Goal: Task Accomplishment & Management: Manage account settings

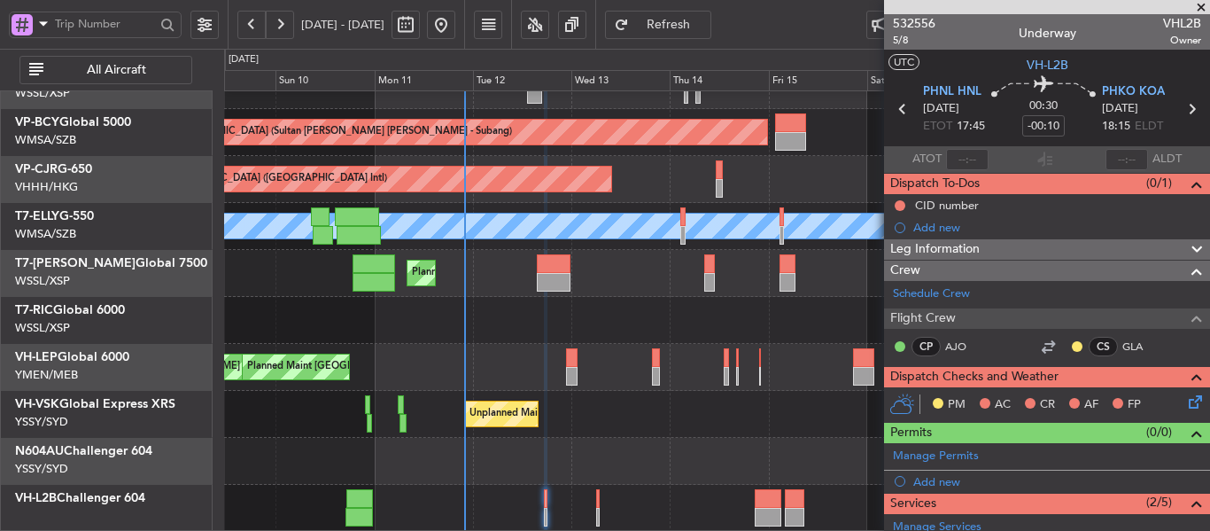
scroll to position [313, 0]
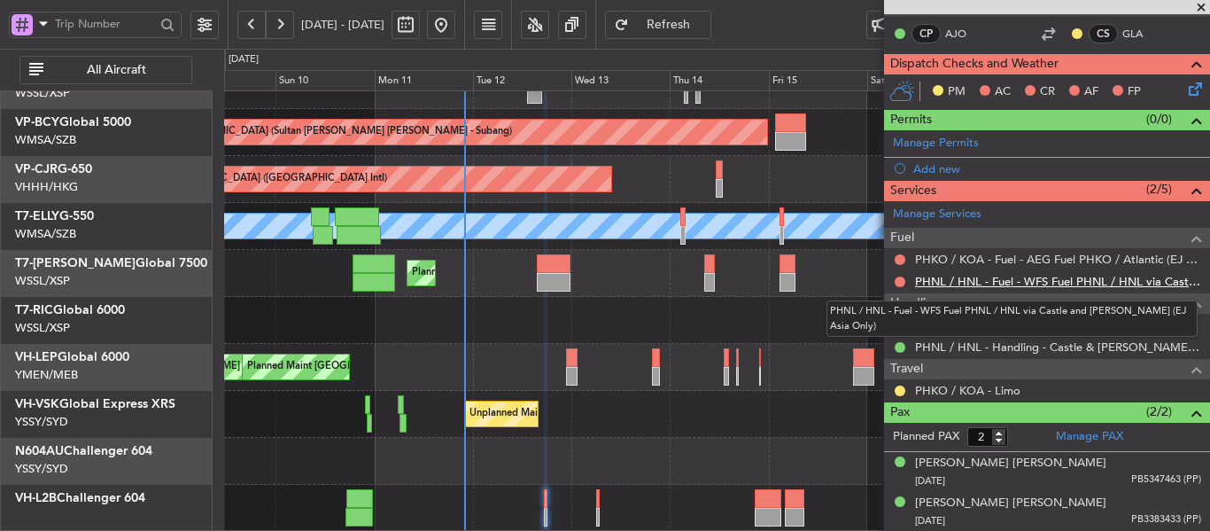
click at [981, 286] on link "PHNL / HNL - Fuel - WFS Fuel PHNL / HNL via Castle and [PERSON_NAME] (EJ Asia O…" at bounding box center [1058, 281] width 286 height 15
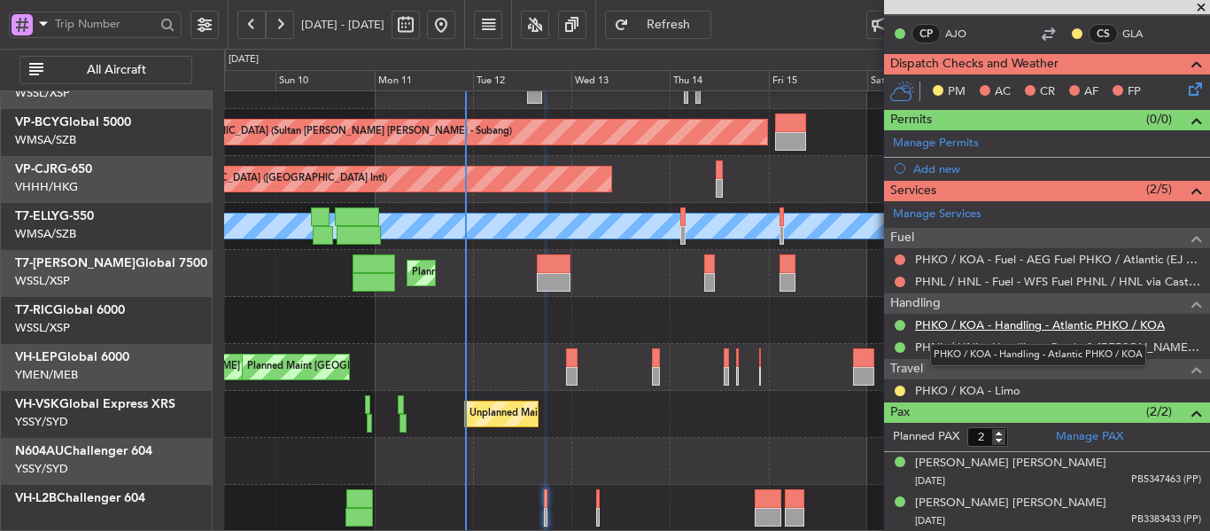
click at [1042, 326] on link "PHKO / KOA - Handling - Atlantic PHKO / KOA" at bounding box center [1040, 324] width 250 height 15
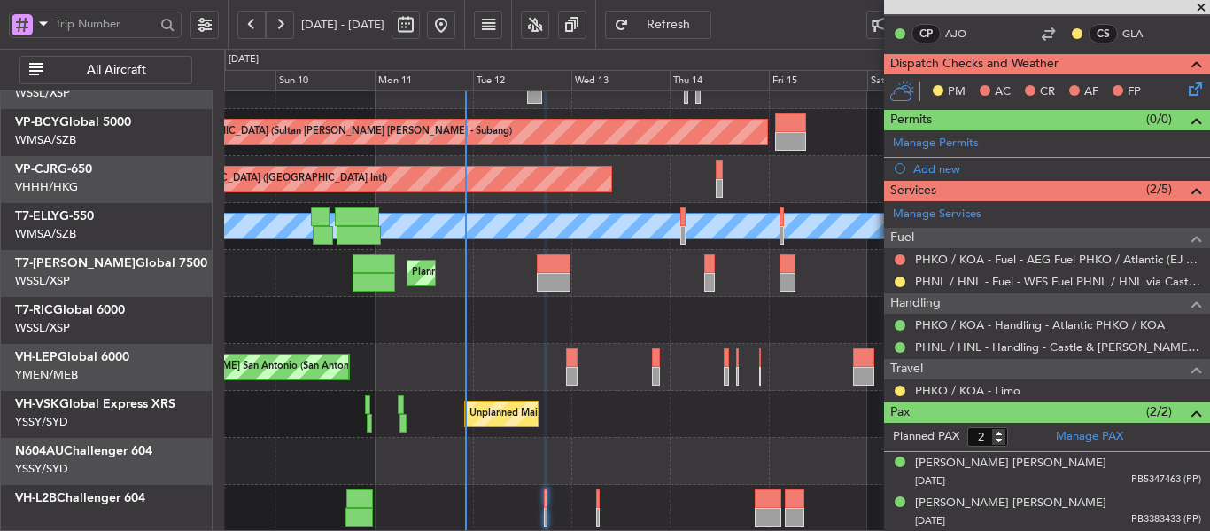
click at [705, 28] on span "Refresh" at bounding box center [668, 25] width 73 height 12
click at [900, 260] on button at bounding box center [900, 259] width 11 height 11
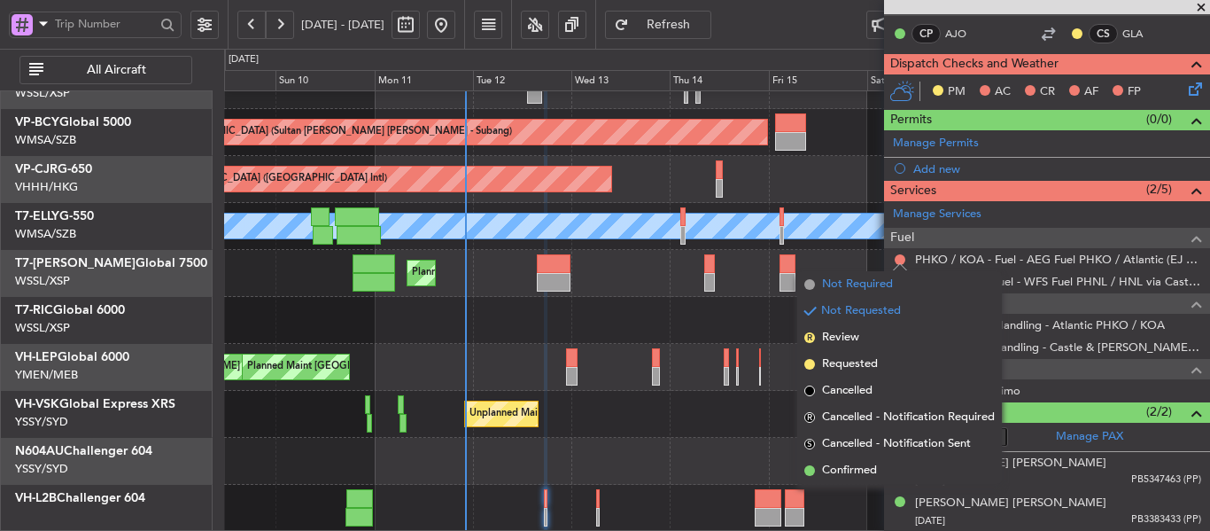
click at [815, 284] on li "Not Required" at bounding box center [899, 284] width 205 height 27
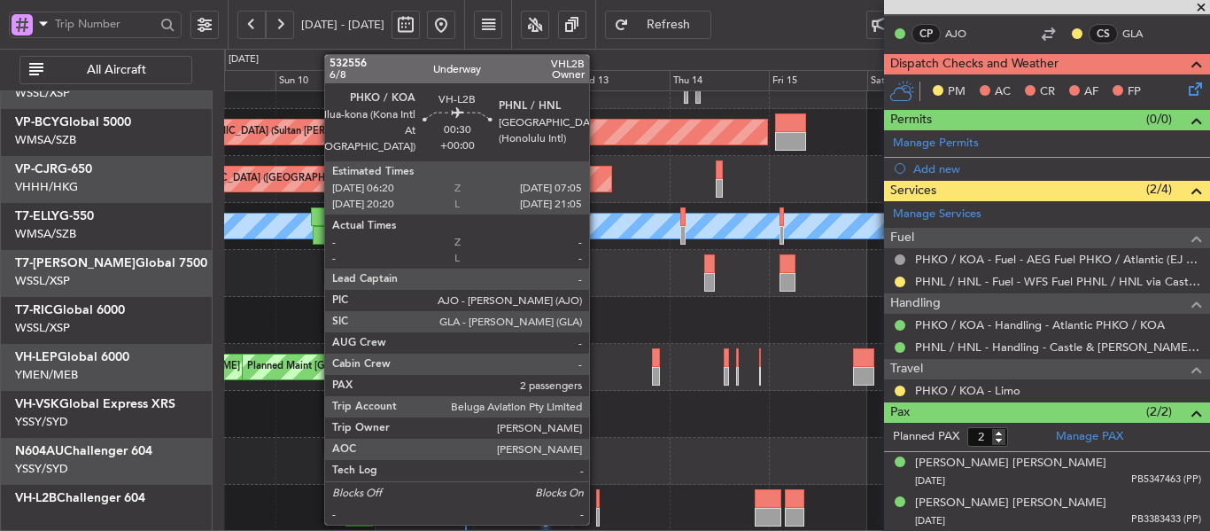
click at [597, 504] on div at bounding box center [598, 498] width 4 height 19
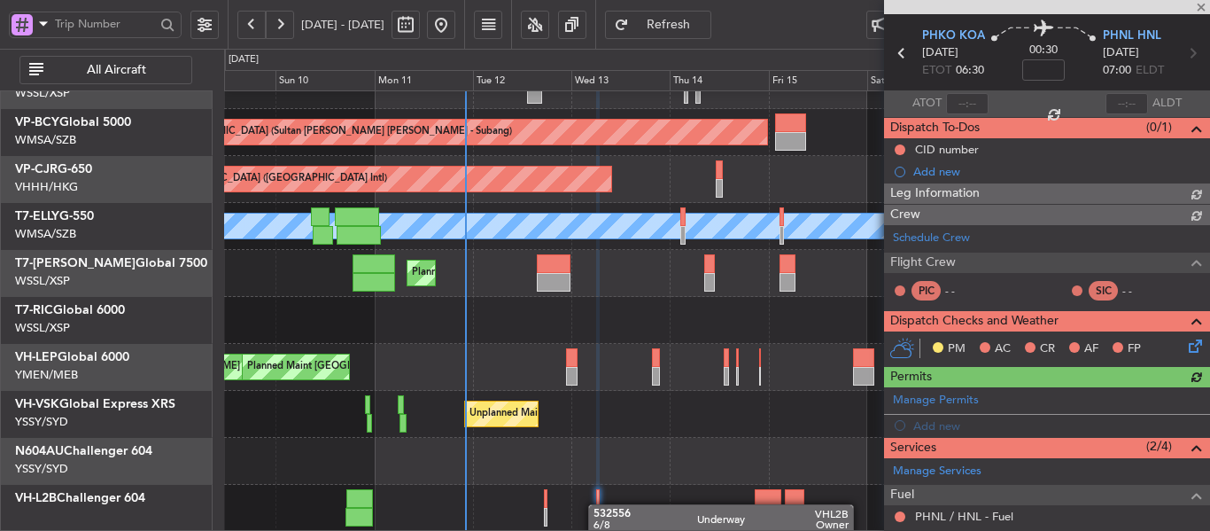
scroll to position [269, 0]
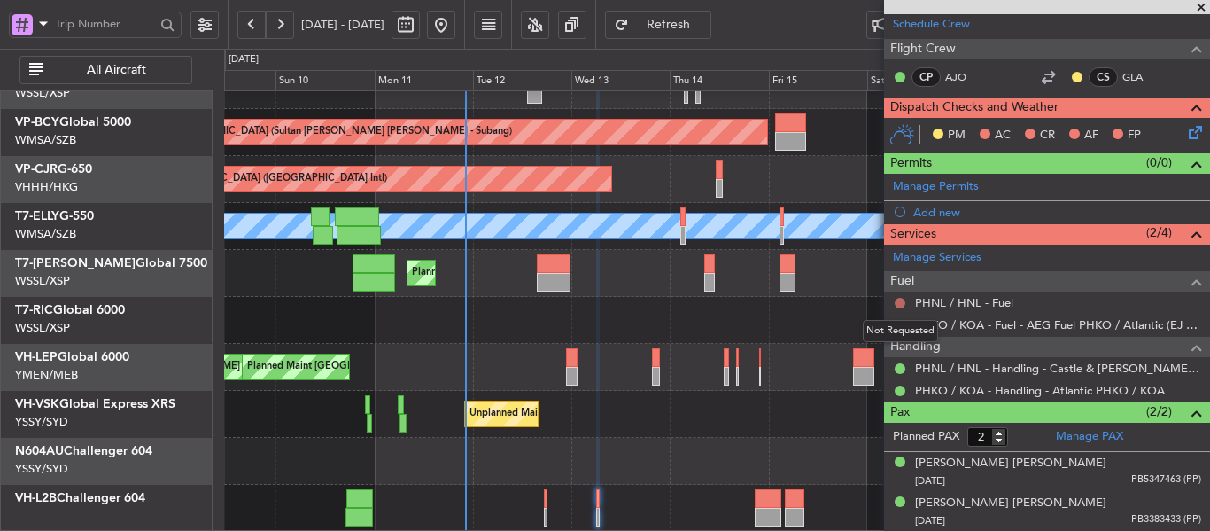
click at [900, 299] on button at bounding box center [900, 303] width 11 height 11
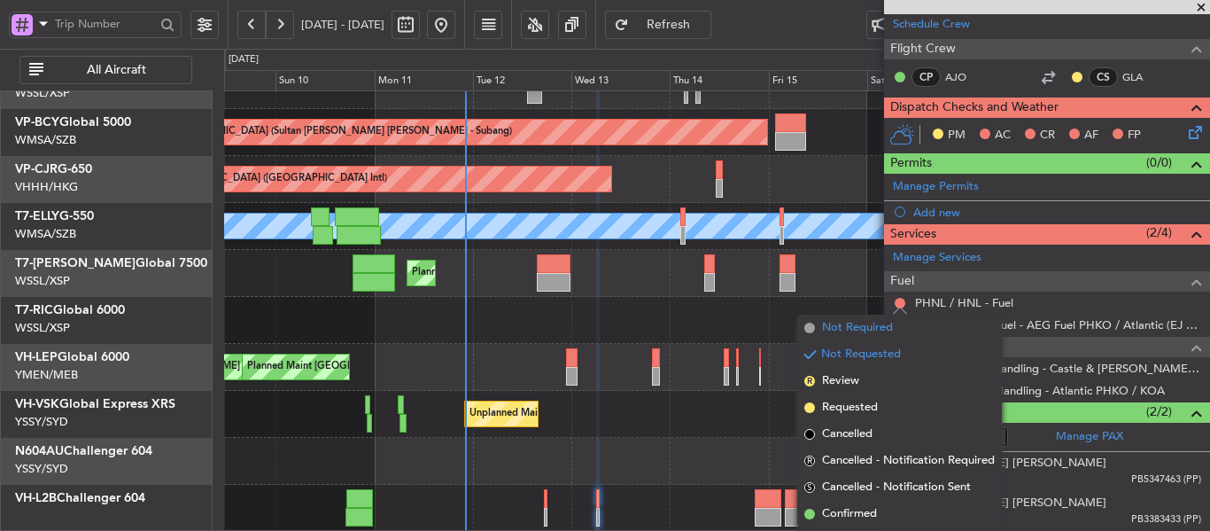
drag, startPoint x: 814, startPoint y: 343, endPoint x: 815, endPoint y: 323, distance: 19.5
click at [815, 323] on ul "Not Required Not Requested R Review Requested Cancelled R Cancelled - Notificat…" at bounding box center [899, 420] width 205 height 213
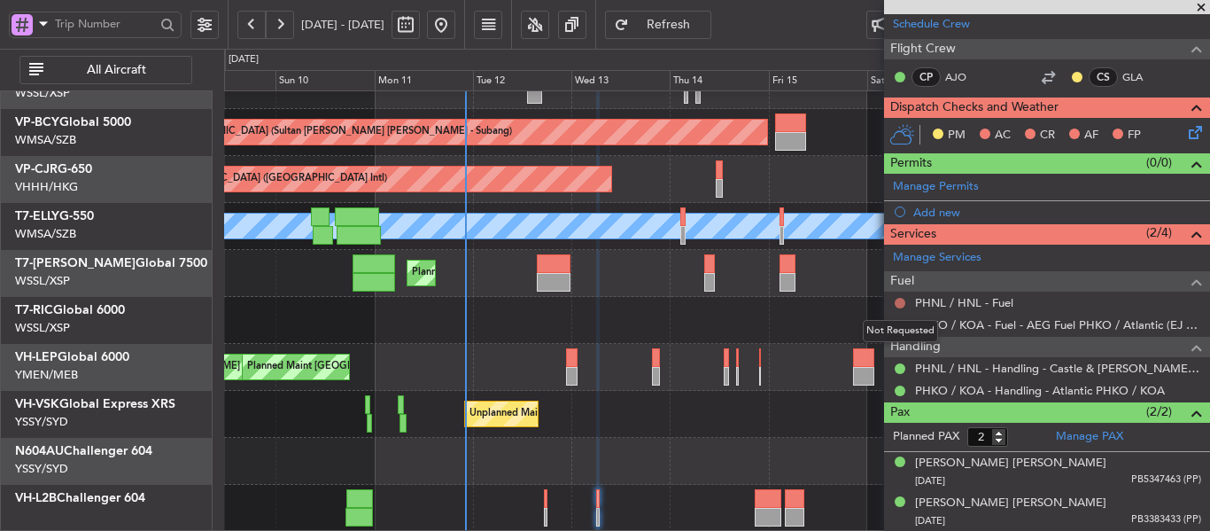
click at [899, 298] on button at bounding box center [900, 303] width 11 height 11
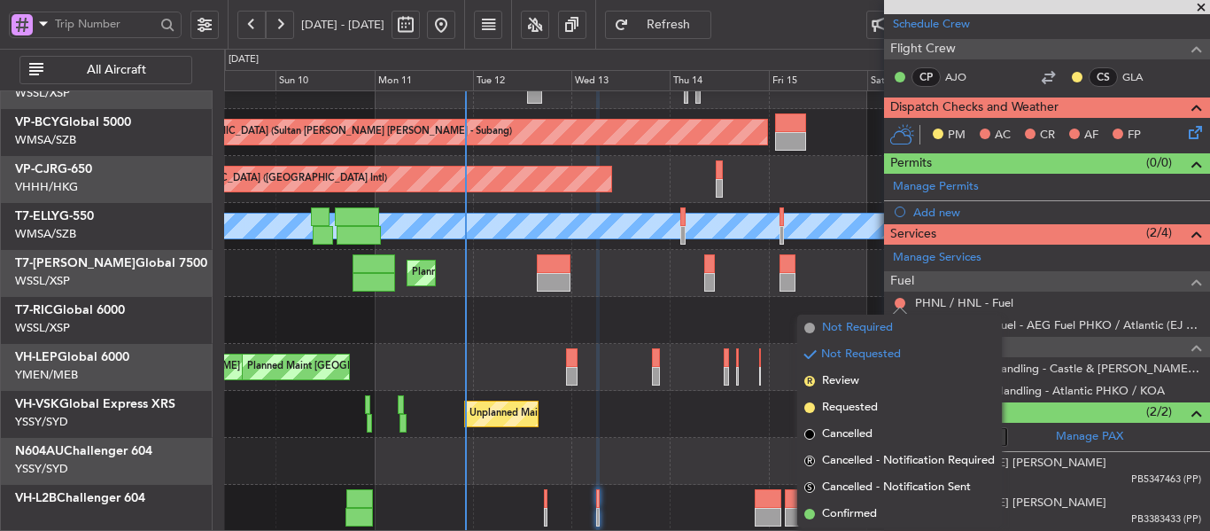
click at [812, 331] on span at bounding box center [809, 327] width 11 height 11
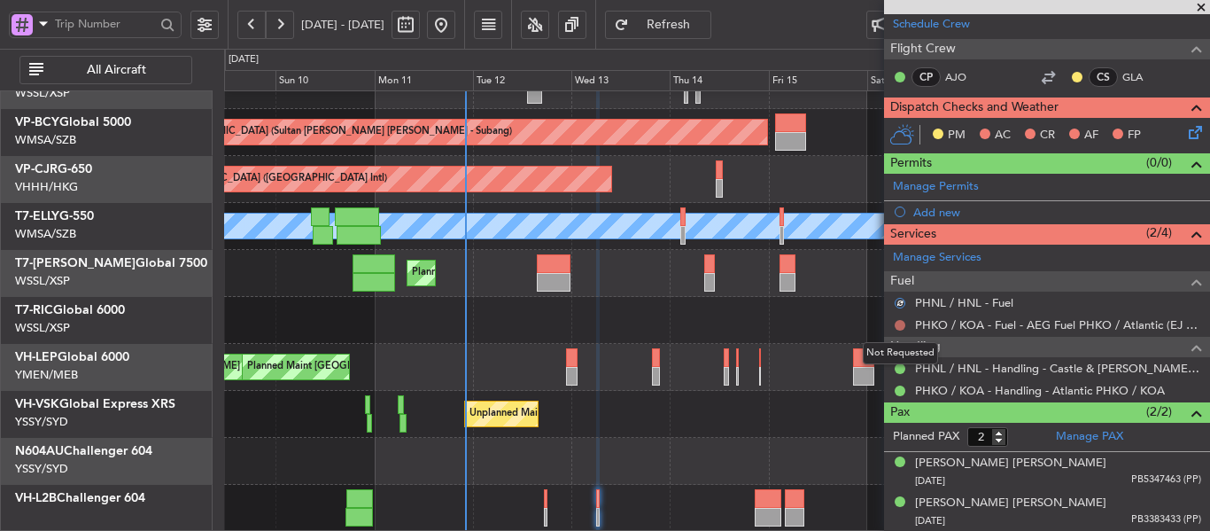
click at [897, 324] on button at bounding box center [900, 325] width 11 height 11
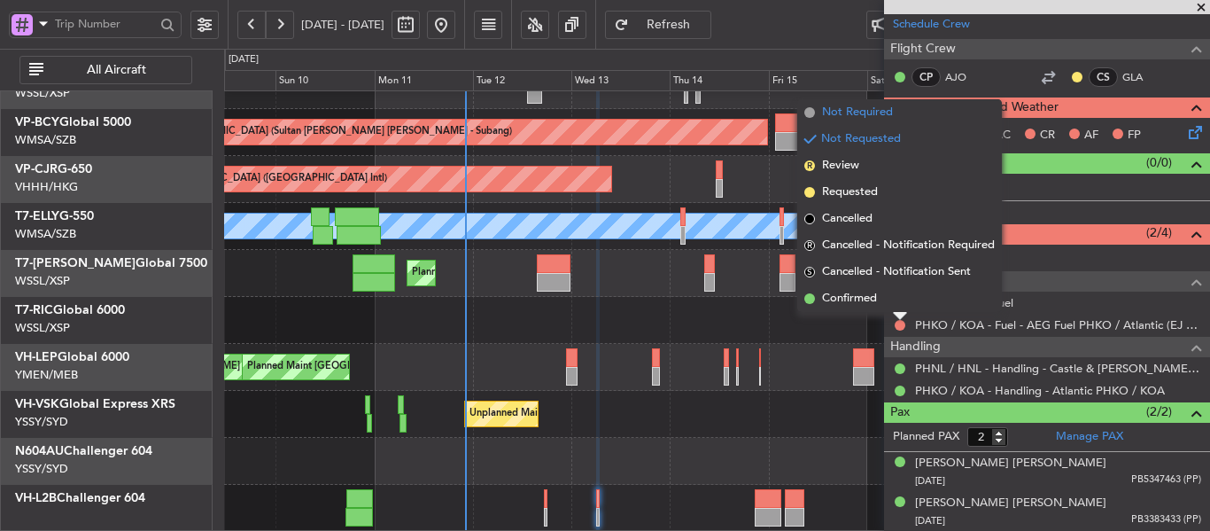
click at [811, 113] on span at bounding box center [809, 112] width 11 height 11
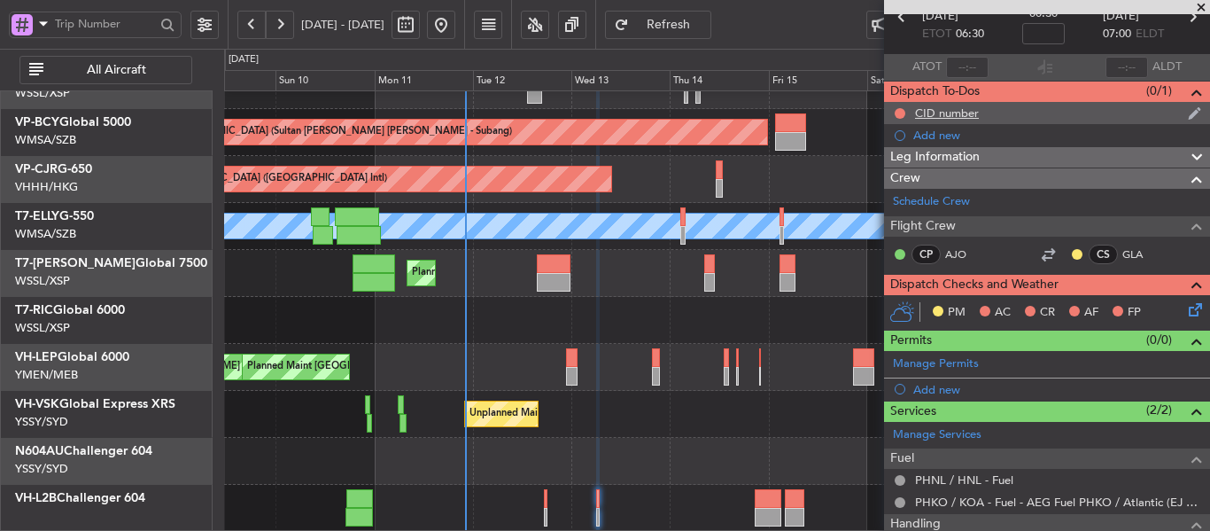
scroll to position [0, 0]
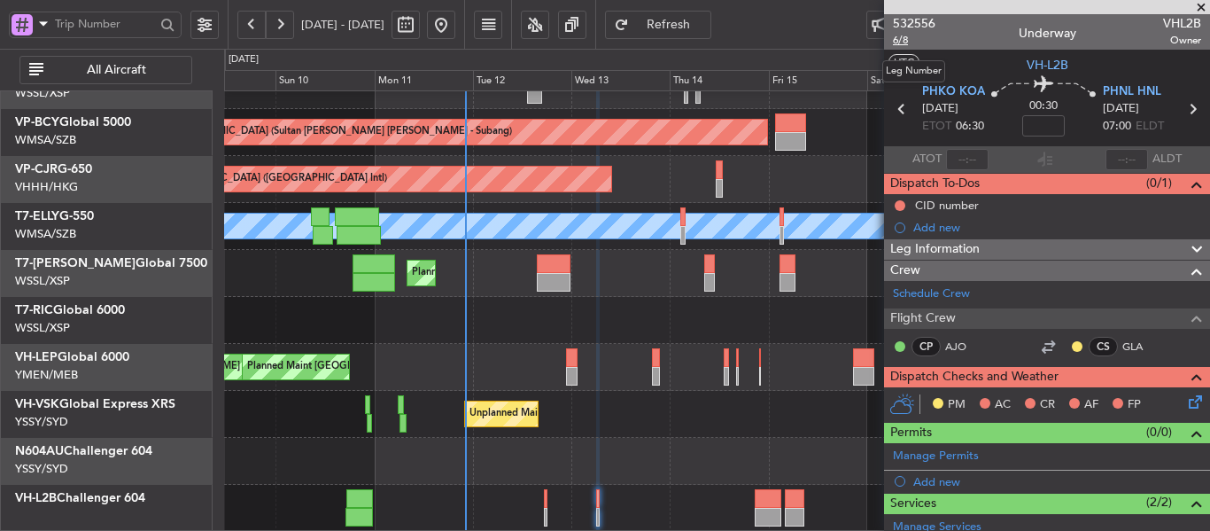
click at [902, 39] on span "6/8" at bounding box center [914, 40] width 43 height 15
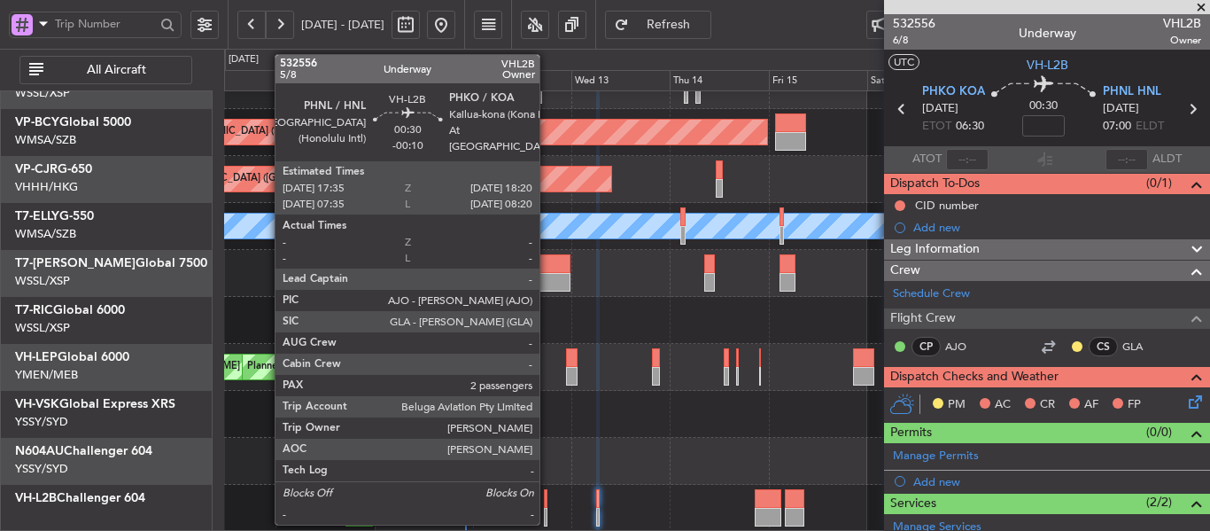
click at [547, 504] on div at bounding box center [546, 498] width 4 height 19
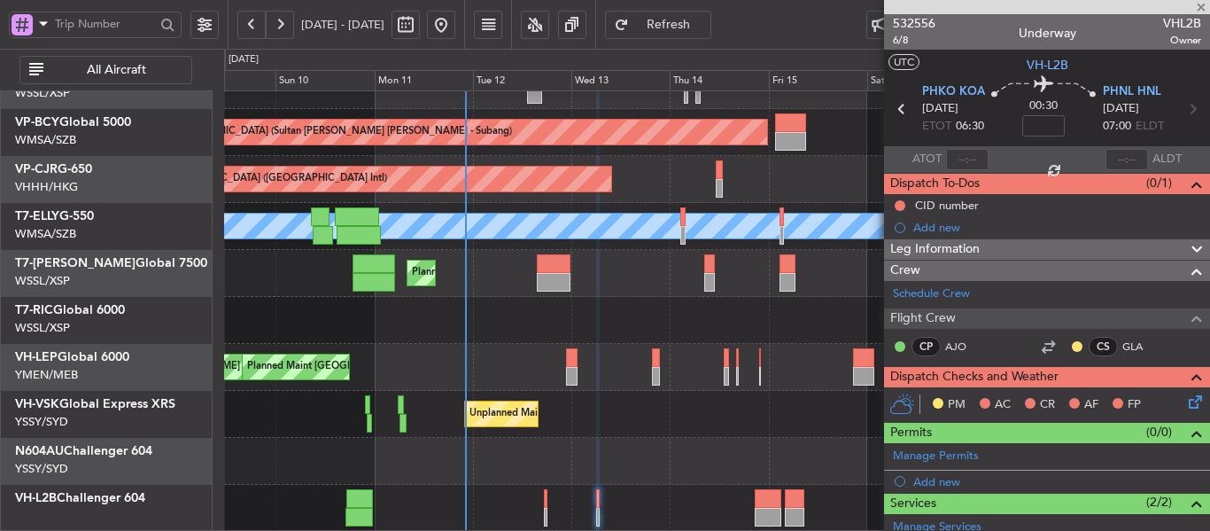
type input "-00:10"
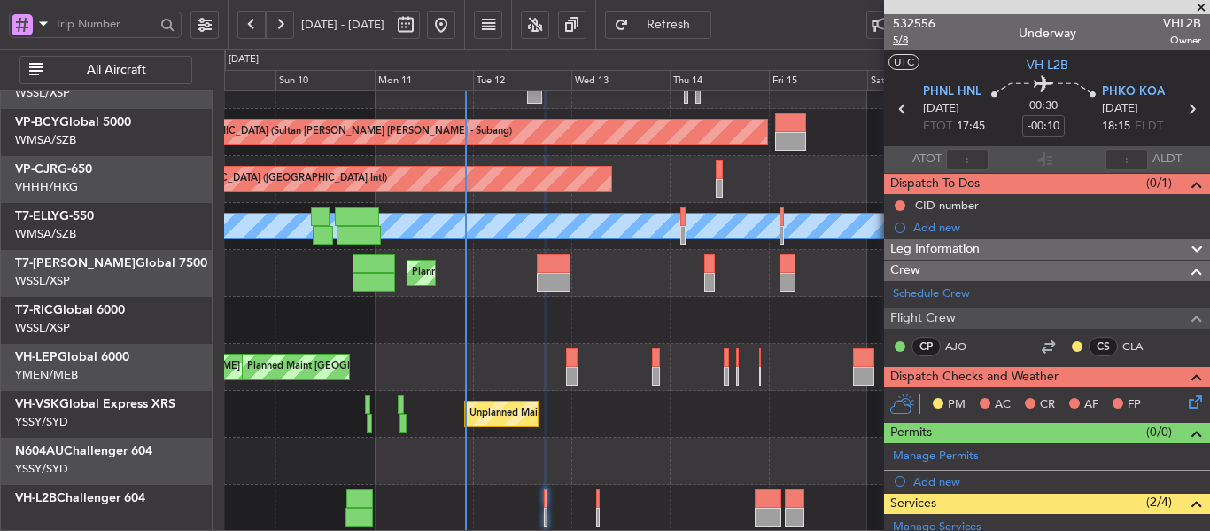
click at [908, 40] on span "5/8" at bounding box center [914, 40] width 43 height 15
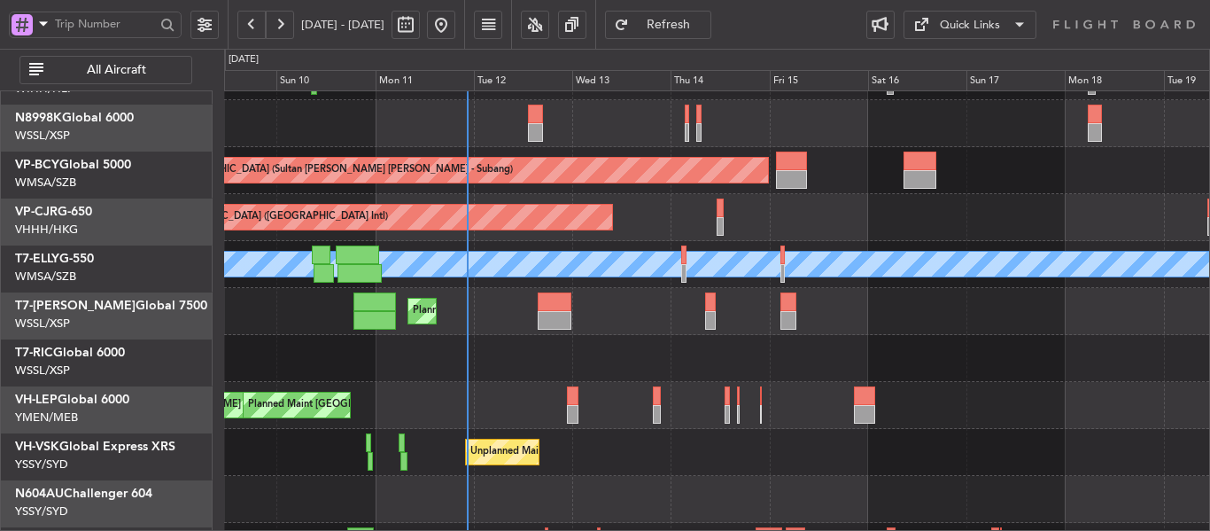
scroll to position [85, 0]
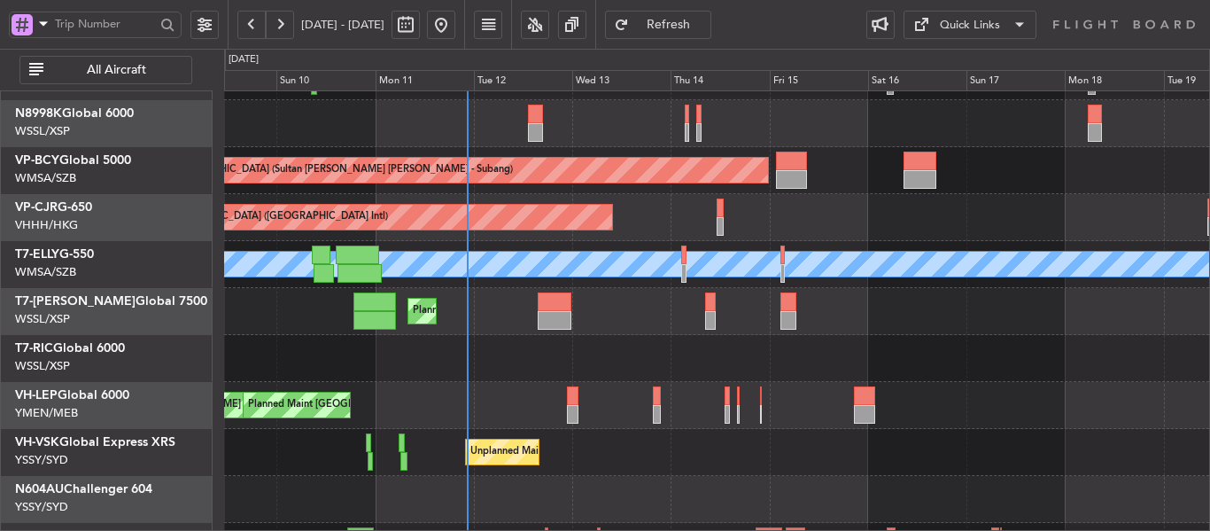
click at [631, 205] on div "Planned Maint [GEOGRAPHIC_DATA] ([GEOGRAPHIC_DATA] Intl)" at bounding box center [716, 217] width 985 height 47
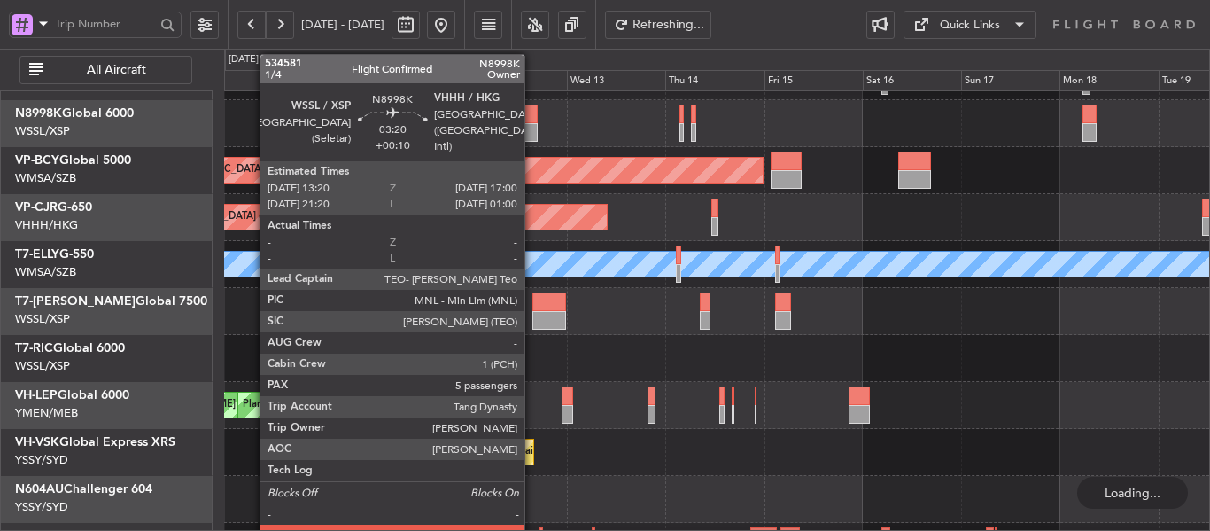
click at [532, 128] on div at bounding box center [530, 132] width 15 height 19
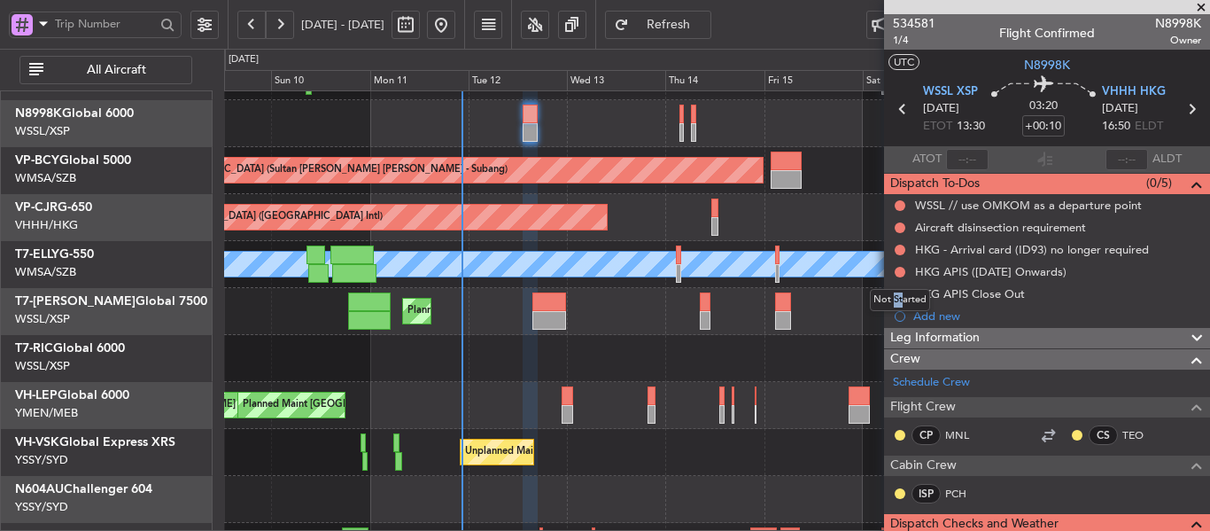
drag, startPoint x: 898, startPoint y: 281, endPoint x: 908, endPoint y: 281, distance: 9.7
click at [906, 280] on mat-tooltip-component "Not Started" at bounding box center [900, 299] width 85 height 47
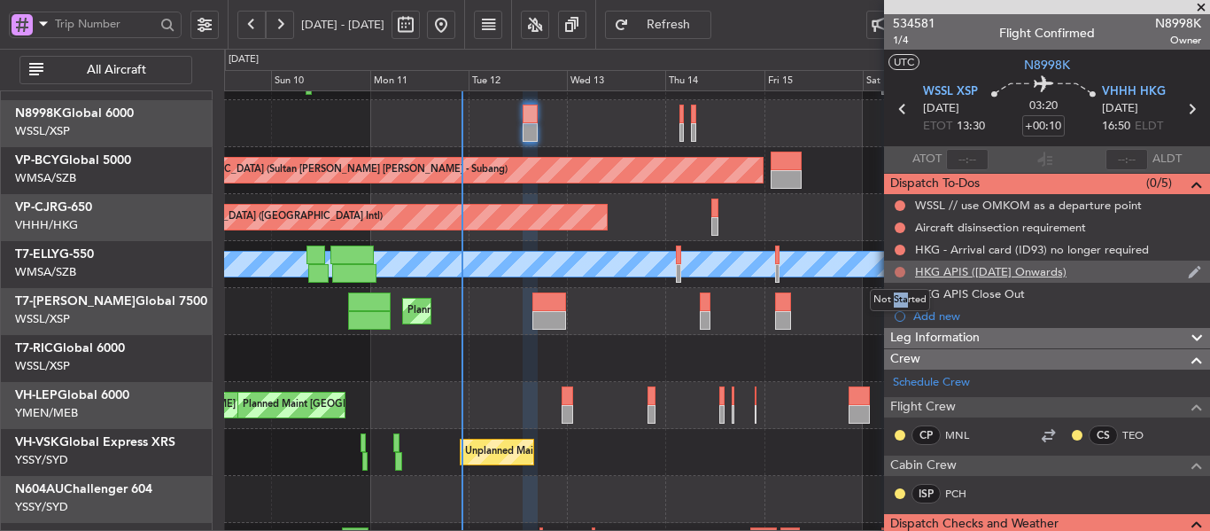
click at [895, 272] on button at bounding box center [900, 272] width 11 height 11
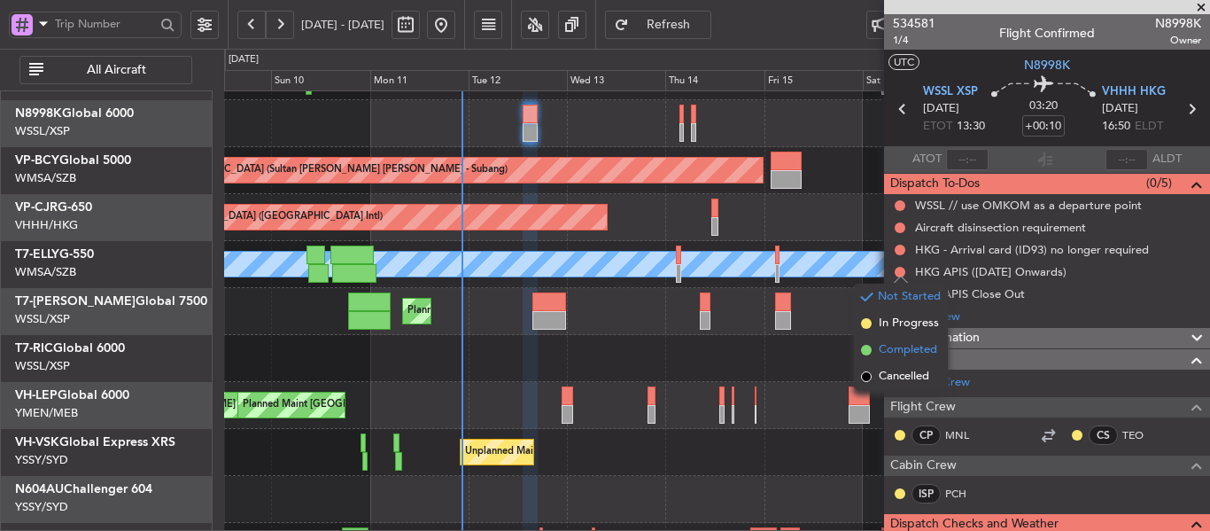
click at [868, 353] on span at bounding box center [866, 350] width 11 height 11
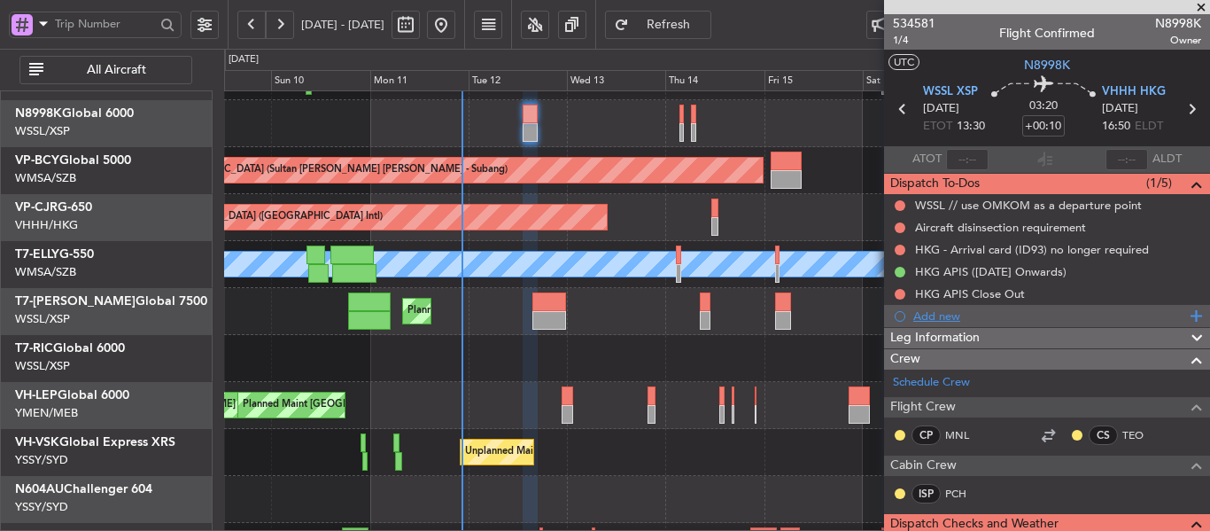
click at [948, 319] on div "Add new" at bounding box center [1049, 315] width 272 height 15
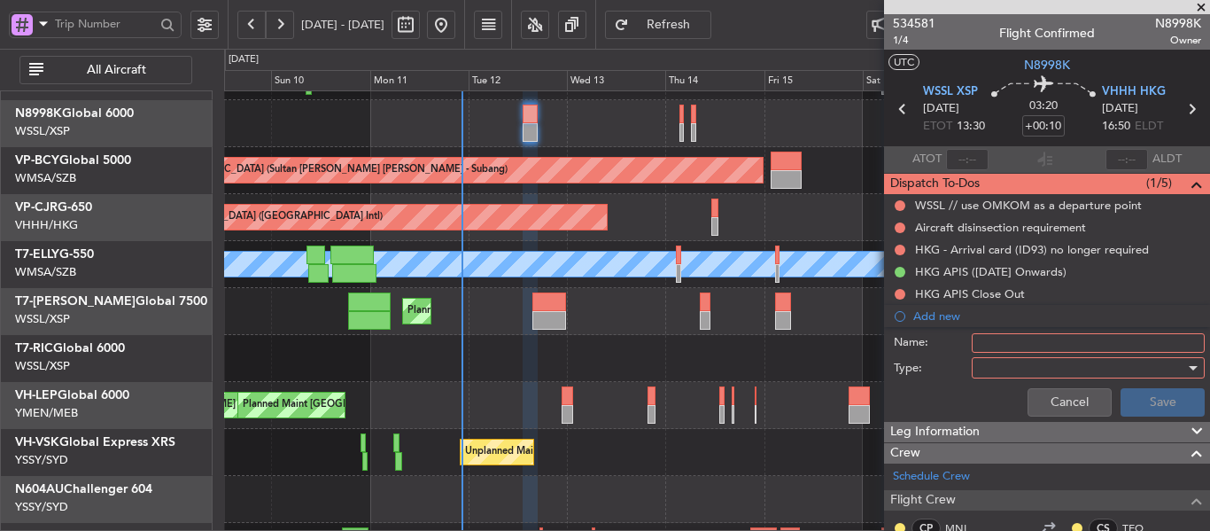
click at [1007, 346] on input "Name:" at bounding box center [1088, 342] width 233 height 19
type input "FPL"
click at [1008, 376] on div at bounding box center [1082, 367] width 206 height 27
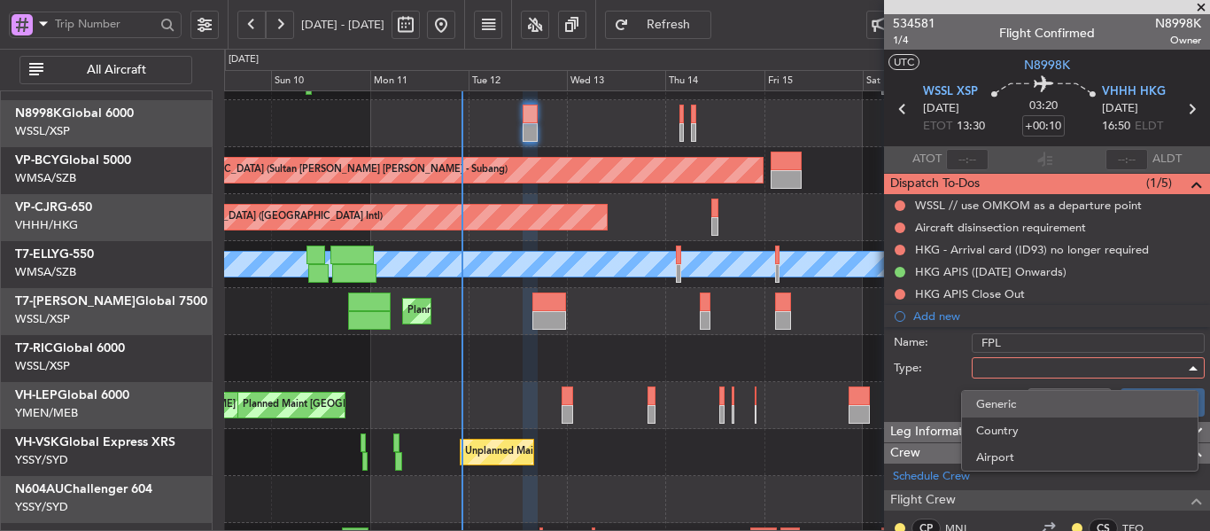
click at [987, 407] on span "Generic" at bounding box center [1079, 404] width 207 height 27
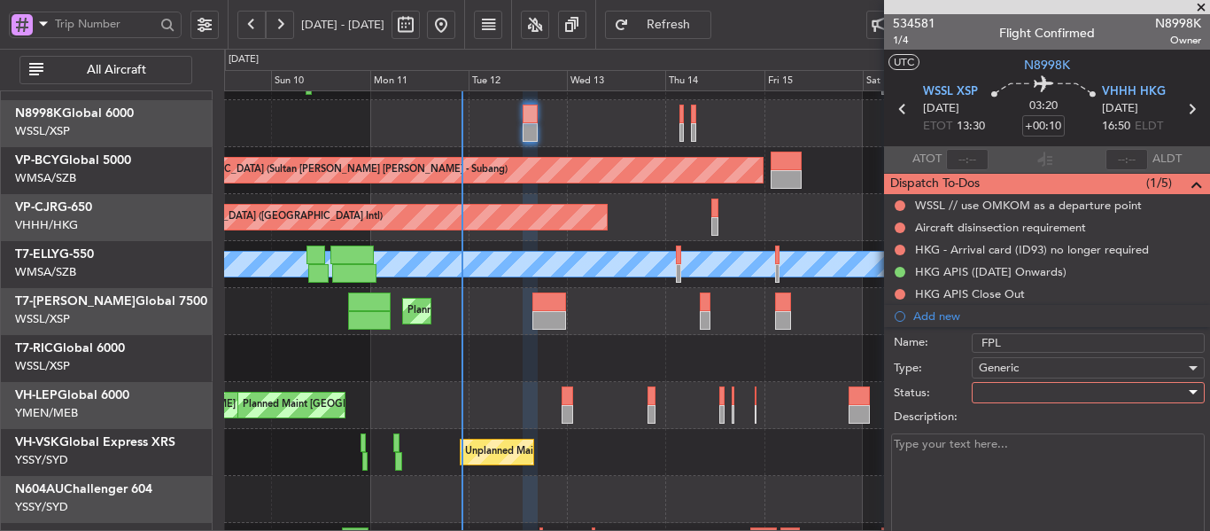
click at [989, 381] on div at bounding box center [1082, 392] width 206 height 27
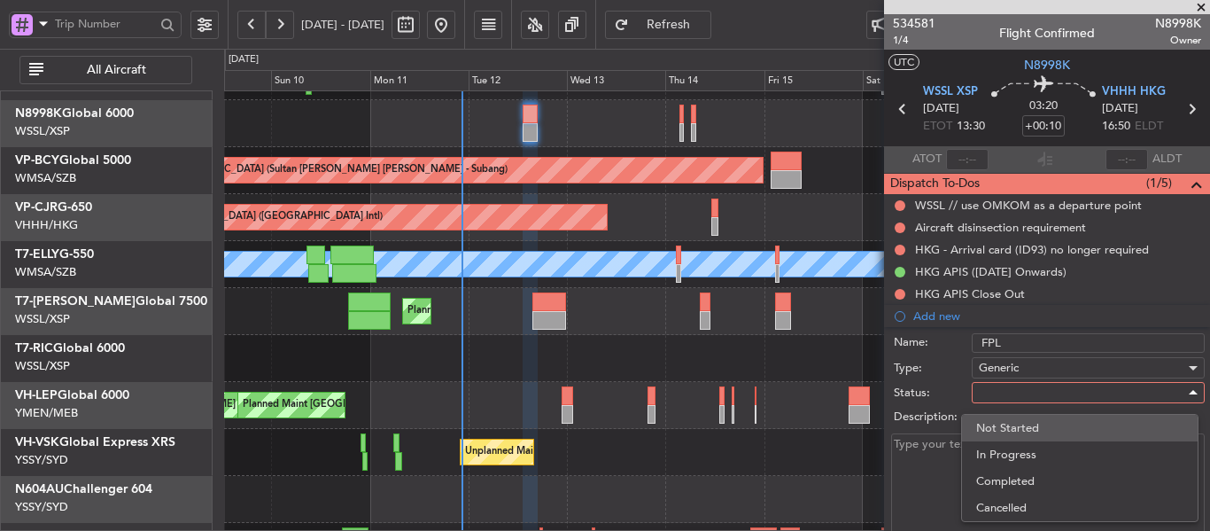
click at [1003, 427] on span "Not Started" at bounding box center [1079, 428] width 207 height 27
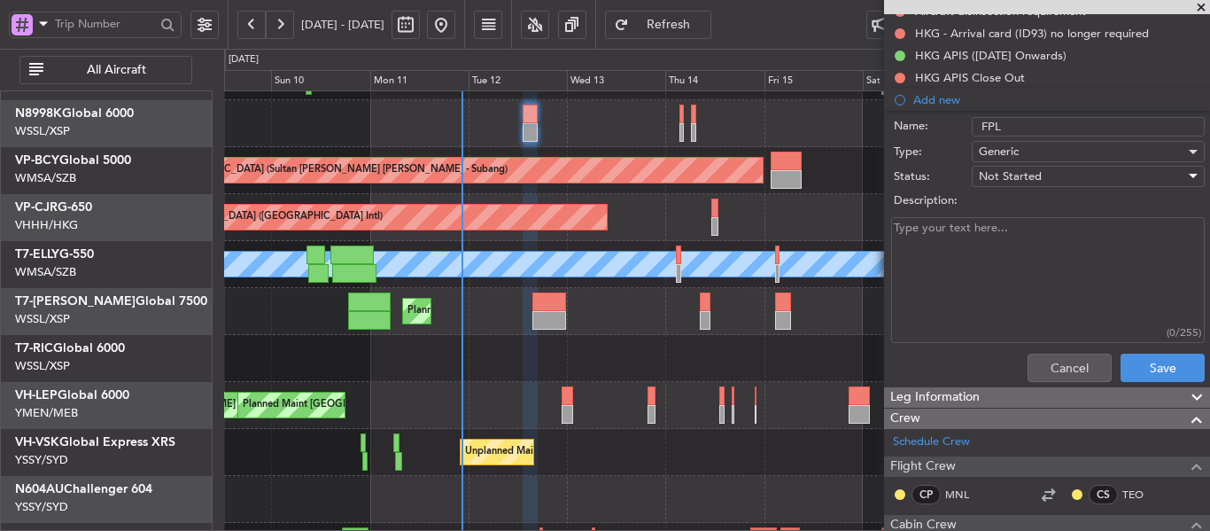
scroll to position [266, 0]
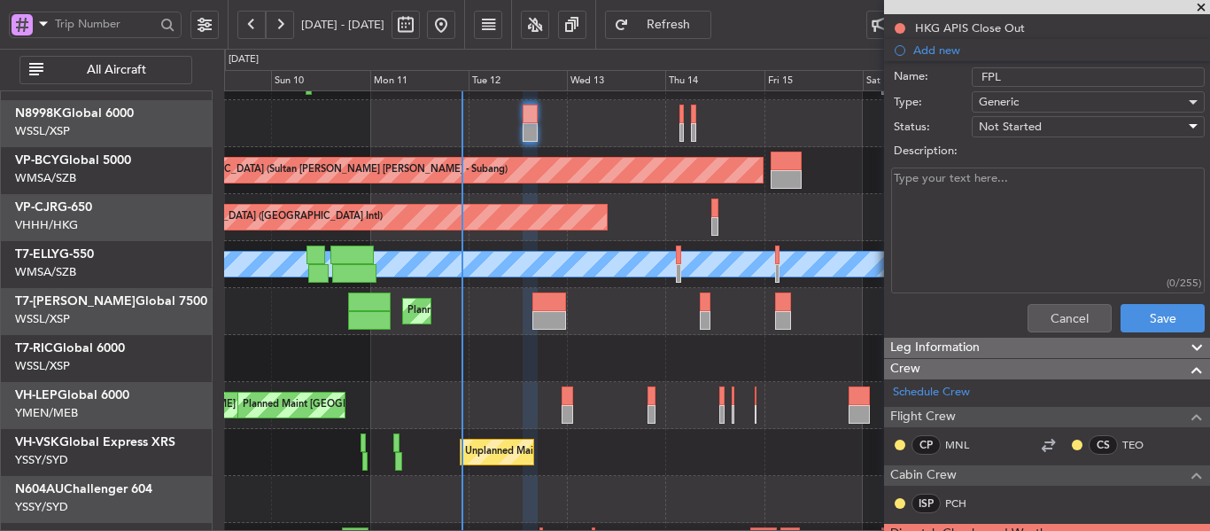
click at [964, 188] on textarea "Description:" at bounding box center [1048, 230] width 314 height 127
type textarea "FOB 24000 FL400"
click at [1124, 308] on button "Save" at bounding box center [1163, 318] width 84 height 28
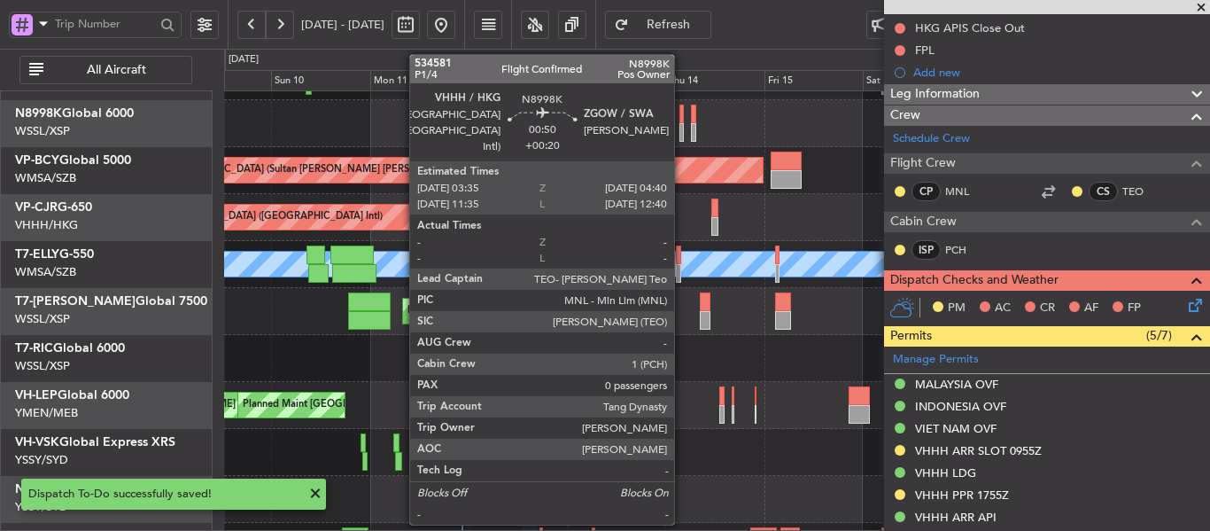
click at [681, 125] on div at bounding box center [681, 132] width 5 height 19
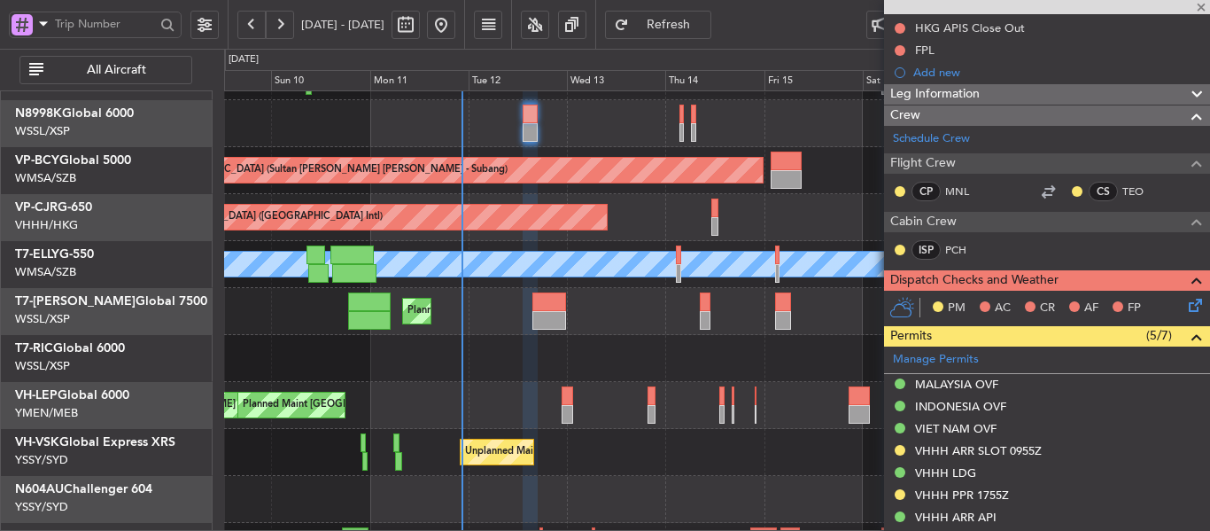
type input "+00:20"
type input "0"
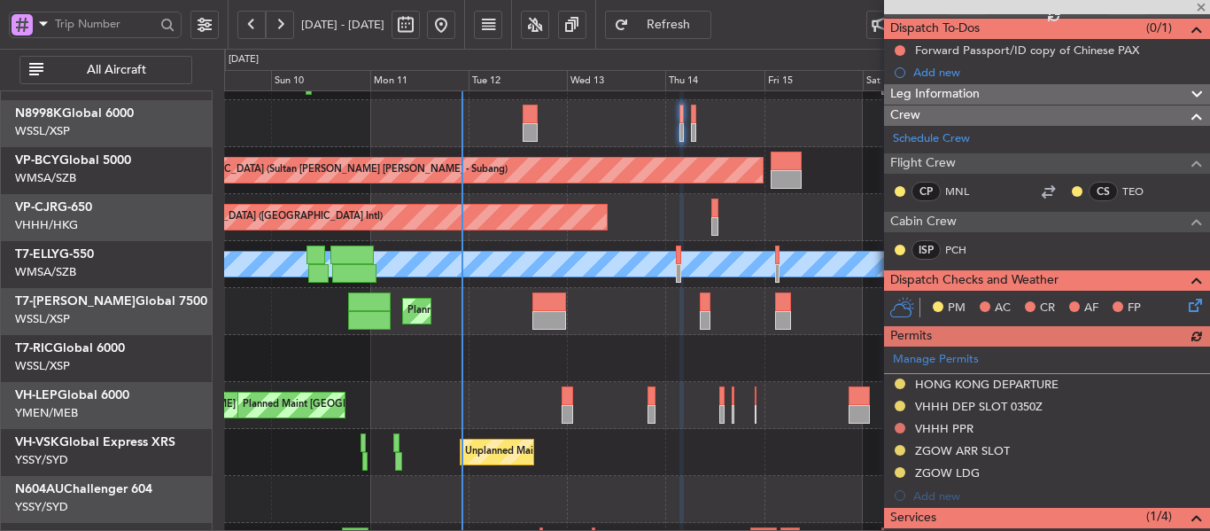
scroll to position [66, 0]
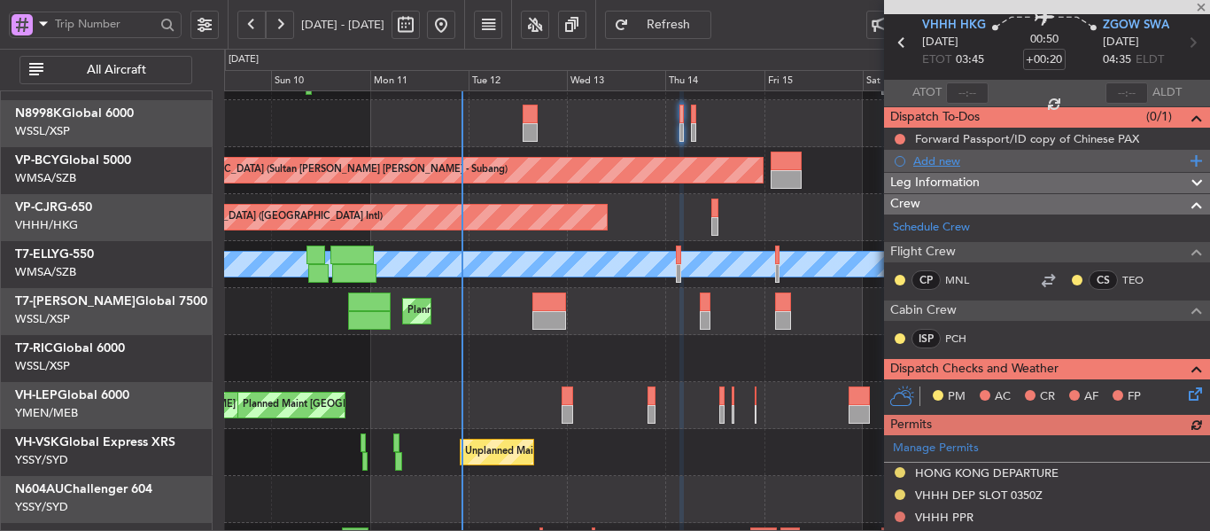
click at [950, 162] on div "Add new" at bounding box center [1049, 160] width 272 height 15
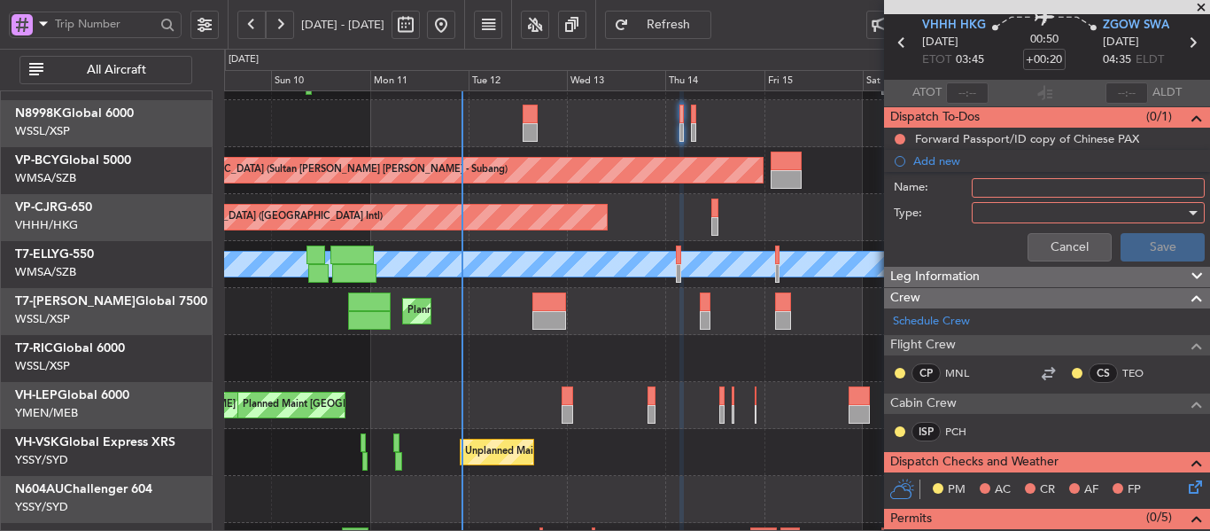
click at [989, 184] on input "Name:" at bounding box center [1088, 187] width 233 height 19
type input "FPL"
click at [1011, 221] on div at bounding box center [1082, 212] width 206 height 27
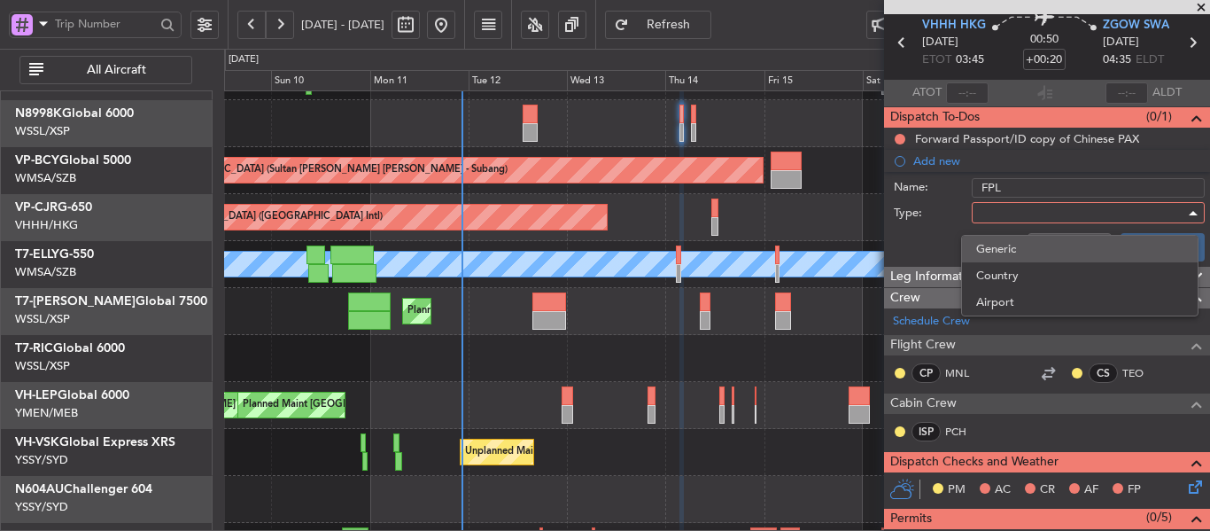
click at [1020, 254] on span "Generic" at bounding box center [1079, 249] width 207 height 27
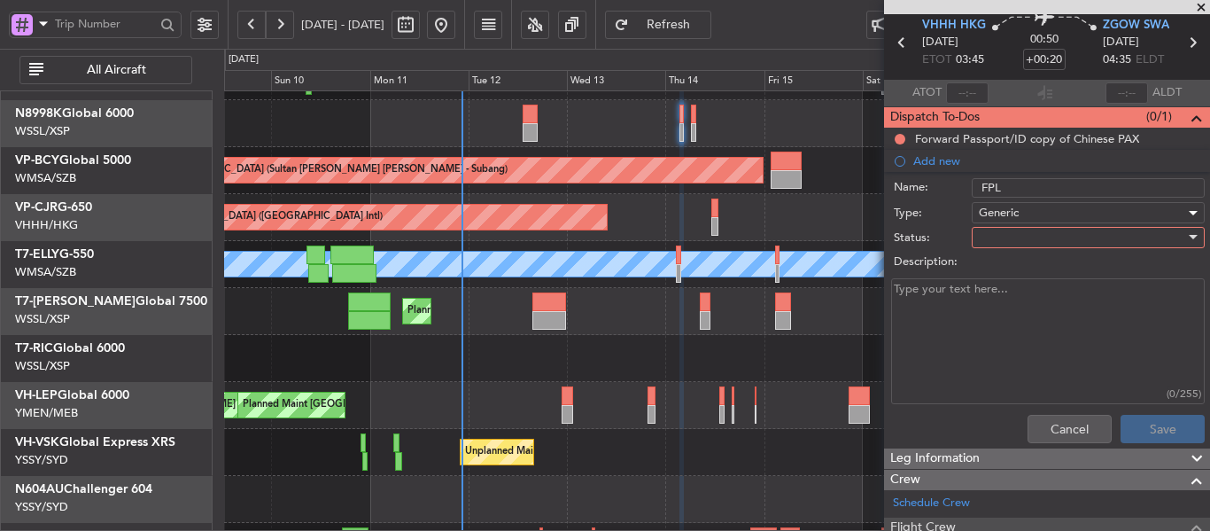
click at [990, 245] on div at bounding box center [1082, 237] width 206 height 27
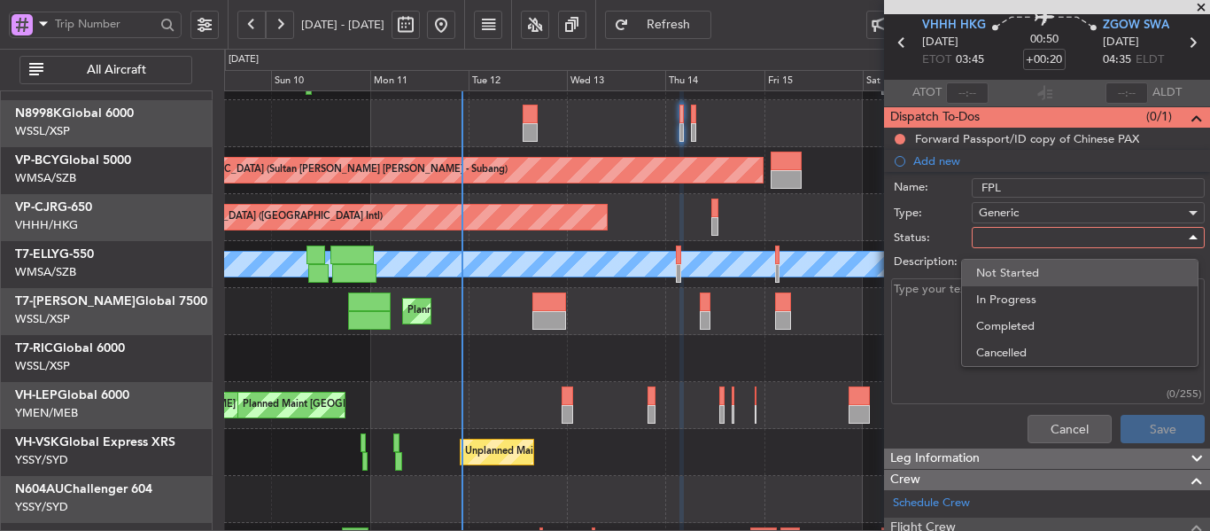
click at [1004, 262] on span "Not Started" at bounding box center [1079, 273] width 207 height 27
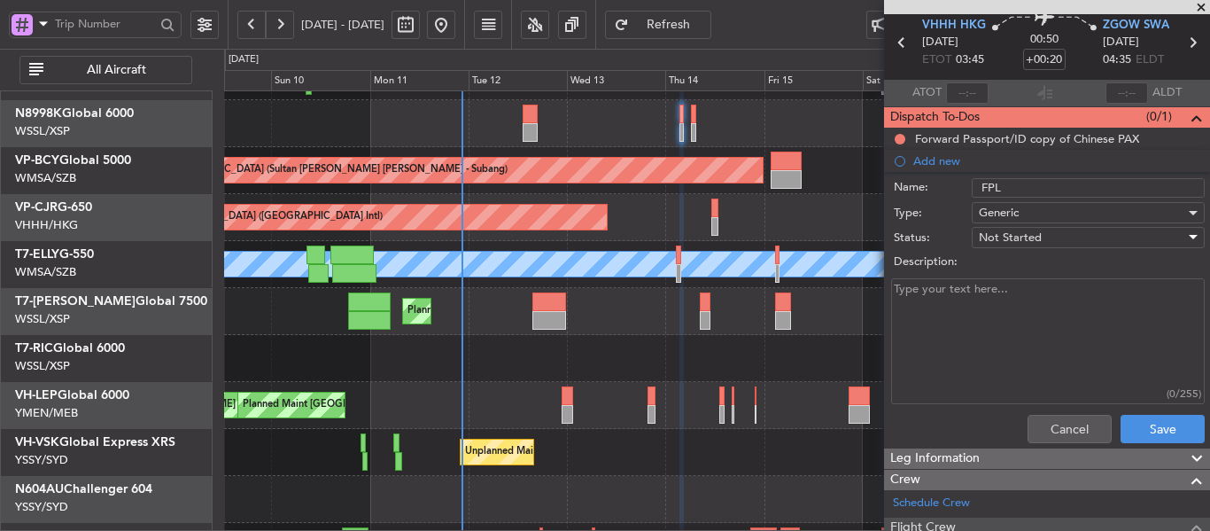
click at [976, 283] on textarea "Description:" at bounding box center [1048, 341] width 314 height 127
type textarea "FOB 12000 FL138 speed 300"
click at [1167, 429] on button "Save" at bounding box center [1163, 429] width 84 height 28
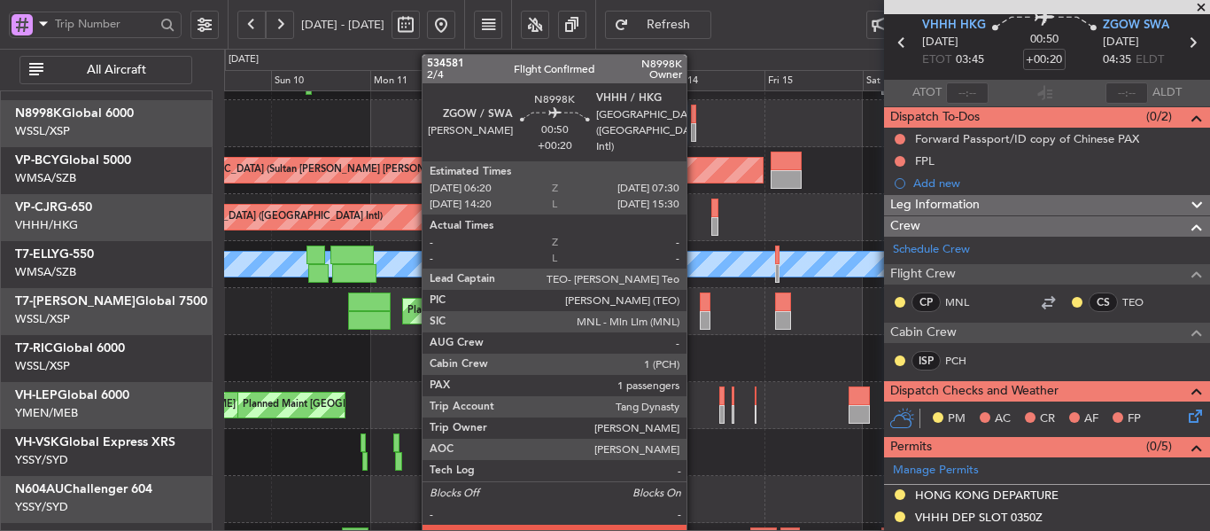
click at [695, 139] on div at bounding box center [693, 132] width 5 height 19
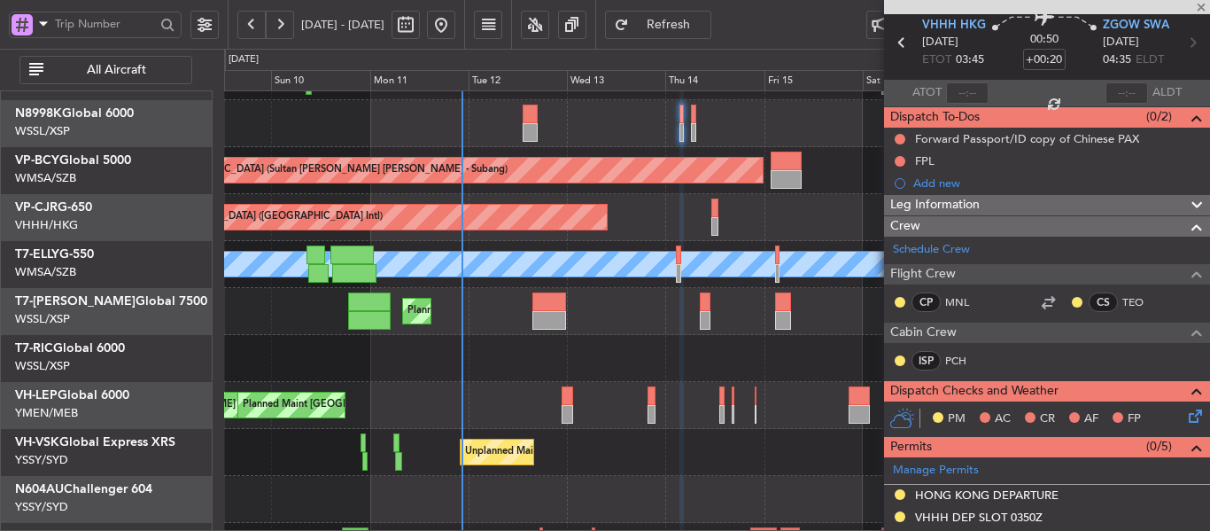
type input "1"
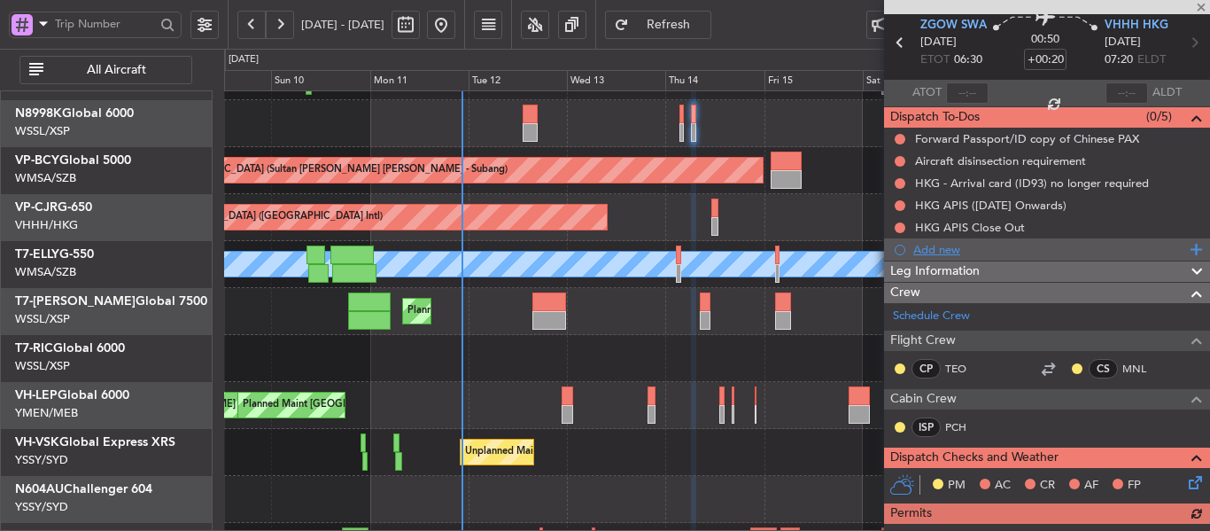
click at [931, 252] on div "Add new" at bounding box center [1049, 249] width 272 height 15
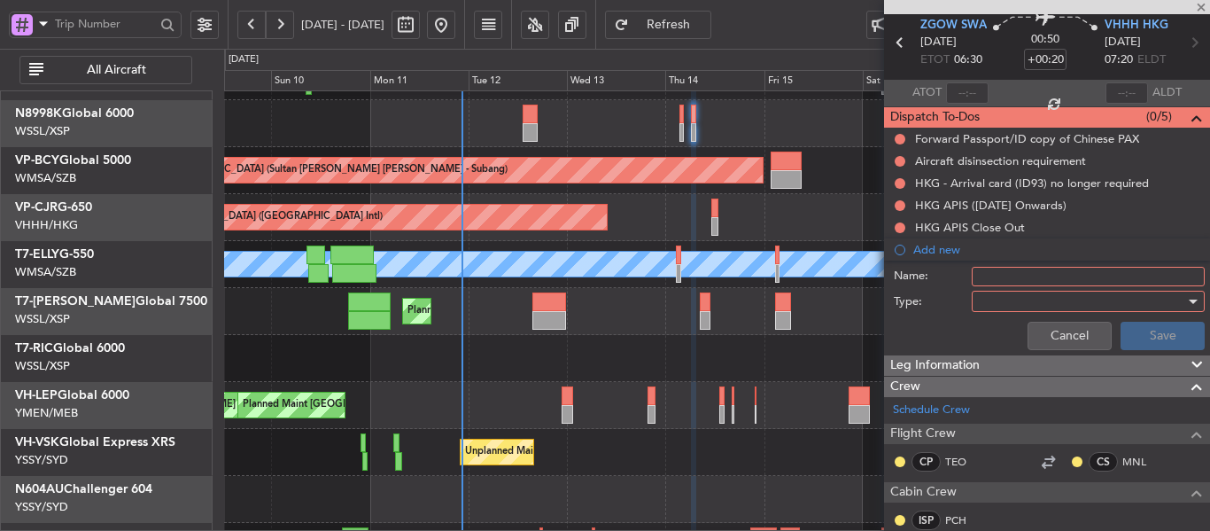
click at [982, 283] on input "Name:" at bounding box center [1088, 276] width 233 height 19
type input "FPL"
click at [1050, 308] on div at bounding box center [1082, 301] width 206 height 27
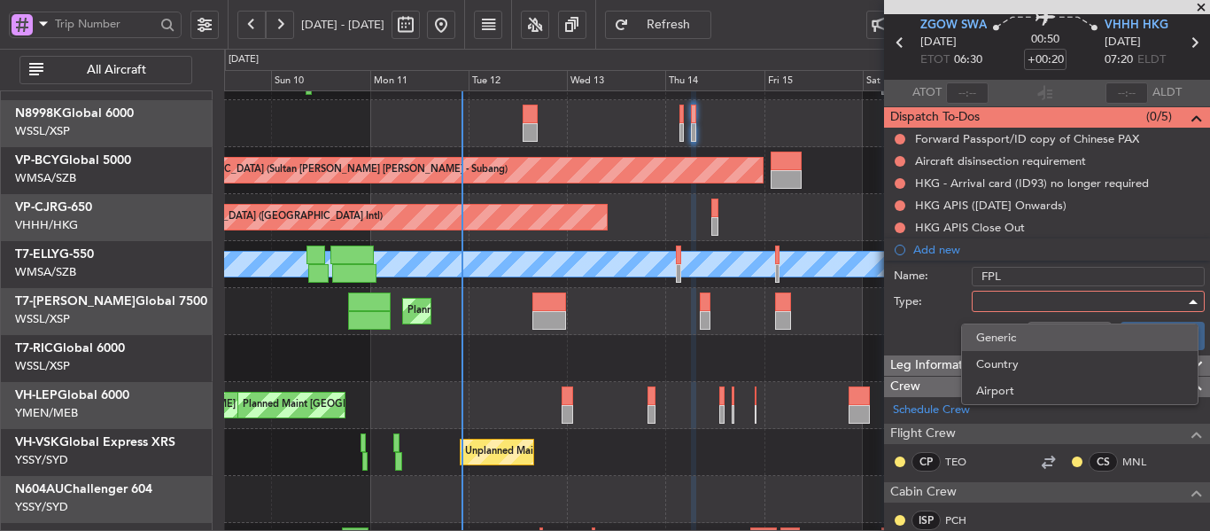
click at [1049, 334] on span "Generic" at bounding box center [1079, 337] width 207 height 27
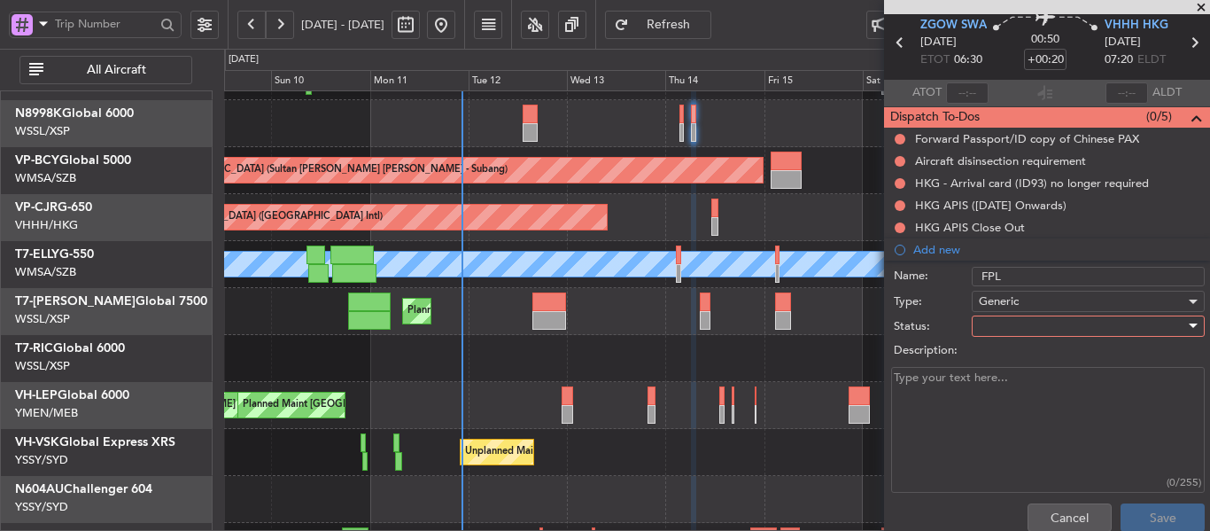
click at [997, 328] on div at bounding box center [1082, 326] width 206 height 27
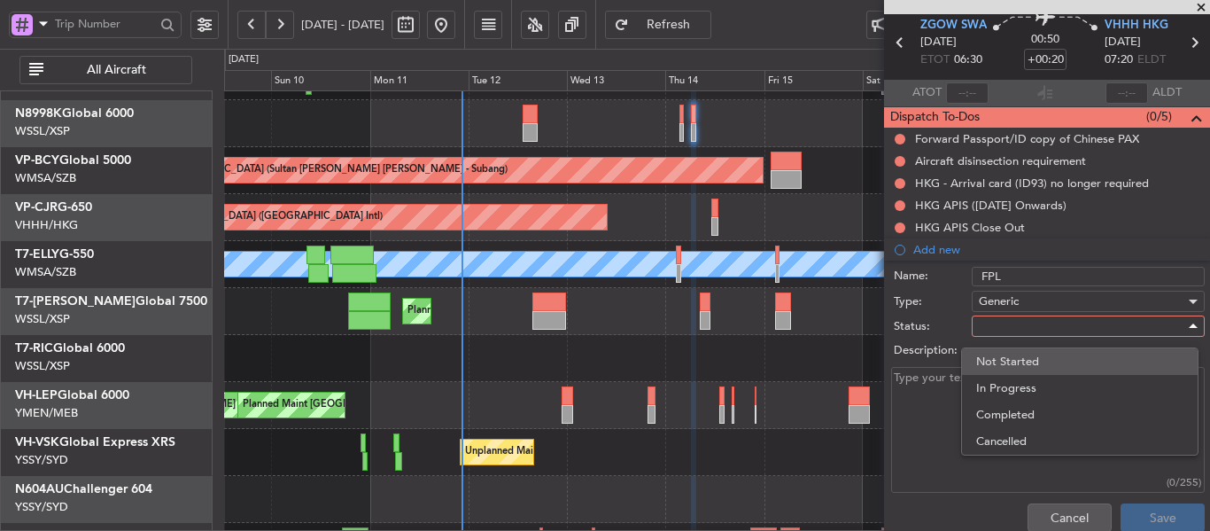
click at [1015, 352] on span "Not Started" at bounding box center [1079, 361] width 207 height 27
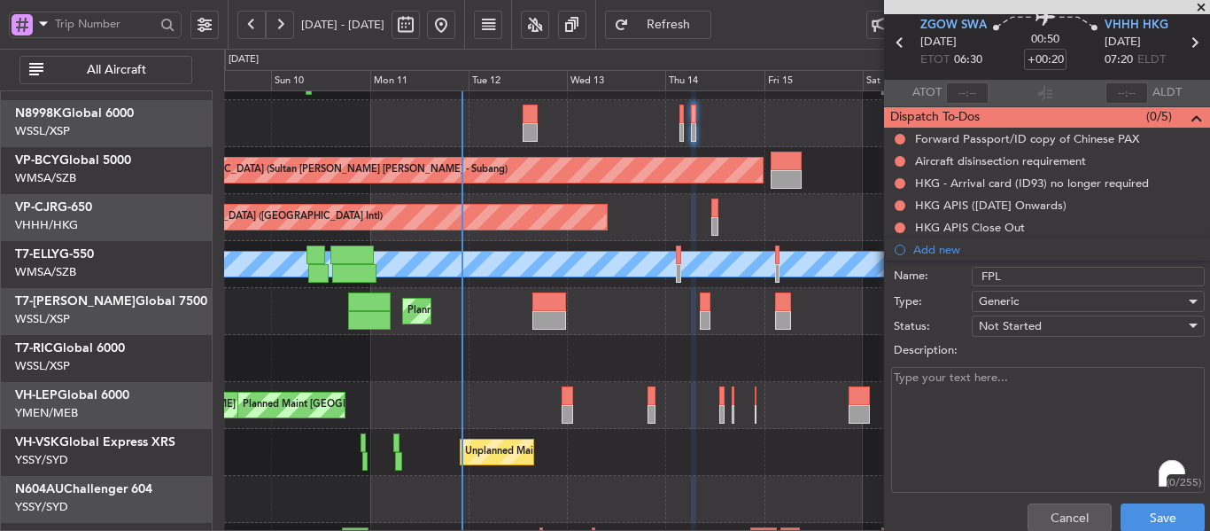
click at [962, 382] on textarea "Description:" at bounding box center [1048, 430] width 314 height 127
type textarea "FOB 24000 FL157 speed 300"
click at [1121, 511] on button "Save" at bounding box center [1163, 517] width 84 height 28
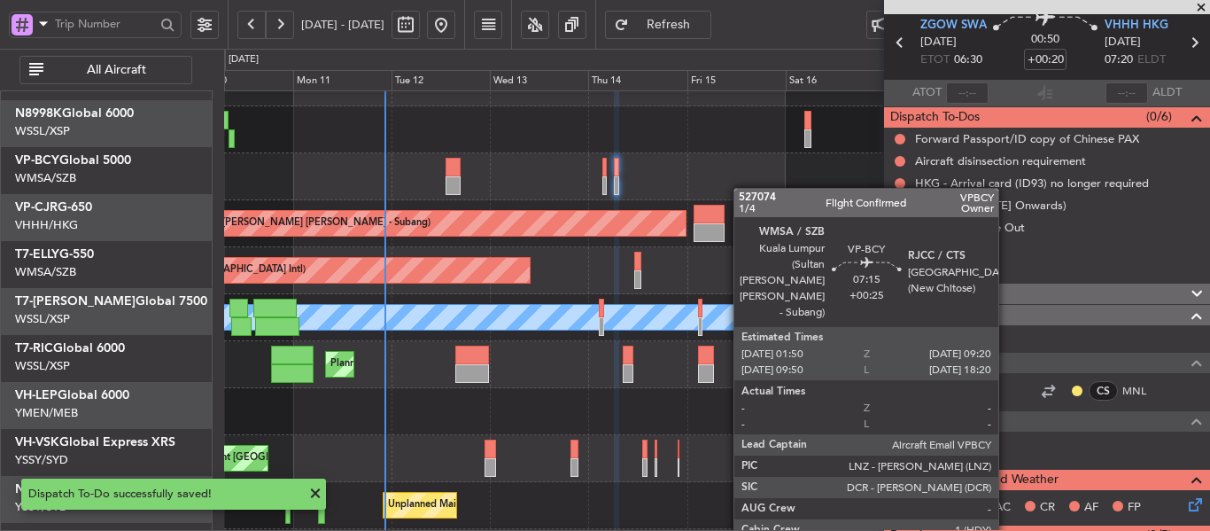
scroll to position [0, 0]
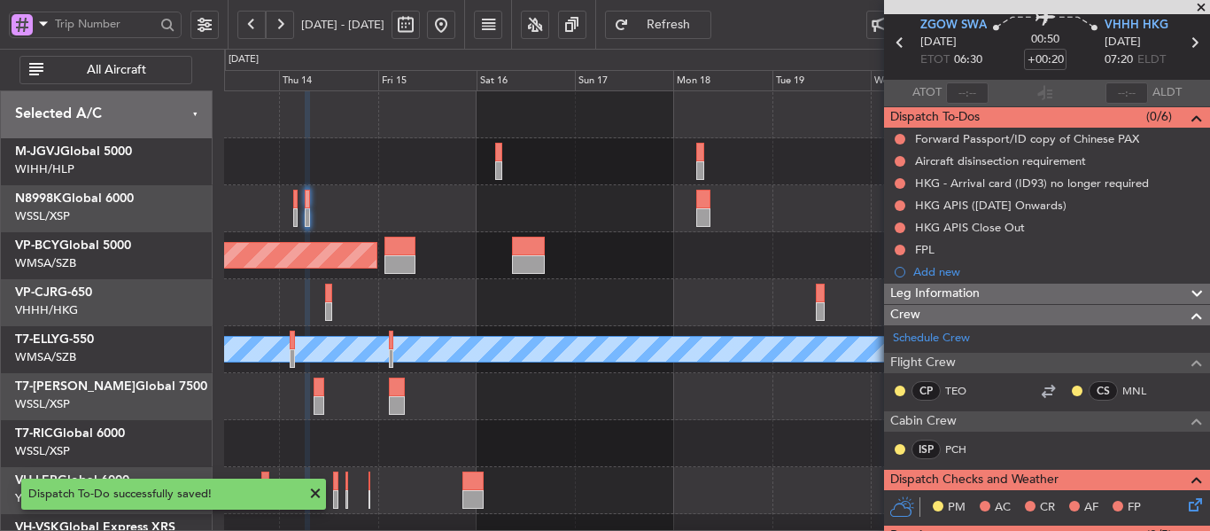
click at [418, 382] on div "Planned Maint [GEOGRAPHIC_DATA] (Sultan [PERSON_NAME] [PERSON_NAME] - Subang) P…" at bounding box center [716, 372] width 985 height 563
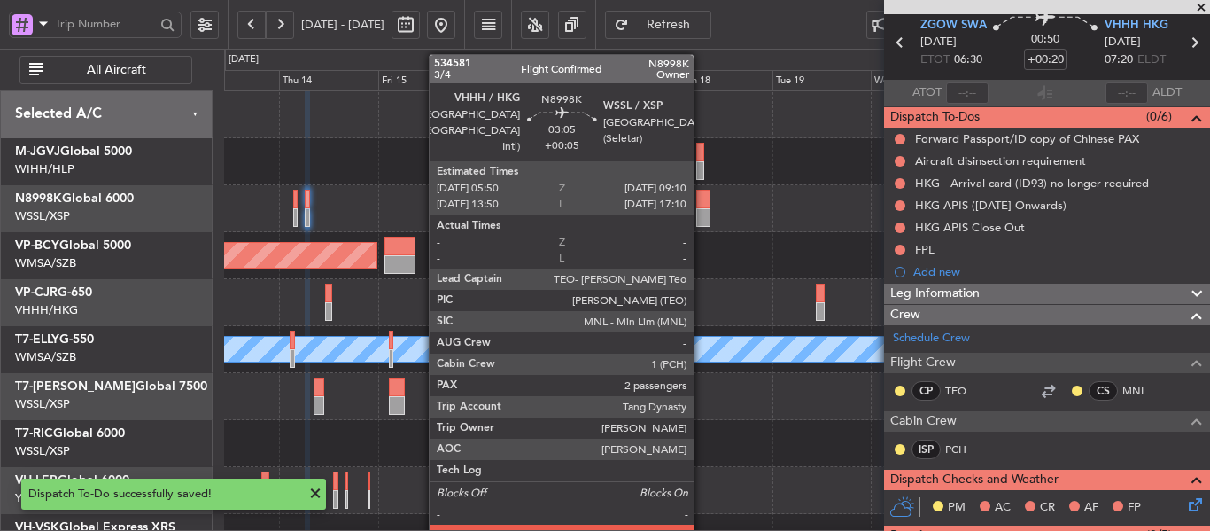
click at [702, 209] on div at bounding box center [703, 217] width 14 height 19
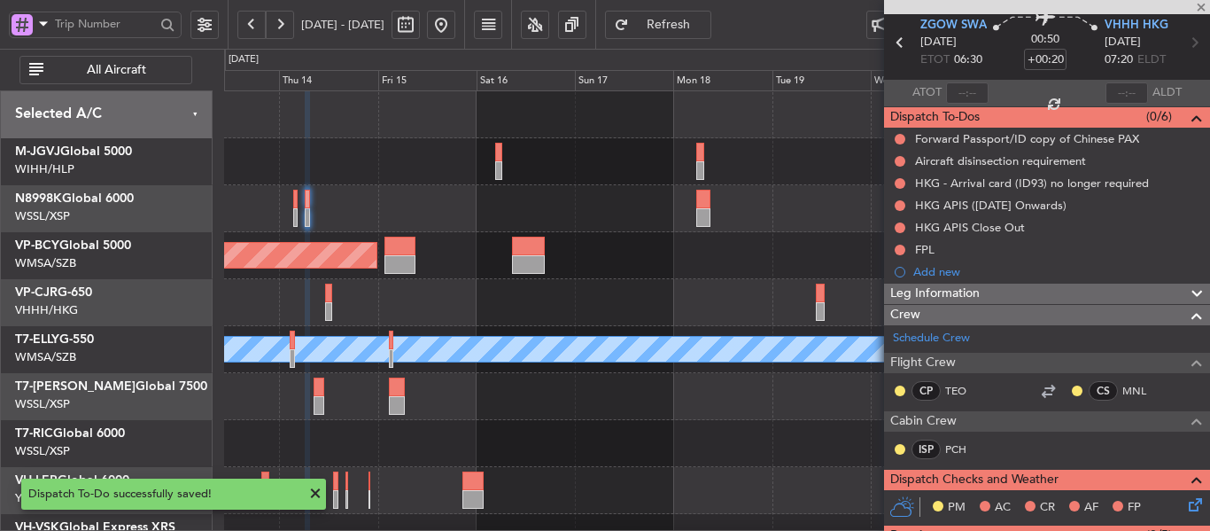
type input "+00:05"
type input "2"
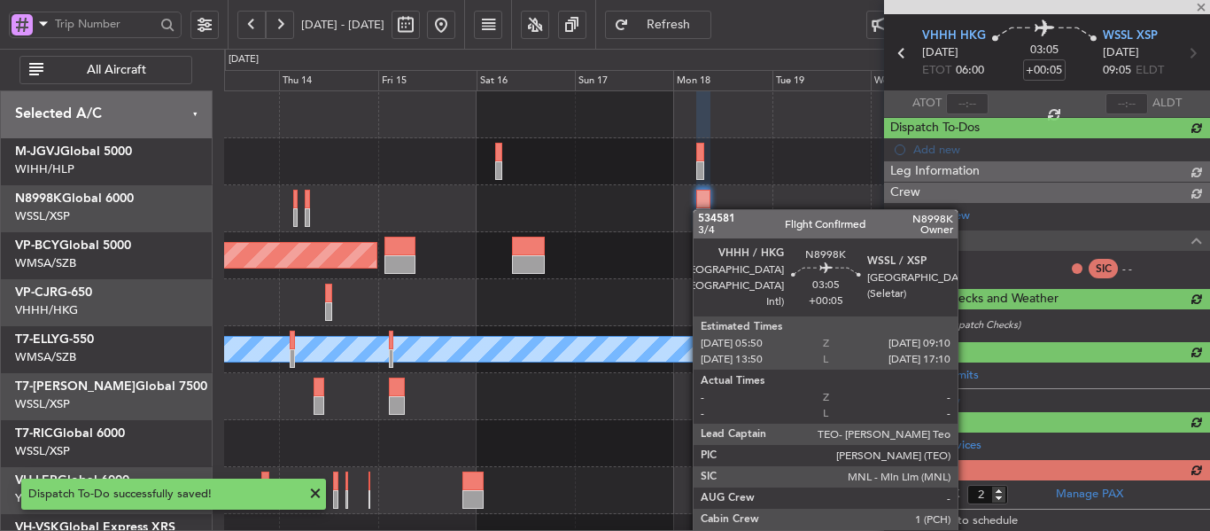
scroll to position [66, 0]
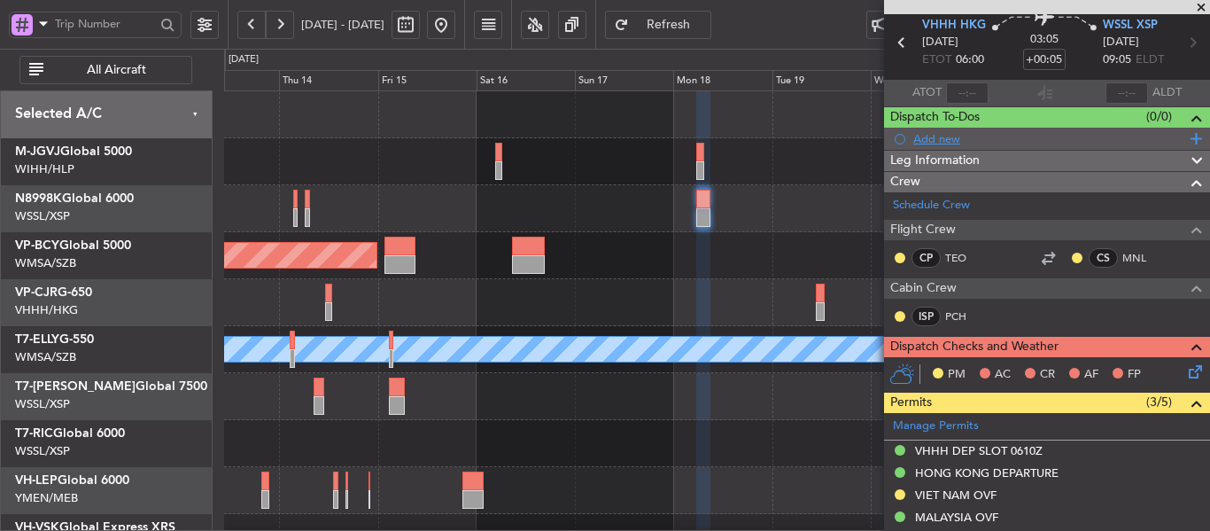
click at [933, 145] on div "Add new" at bounding box center [1047, 139] width 326 height 22
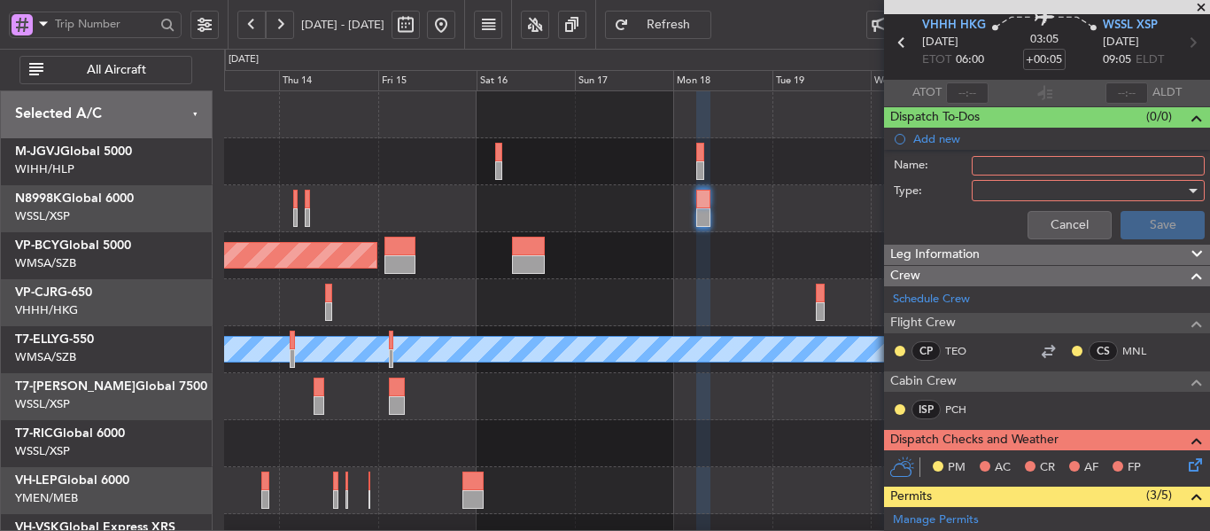
click at [989, 159] on input "Name:" at bounding box center [1088, 165] width 233 height 19
type input "FPL"
click at [1014, 193] on div at bounding box center [1082, 190] width 206 height 27
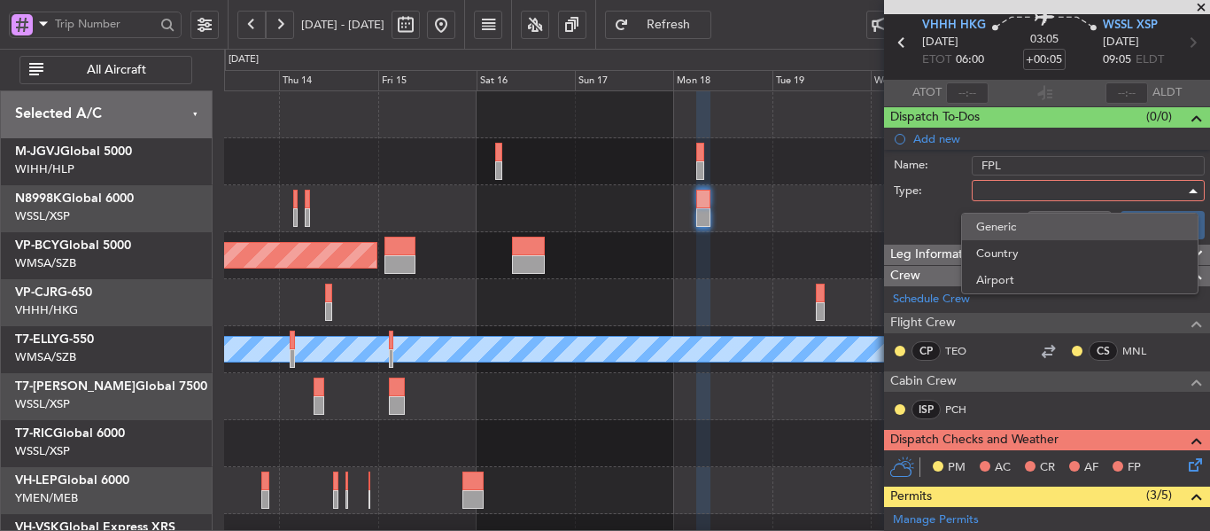
click at [1020, 227] on span "Generic" at bounding box center [1079, 226] width 207 height 27
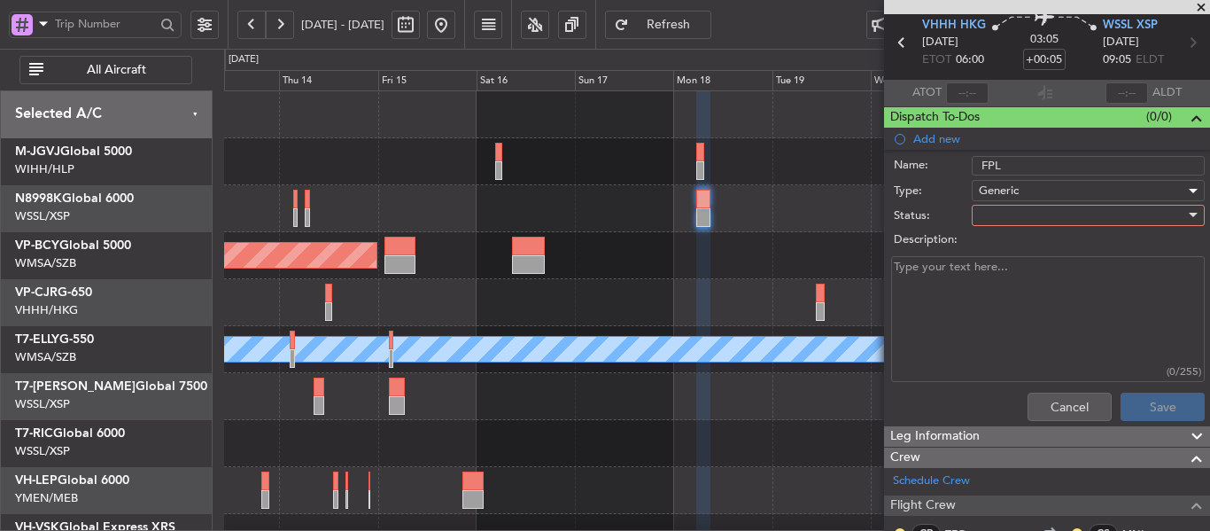
click at [1009, 218] on div at bounding box center [1082, 215] width 206 height 27
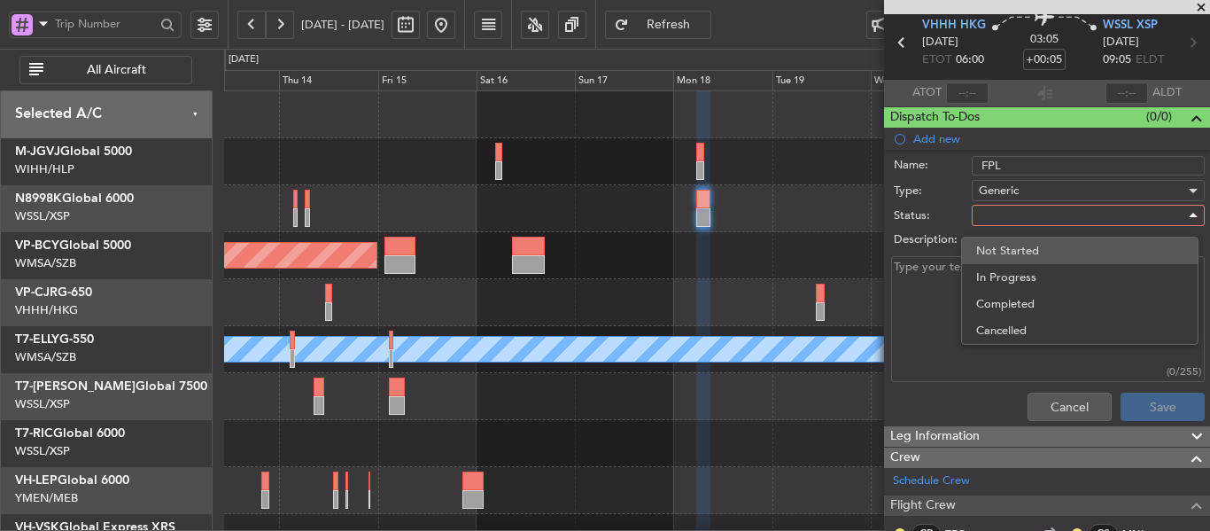
click at [1013, 246] on span "Not Started" at bounding box center [1079, 250] width 207 height 27
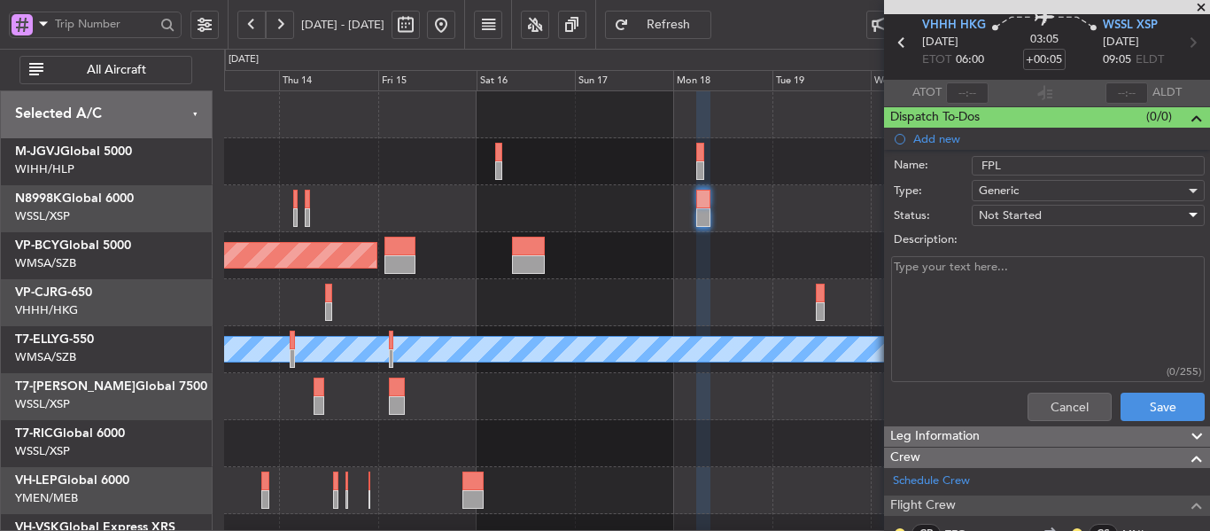
click at [966, 271] on textarea "Description:" at bounding box center [1048, 319] width 314 height 127
type textarea "FOB 18000"
click at [1121, 408] on button "Save" at bounding box center [1163, 406] width 84 height 28
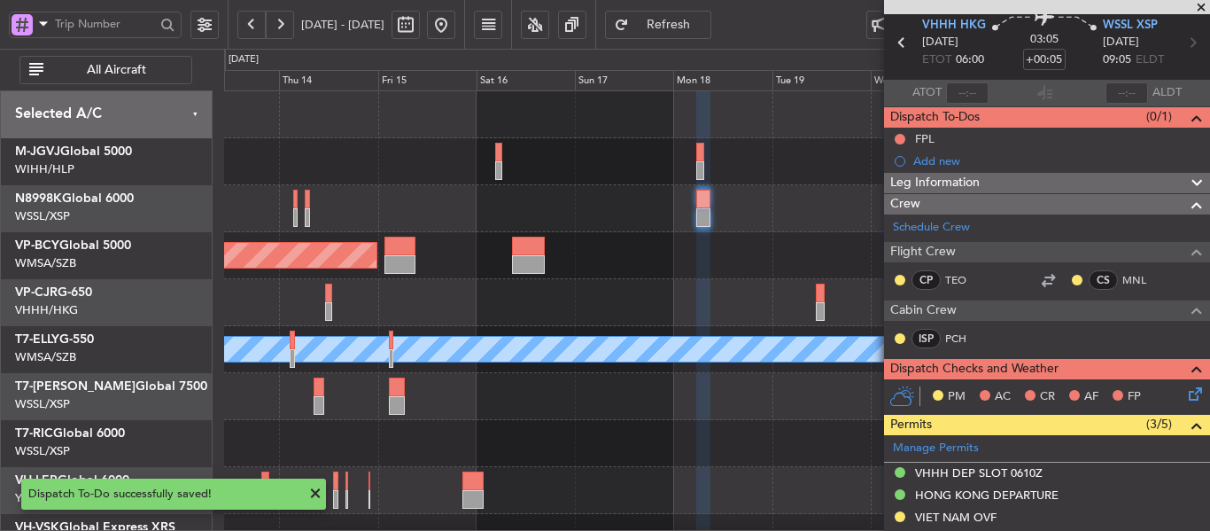
click at [1206, 7] on span at bounding box center [1201, 8] width 18 height 16
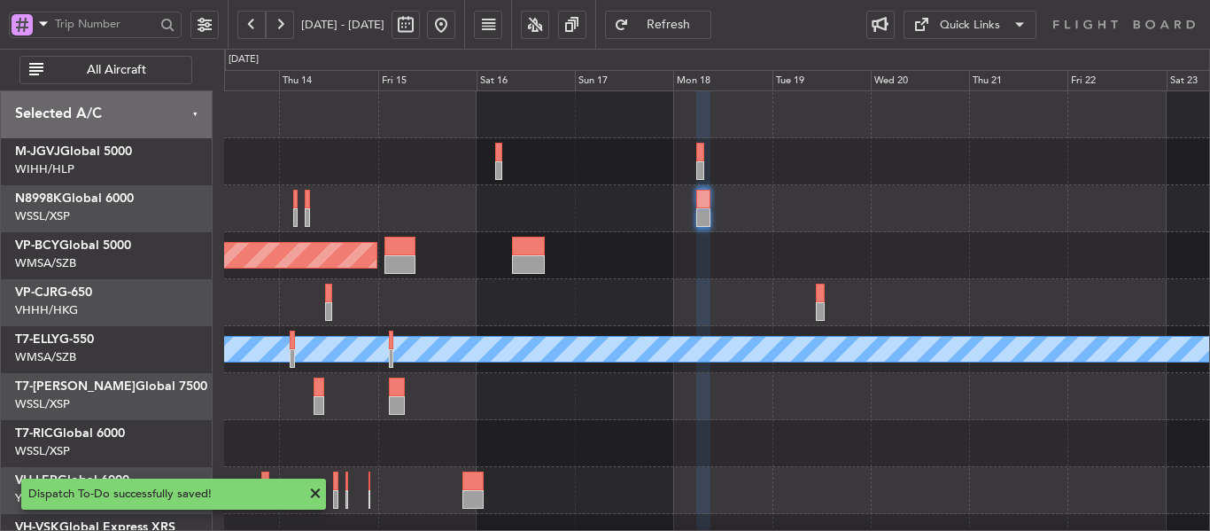
type input "0"
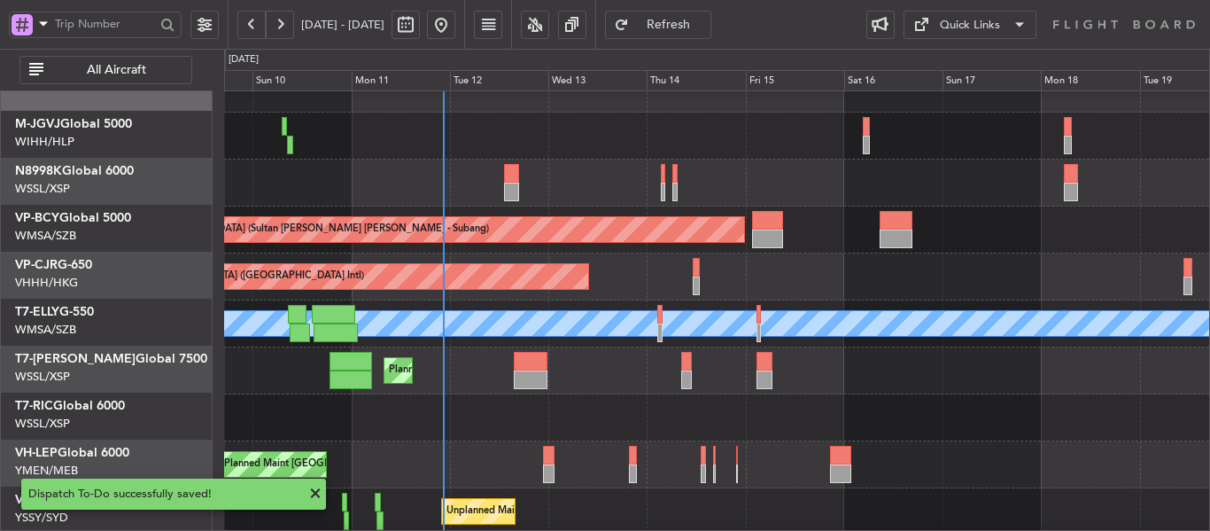
scroll to position [23, 0]
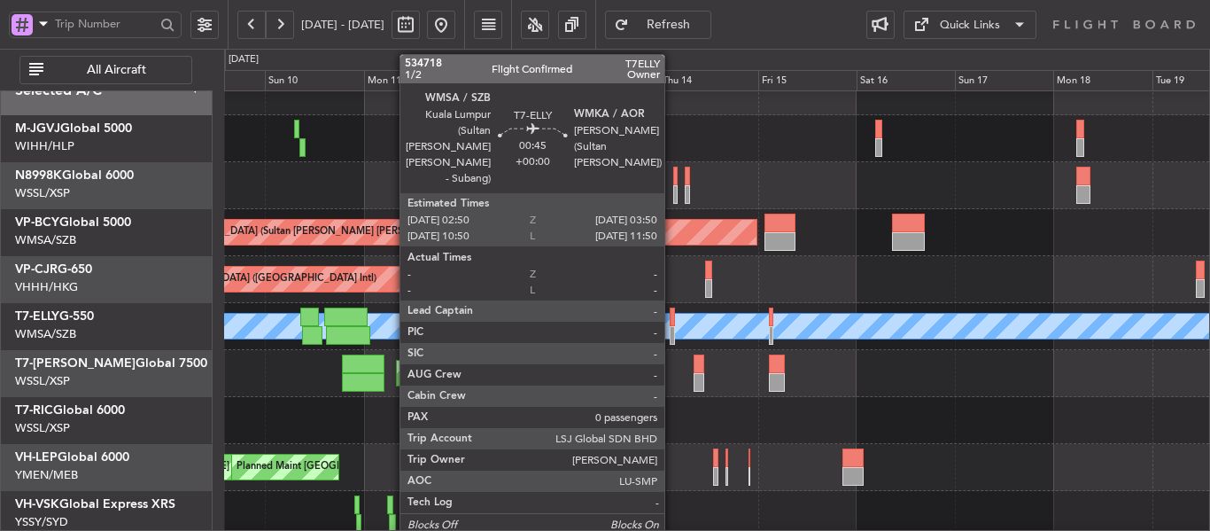
click at [672, 323] on div at bounding box center [672, 316] width 4 height 19
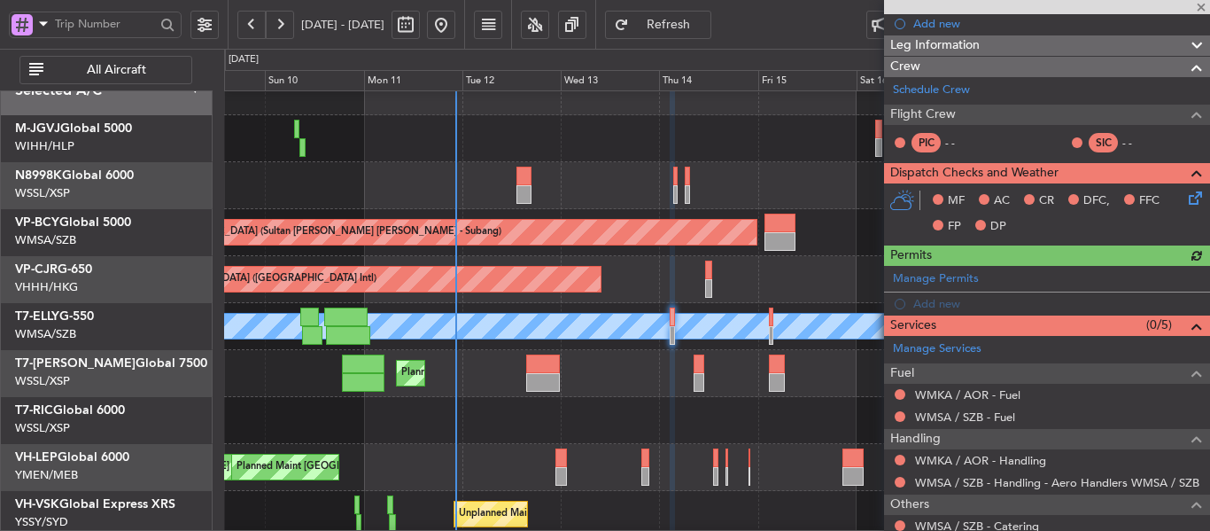
scroll to position [266, 0]
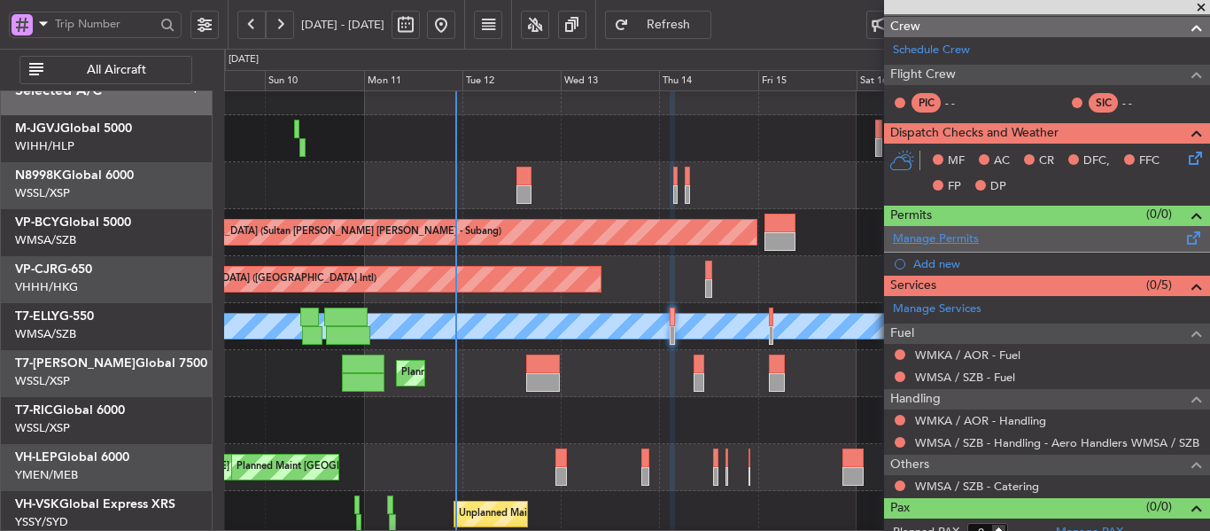
click at [953, 239] on link "Manage Permits" at bounding box center [936, 239] width 86 height 18
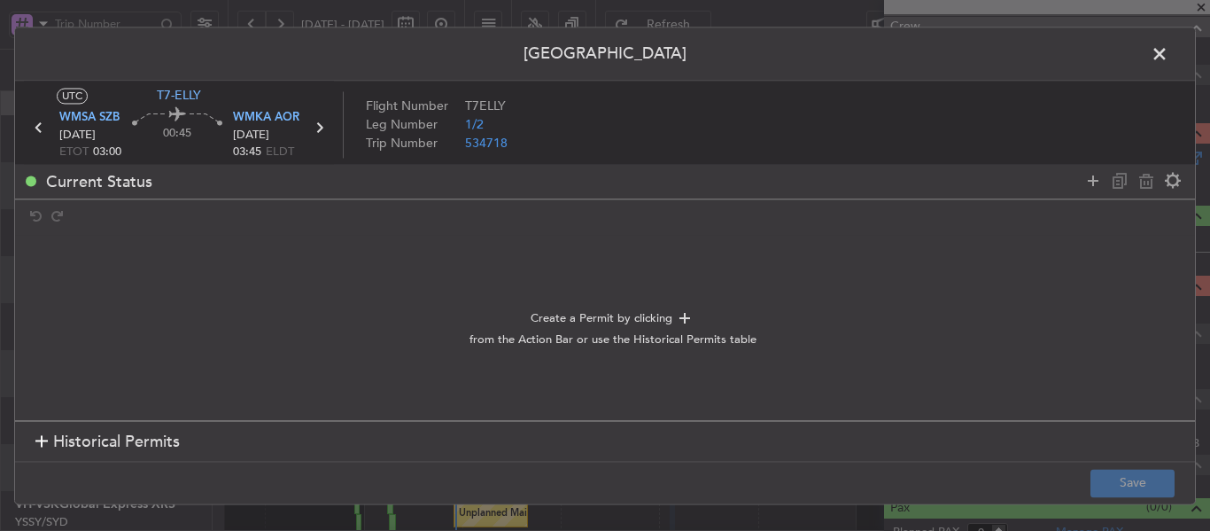
click at [40, 436] on div at bounding box center [41, 442] width 12 height 12
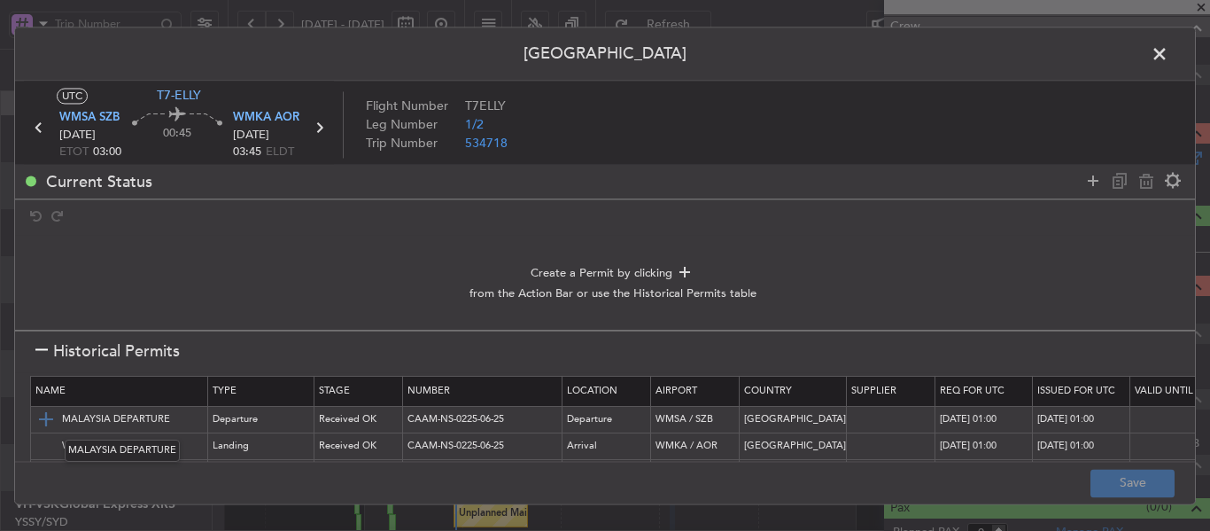
click at [50, 421] on img at bounding box center [45, 419] width 21 height 21
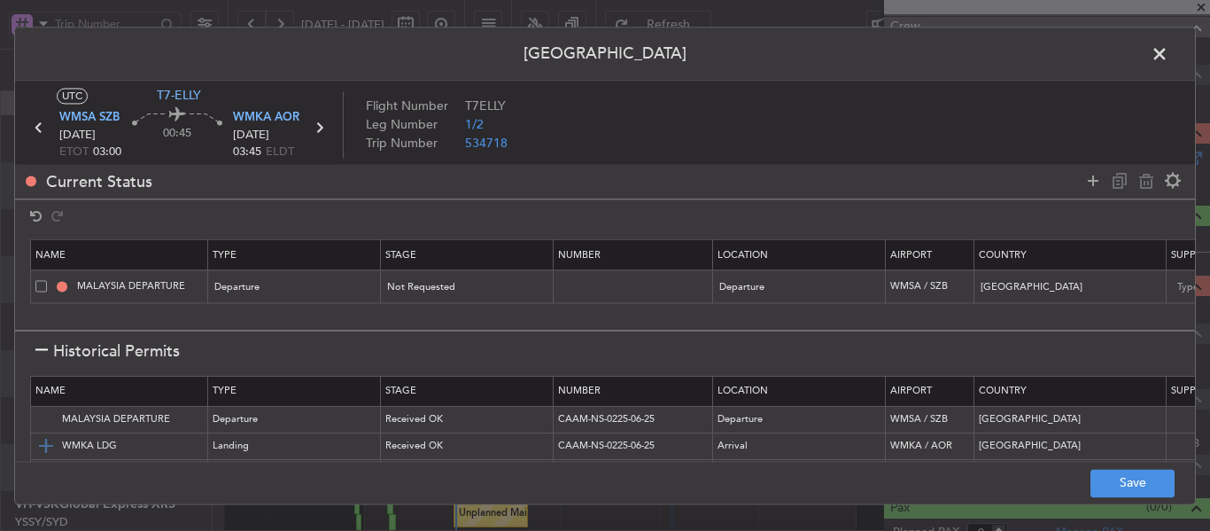
click at [47, 436] on img at bounding box center [45, 446] width 21 height 21
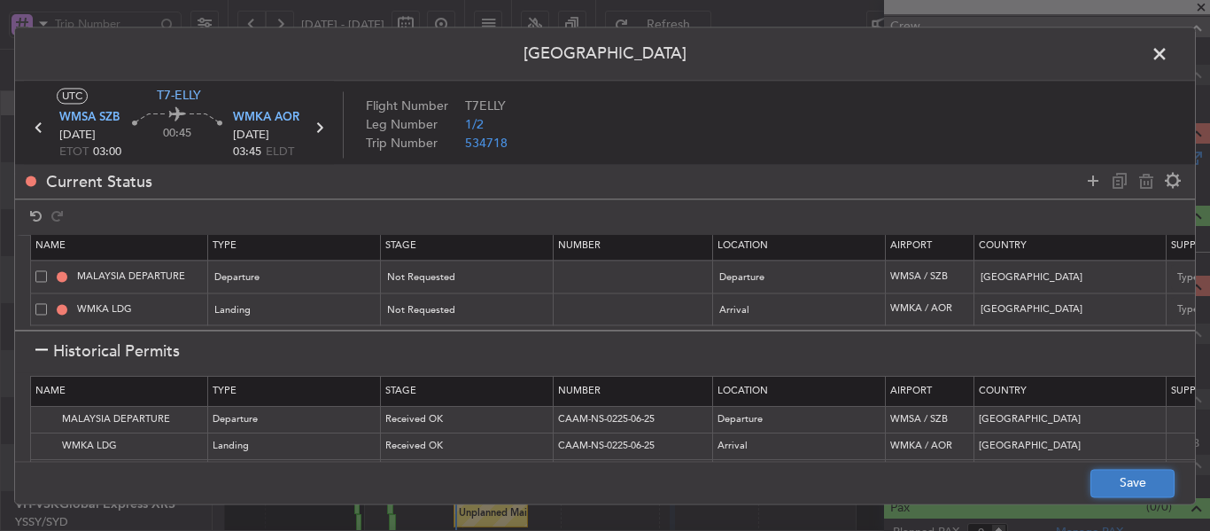
click at [1131, 481] on button "Save" at bounding box center [1132, 483] width 84 height 28
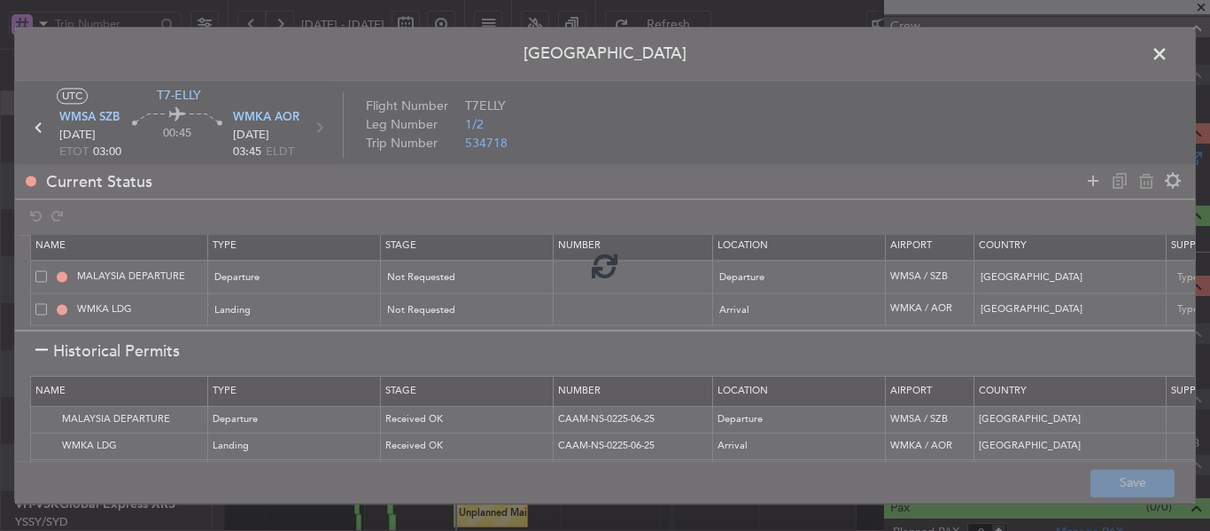
type input "NNN"
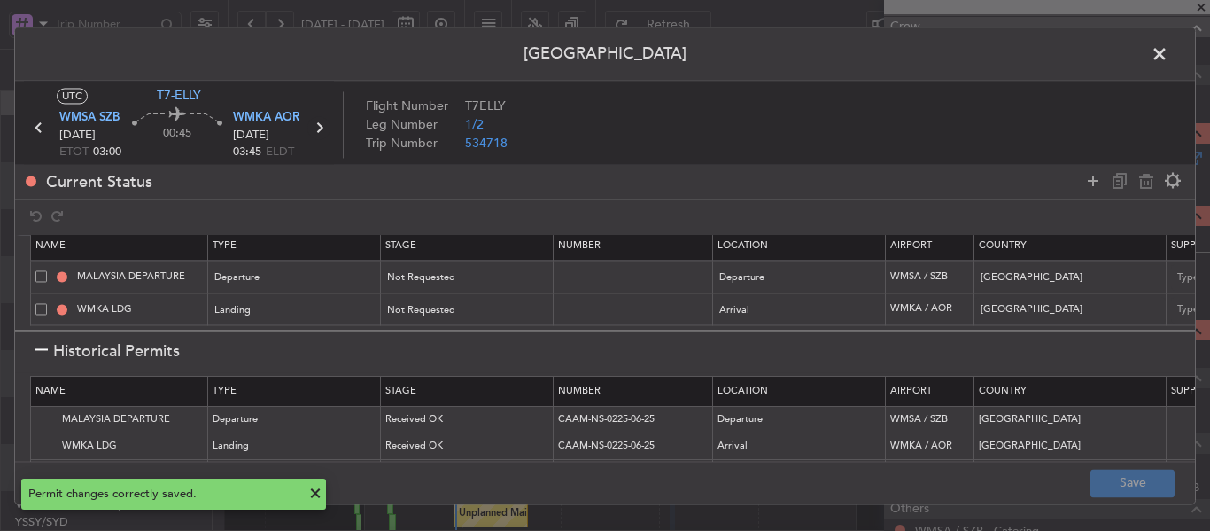
click at [322, 121] on icon at bounding box center [318, 127] width 23 height 23
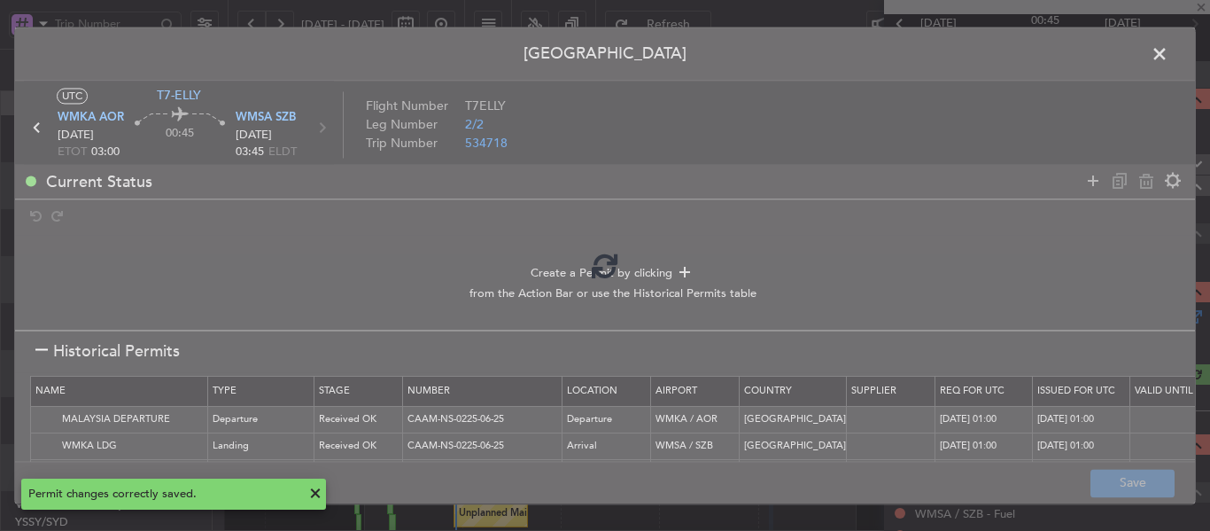
scroll to position [244, 0]
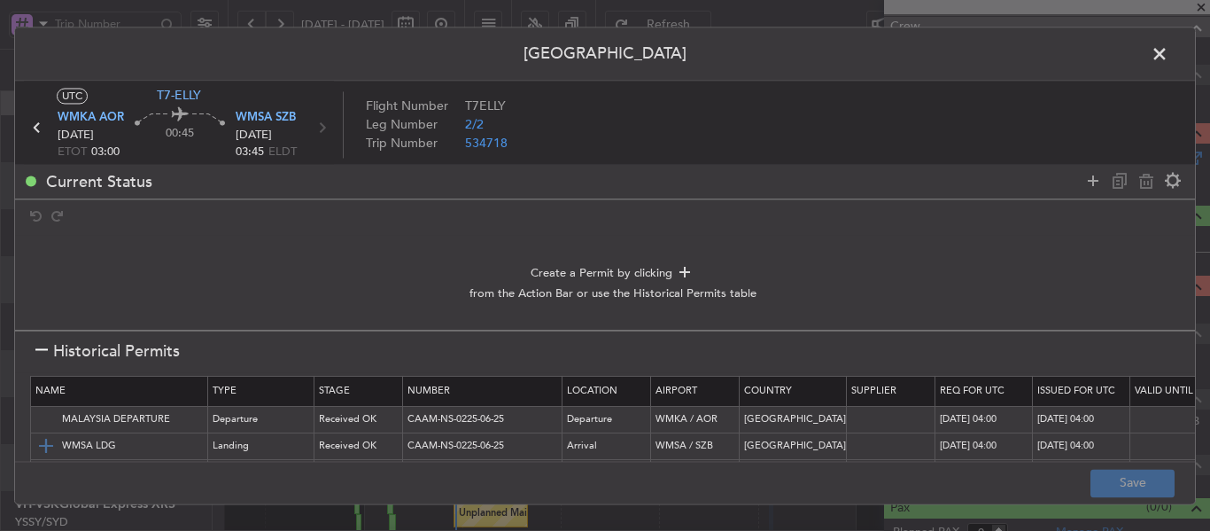
click at [43, 438] on img at bounding box center [45, 446] width 21 height 21
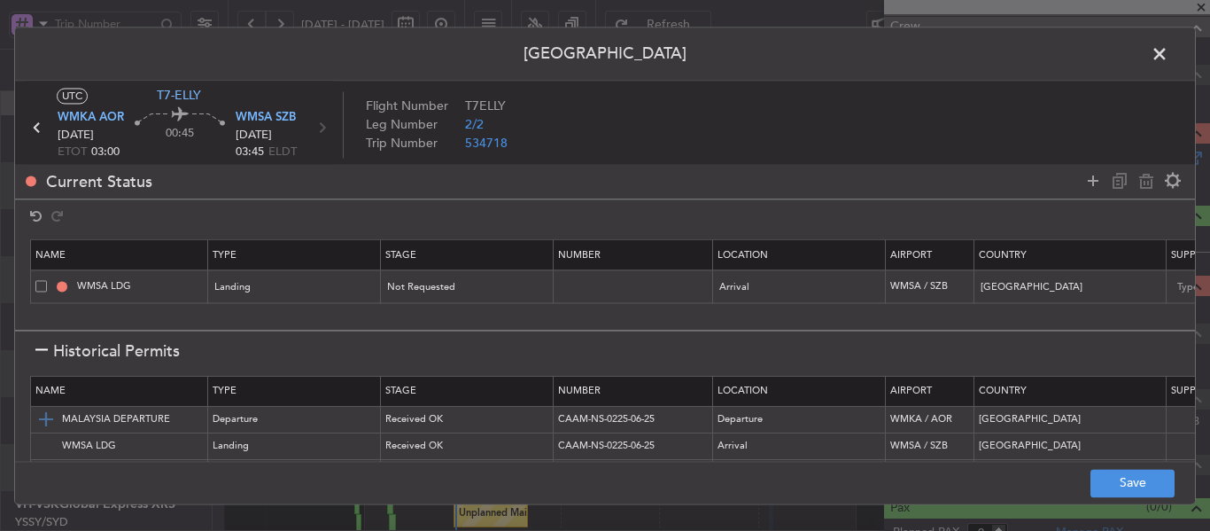
click at [48, 423] on img at bounding box center [45, 419] width 21 height 21
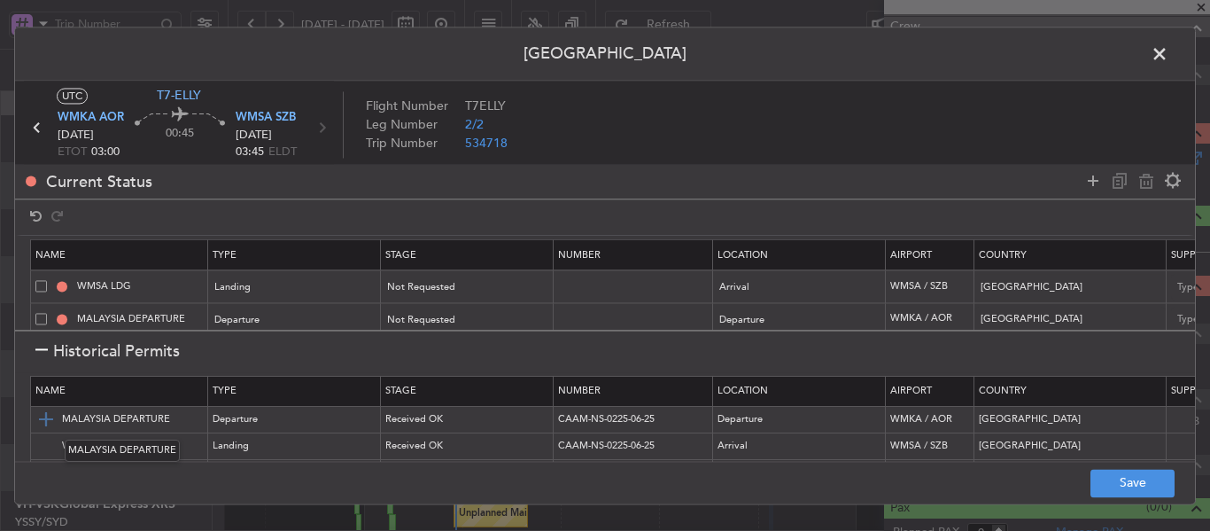
scroll to position [23, 0]
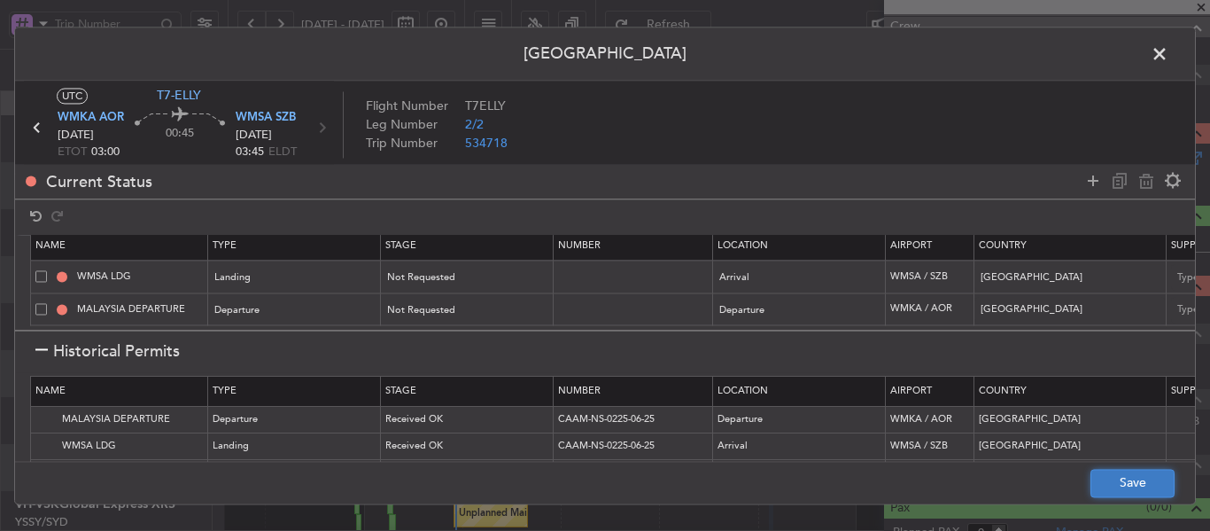
click at [1149, 485] on button "Save" at bounding box center [1132, 483] width 84 height 28
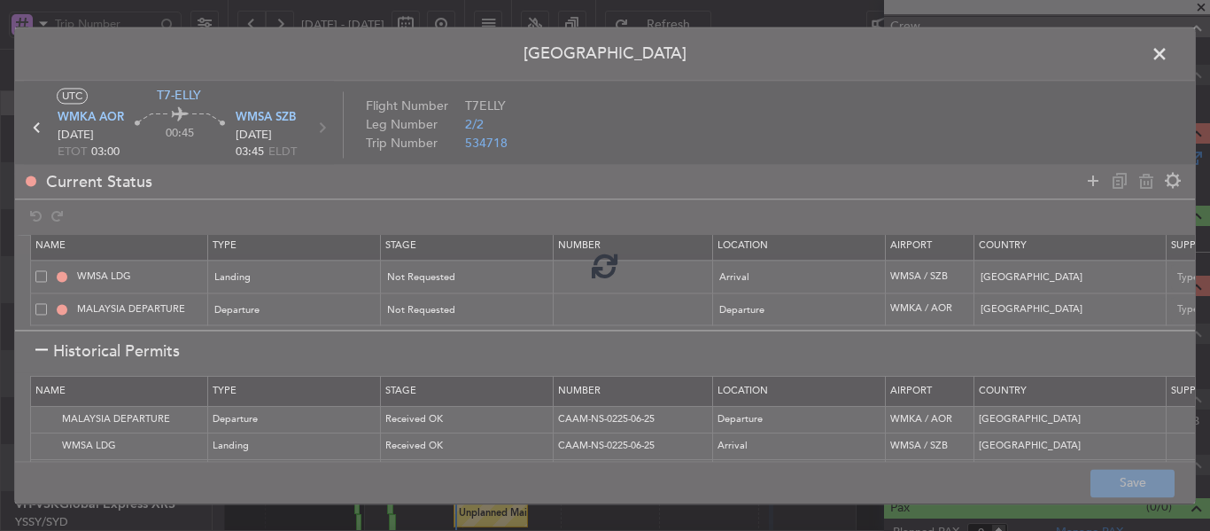
type input "NNN"
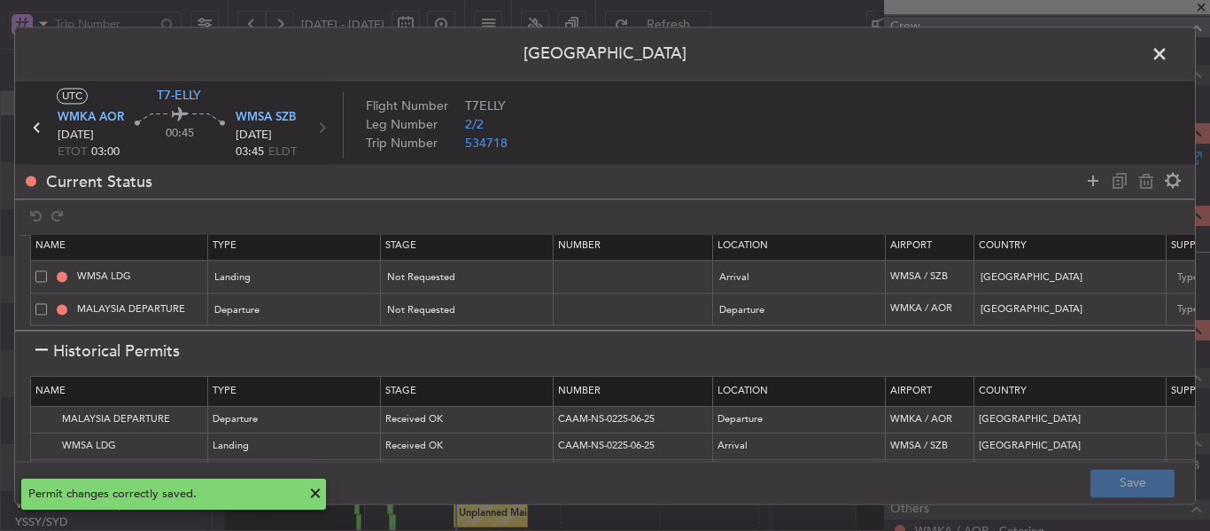
click at [1168, 54] on span at bounding box center [1168, 58] width 0 height 35
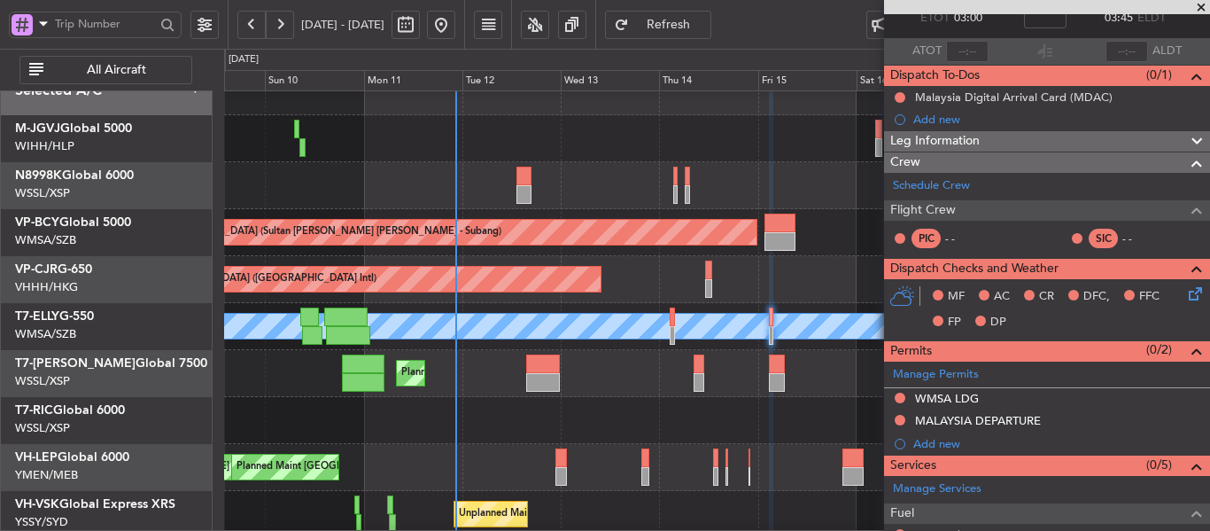
scroll to position [38, 0]
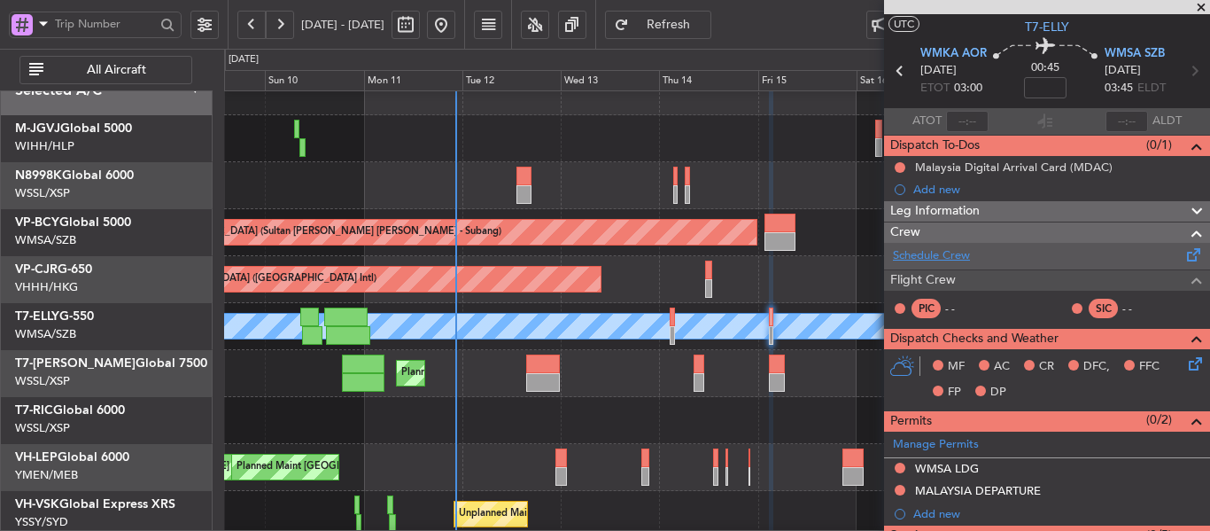
click at [923, 252] on link "Schedule Crew" at bounding box center [931, 256] width 77 height 18
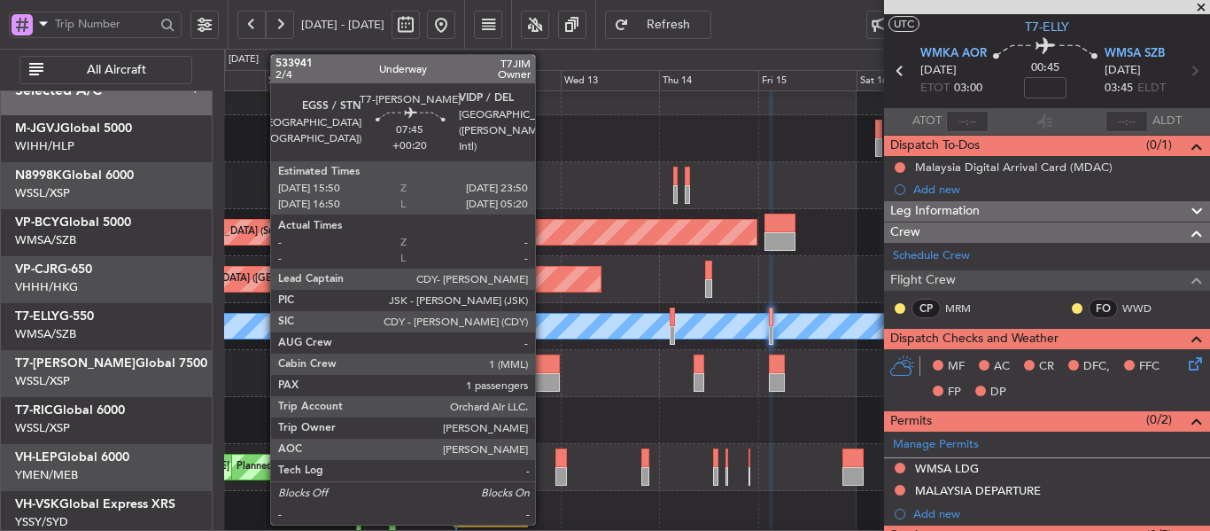
click at [543, 368] on div at bounding box center [543, 363] width 34 height 19
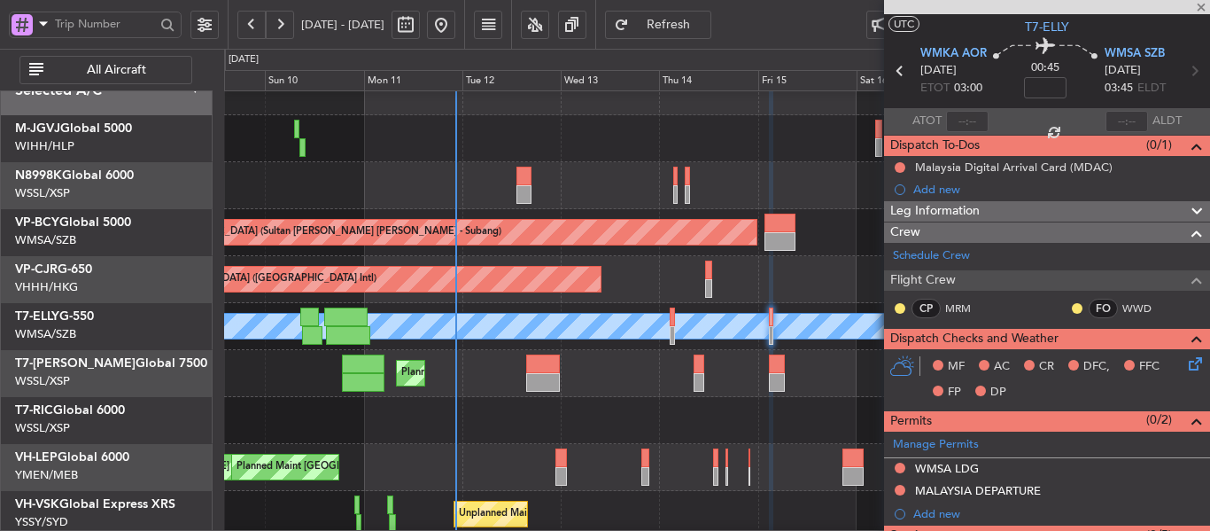
type input "+00:20"
type input "1"
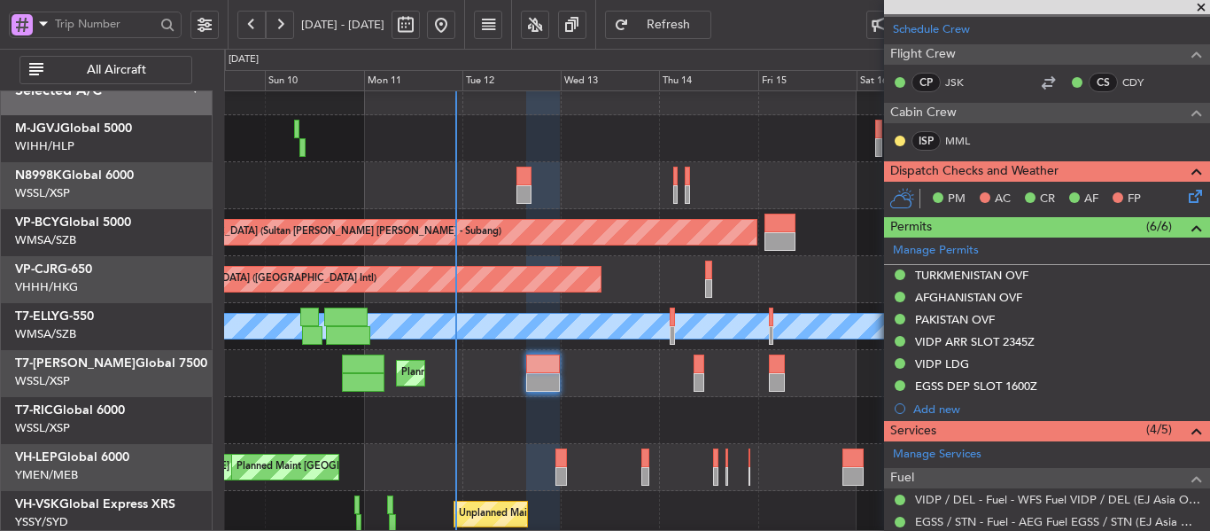
scroll to position [392, 0]
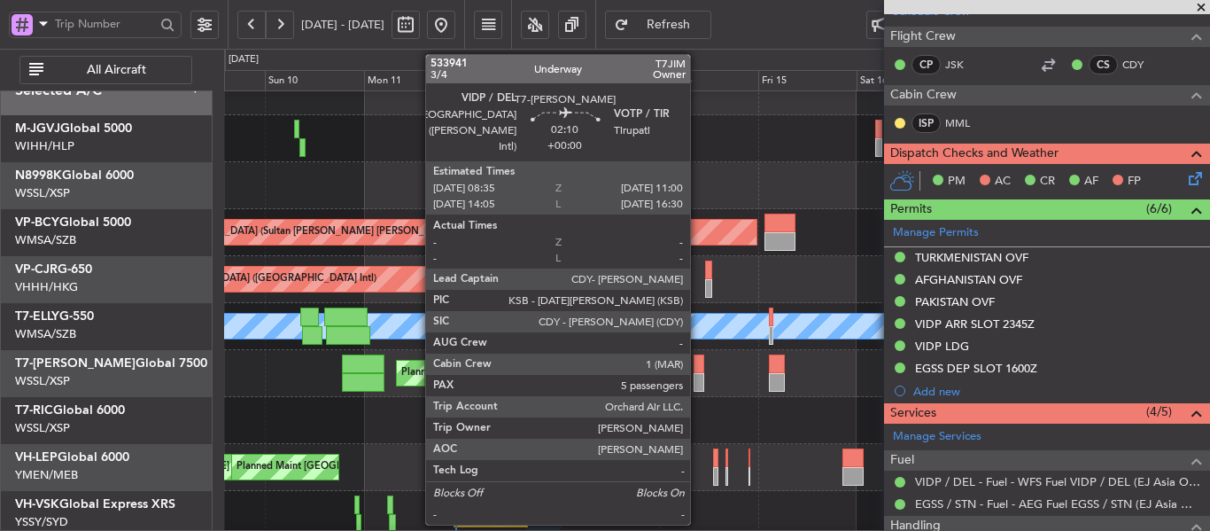
click at [698, 371] on div at bounding box center [699, 363] width 11 height 19
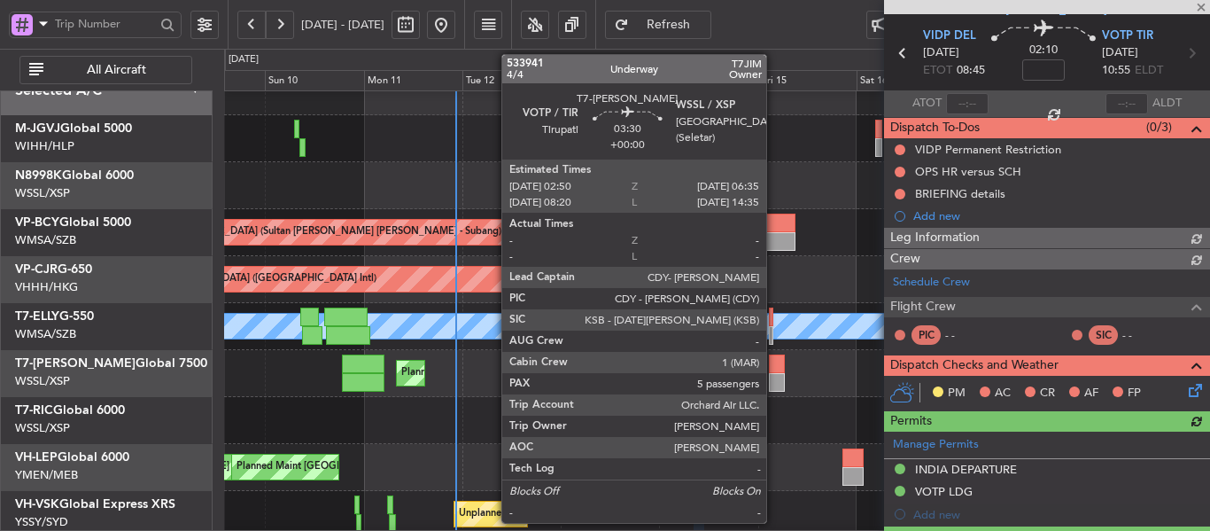
scroll to position [326, 0]
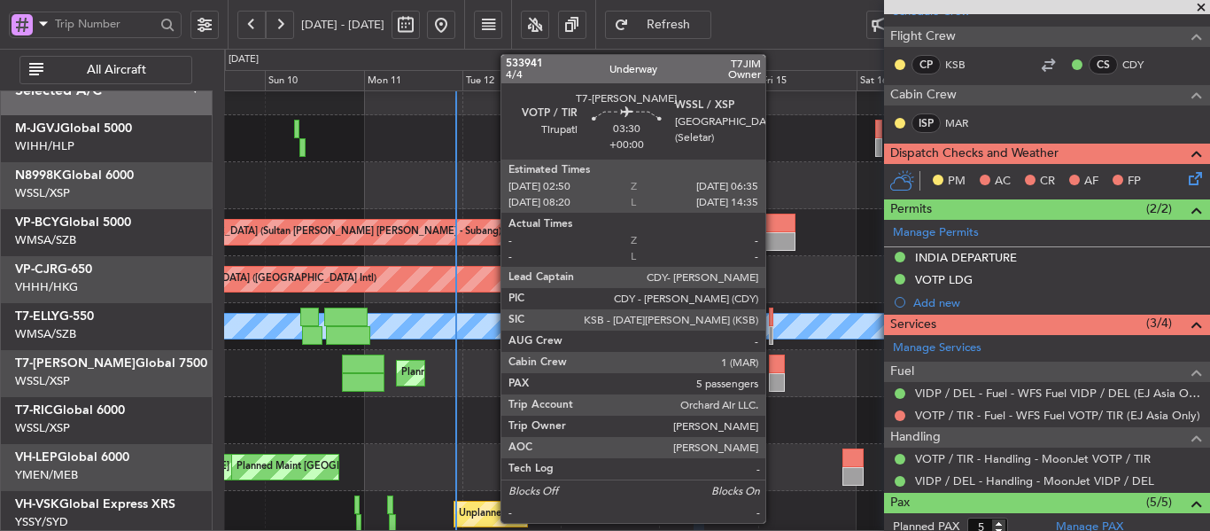
click at [773, 376] on div at bounding box center [777, 382] width 16 height 19
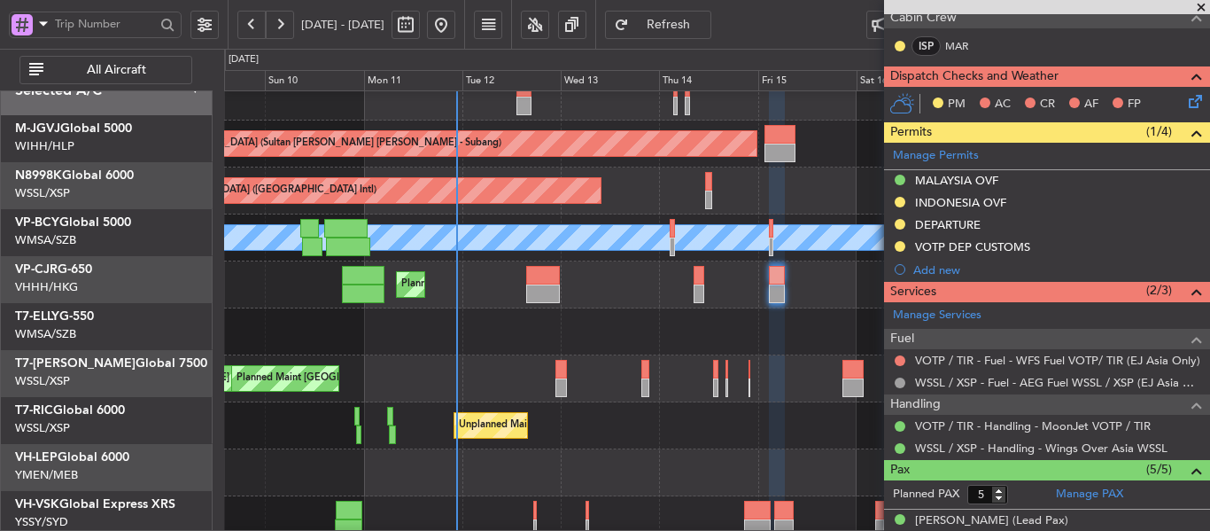
scroll to position [112, 0]
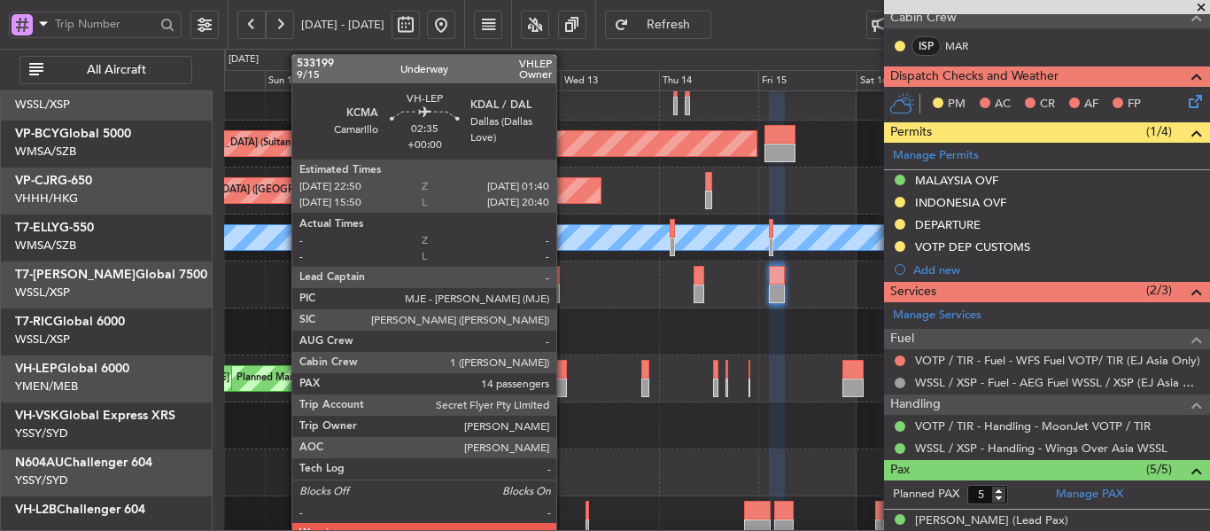
click at [565, 384] on div at bounding box center [561, 387] width 12 height 19
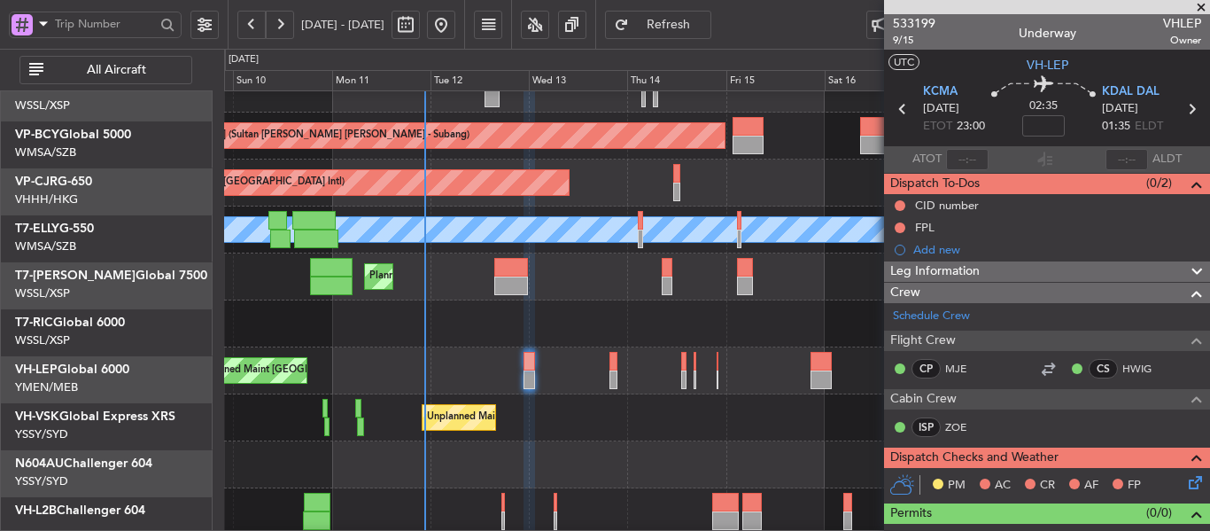
scroll to position [120, 0]
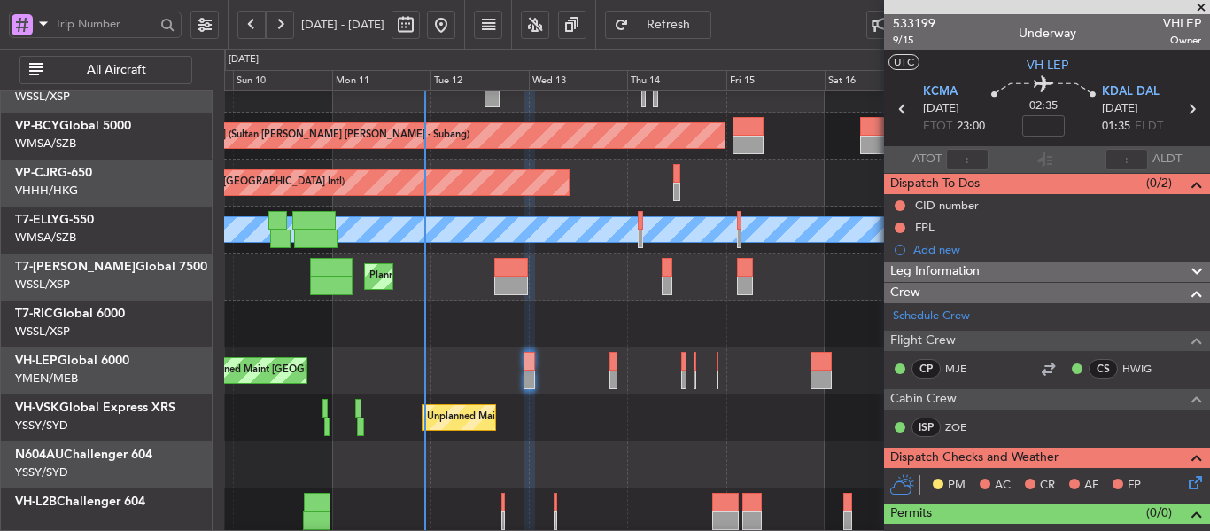
click at [581, 277] on div "Planned Maint [GEOGRAPHIC_DATA] ([GEOGRAPHIC_DATA])" at bounding box center [716, 276] width 985 height 47
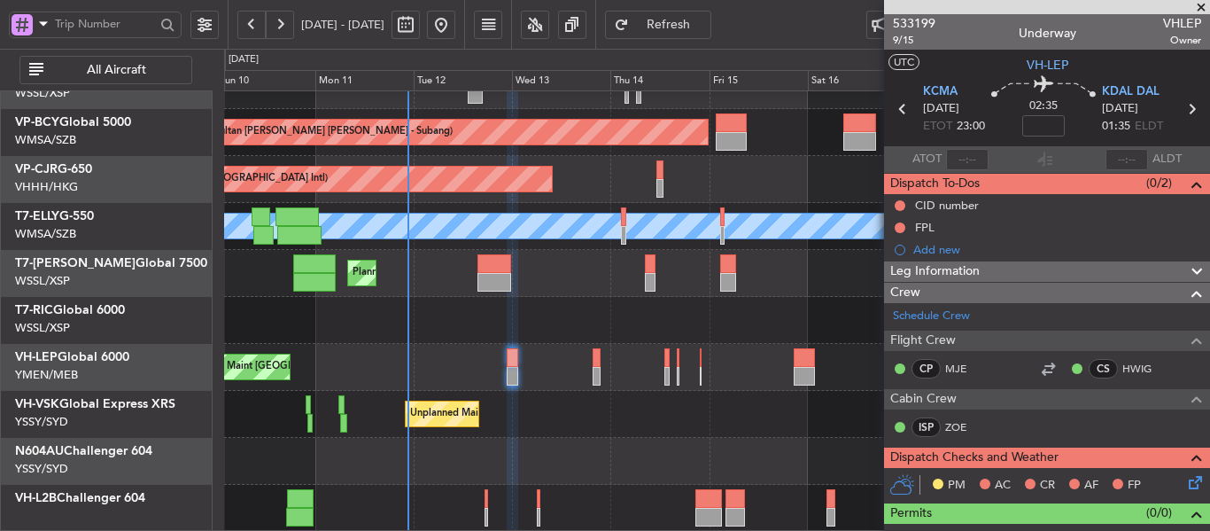
click at [562, 361] on div "Planned Maint [GEOGRAPHIC_DATA] (Sultan [PERSON_NAME] [PERSON_NAME] - Subang) P…" at bounding box center [716, 249] width 985 height 563
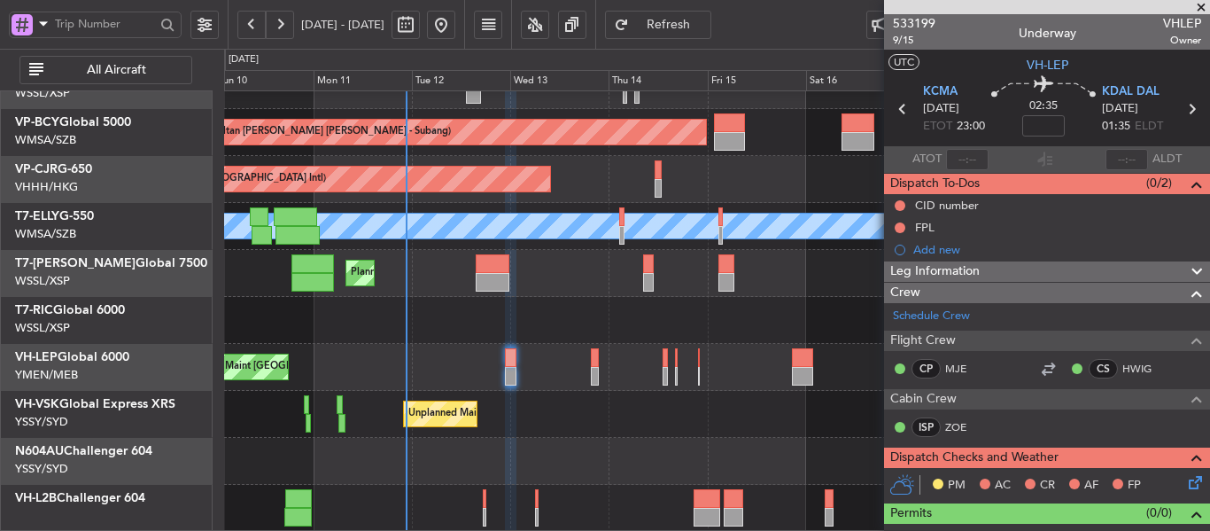
click at [587, 381] on div "[PERSON_NAME] San Antonio (San Antonio Intl) Planned Maint [GEOGRAPHIC_DATA] ([…" at bounding box center [716, 367] width 985 height 47
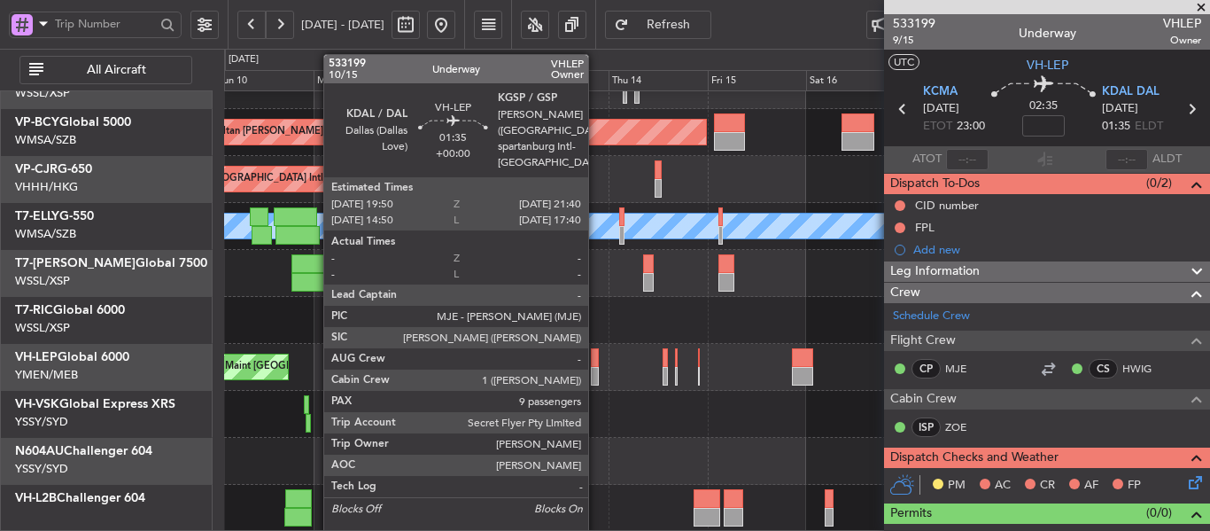
click at [596, 381] on div at bounding box center [595, 376] width 8 height 19
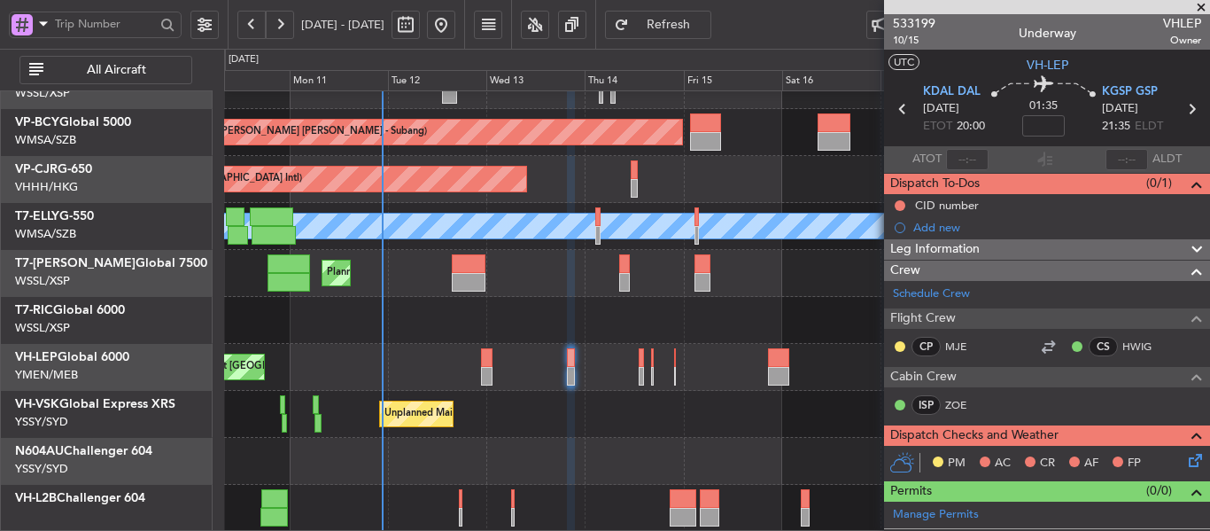
click at [537, 291] on div "Planned Maint [GEOGRAPHIC_DATA] (Sultan [PERSON_NAME] [PERSON_NAME] - Subang) P…" at bounding box center [716, 249] width 985 height 563
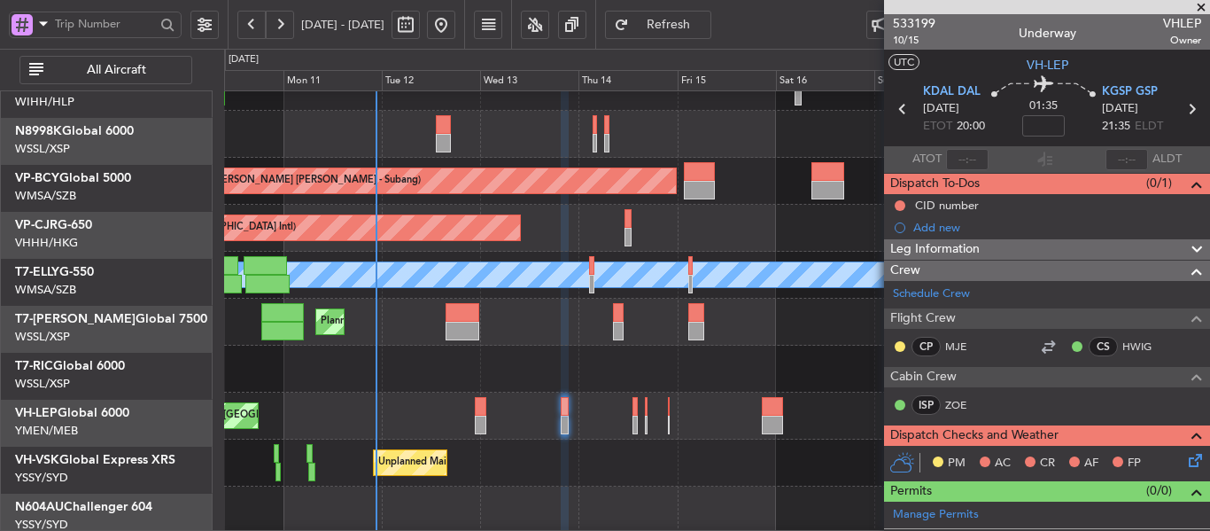
scroll to position [0, 0]
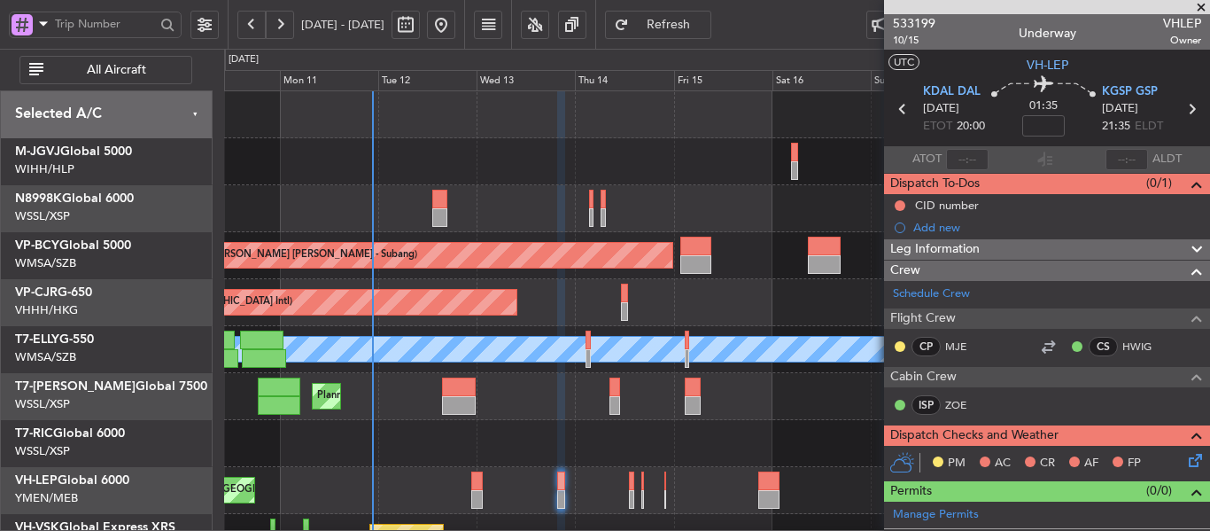
click at [535, 453] on div at bounding box center [716, 443] width 985 height 47
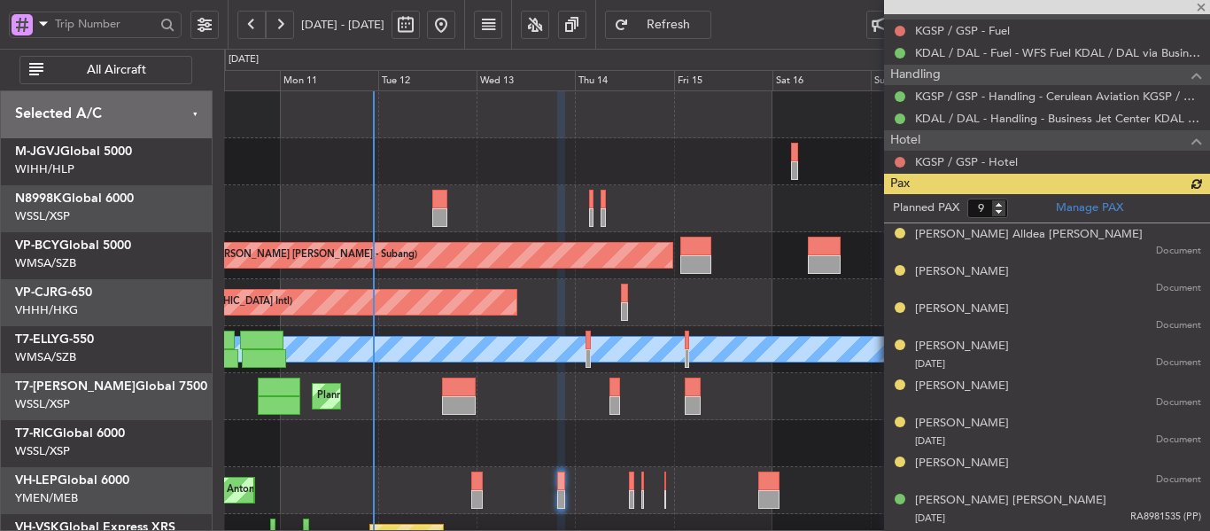
scroll to position [620, 0]
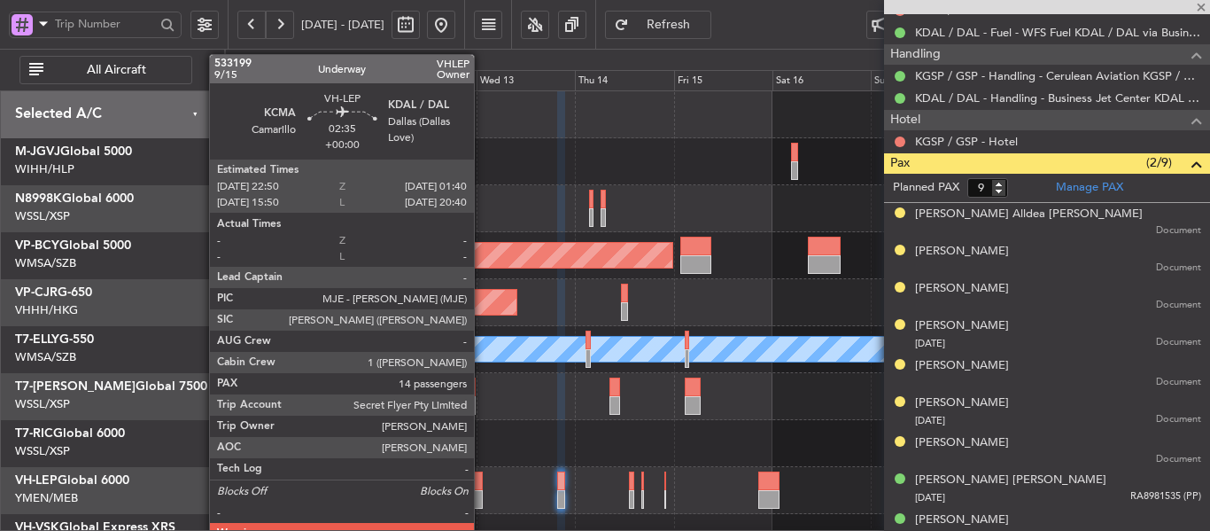
click at [482, 486] on div at bounding box center [477, 480] width 12 height 19
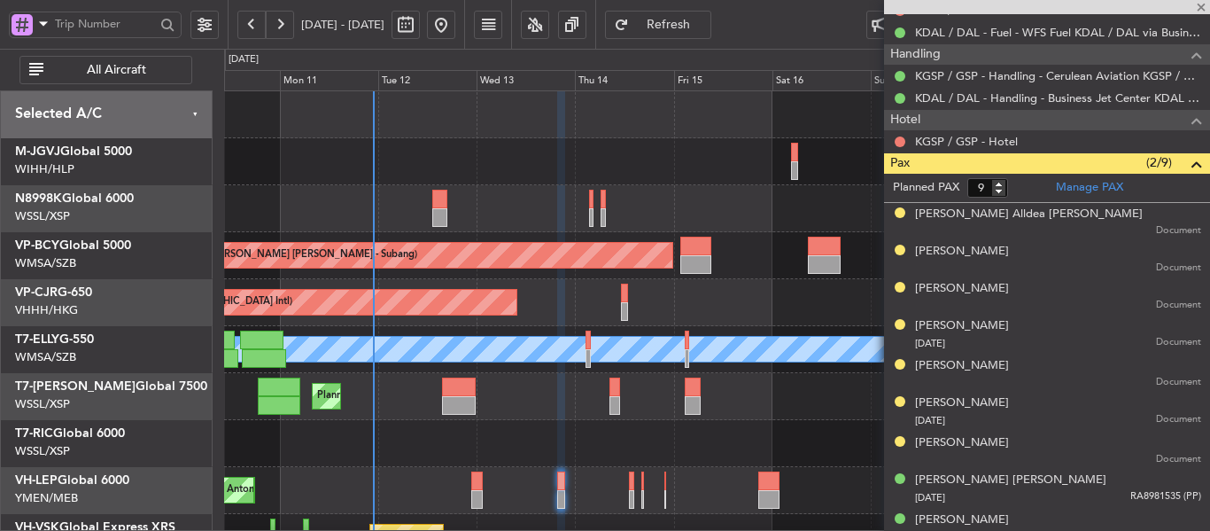
type input "14"
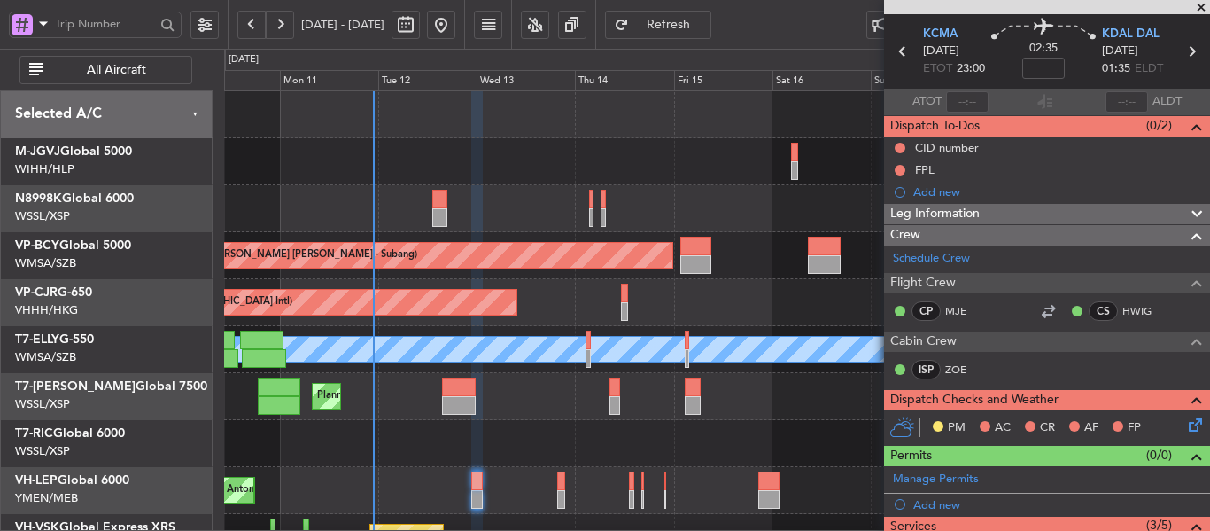
scroll to position [0, 0]
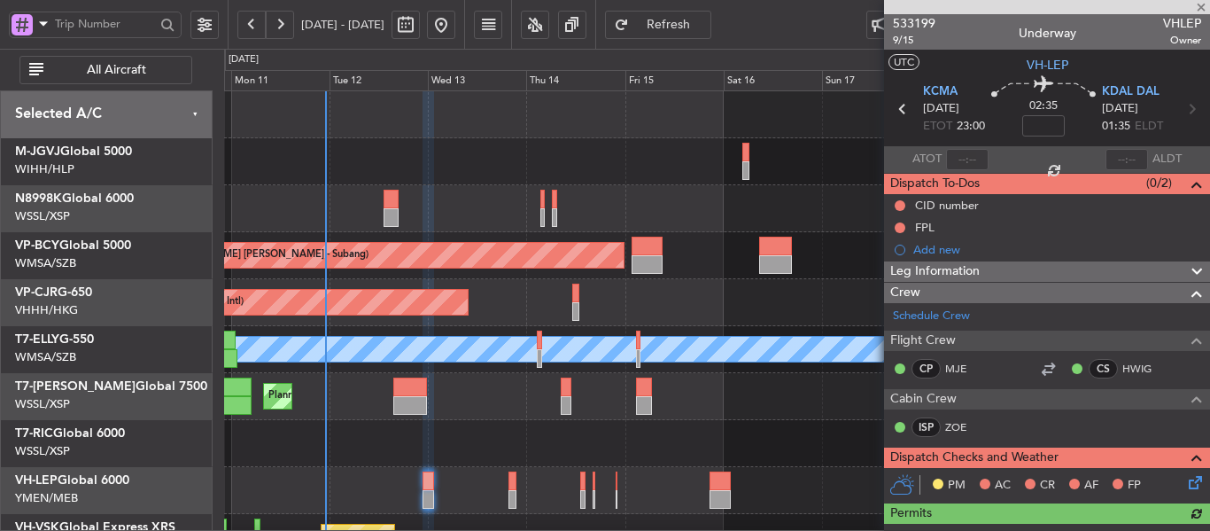
click at [674, 312] on div "Planned Maint [GEOGRAPHIC_DATA] ([GEOGRAPHIC_DATA] Intl)" at bounding box center [716, 302] width 985 height 47
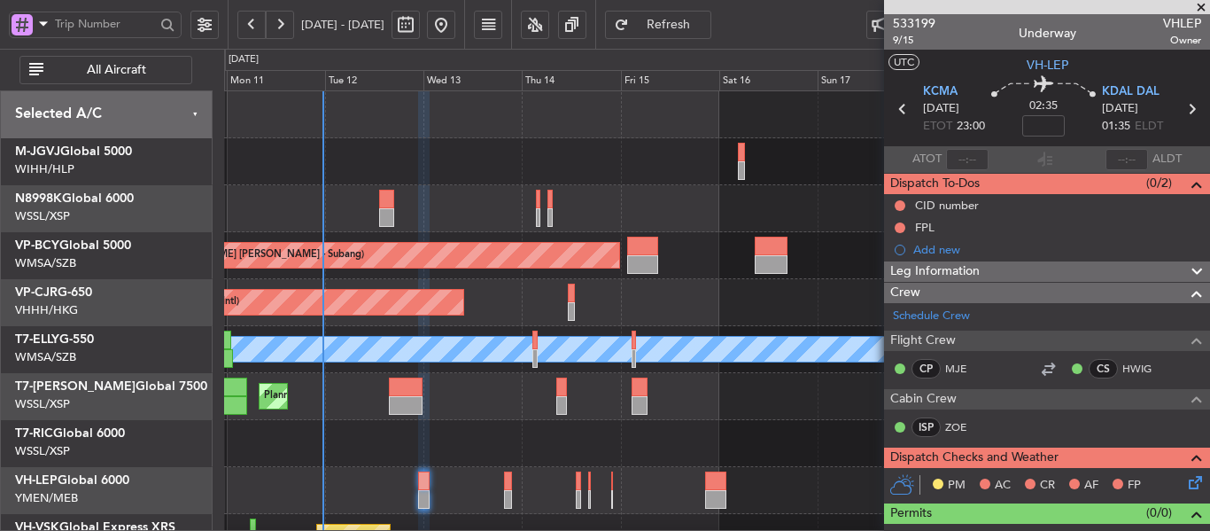
click at [470, 419] on div "Planned Maint [GEOGRAPHIC_DATA] ([GEOGRAPHIC_DATA])" at bounding box center [716, 396] width 985 height 47
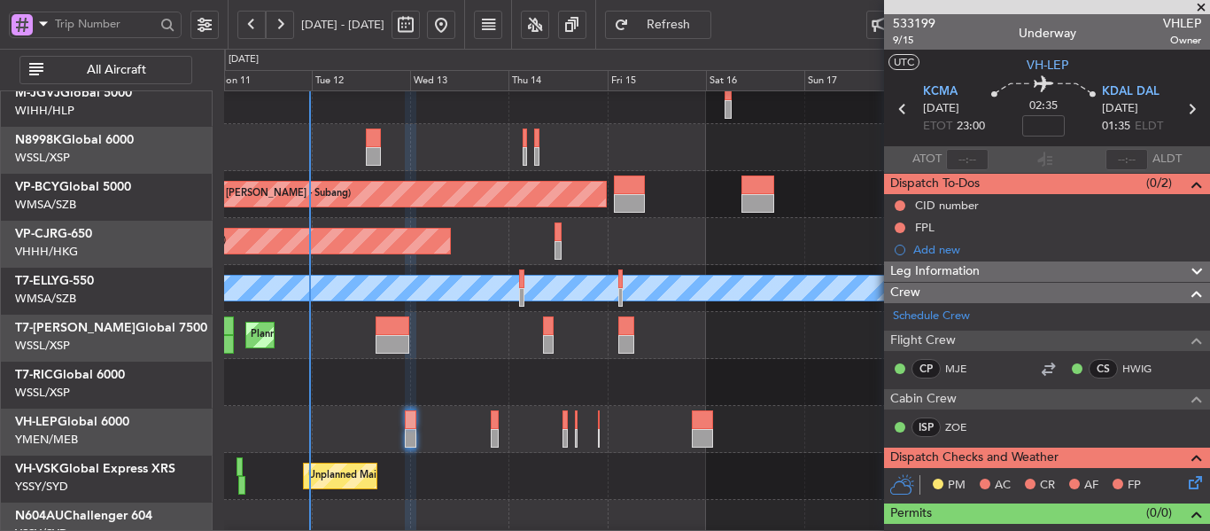
click at [462, 357] on div "Planned Maint [GEOGRAPHIC_DATA] ([GEOGRAPHIC_DATA])" at bounding box center [716, 335] width 985 height 47
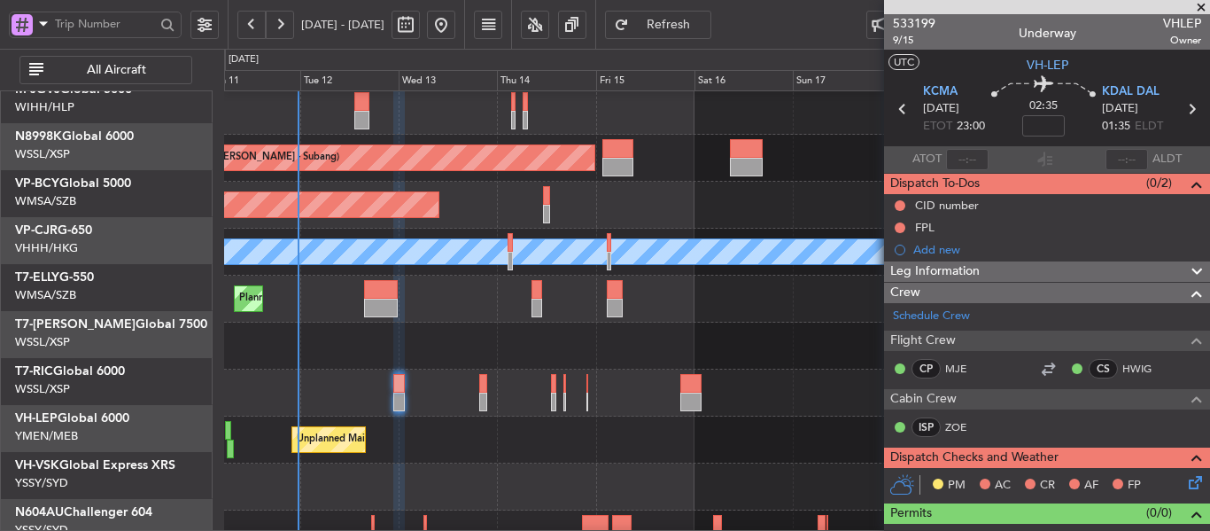
scroll to position [123, 0]
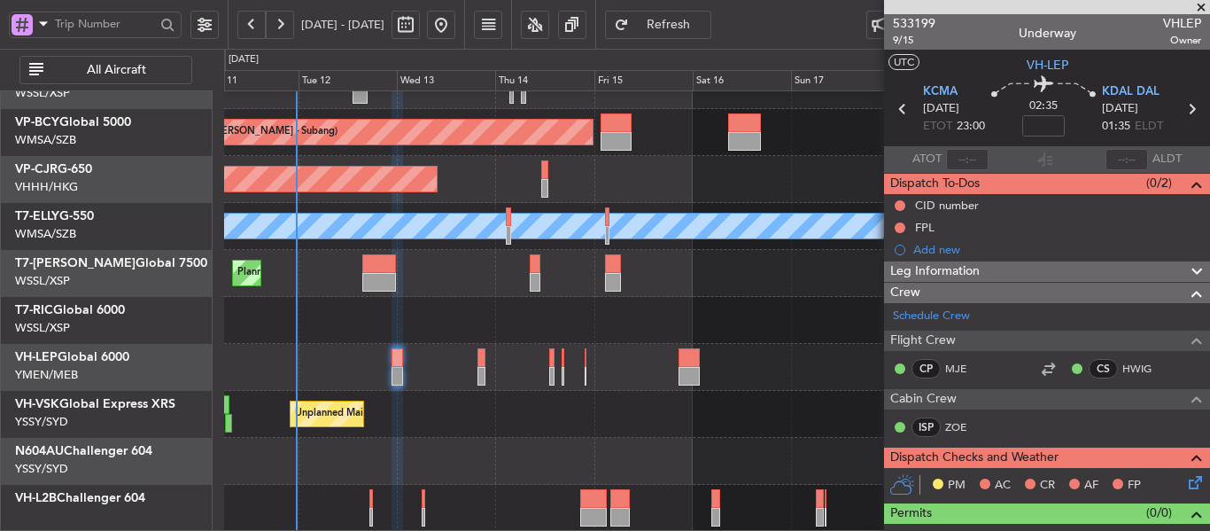
click at [442, 334] on div "Planned Maint [GEOGRAPHIC_DATA] (Sultan [PERSON_NAME] [PERSON_NAME] - Subang) P…" at bounding box center [716, 249] width 985 height 563
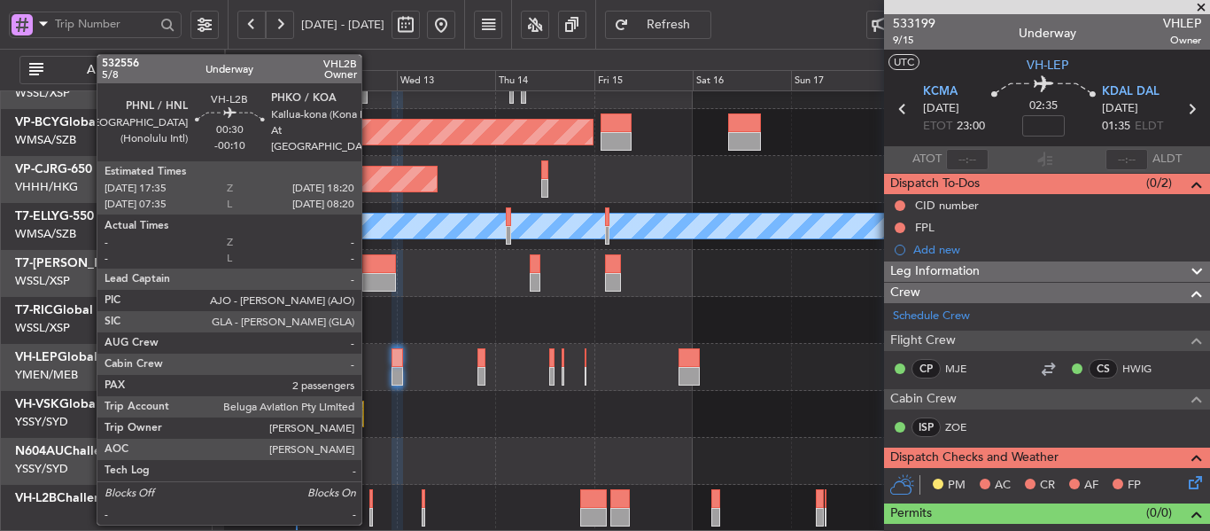
click at [369, 505] on div at bounding box center [371, 498] width 4 height 19
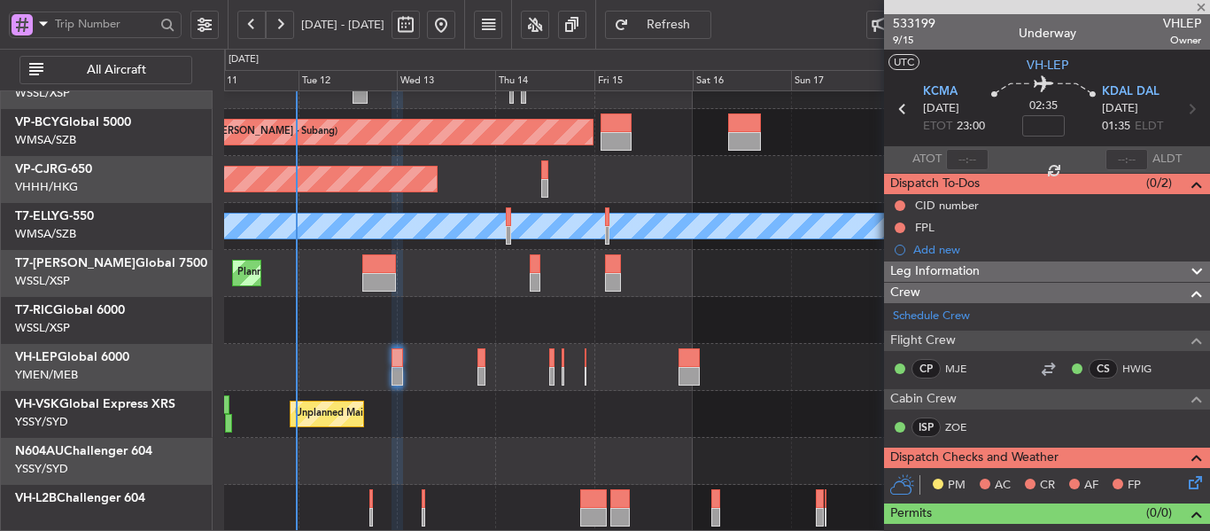
type input "-00:10"
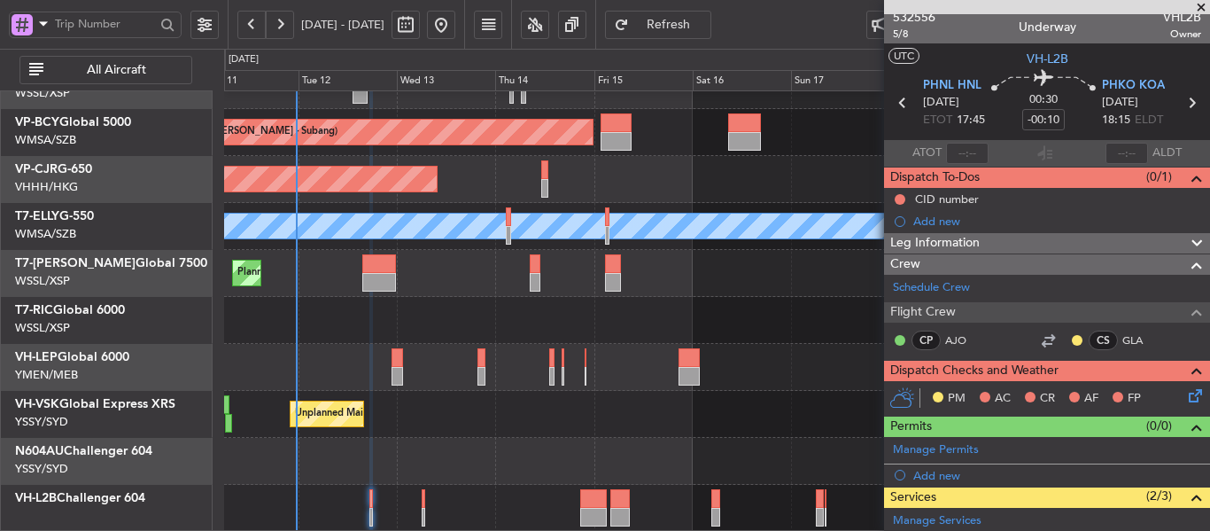
scroll to position [0, 0]
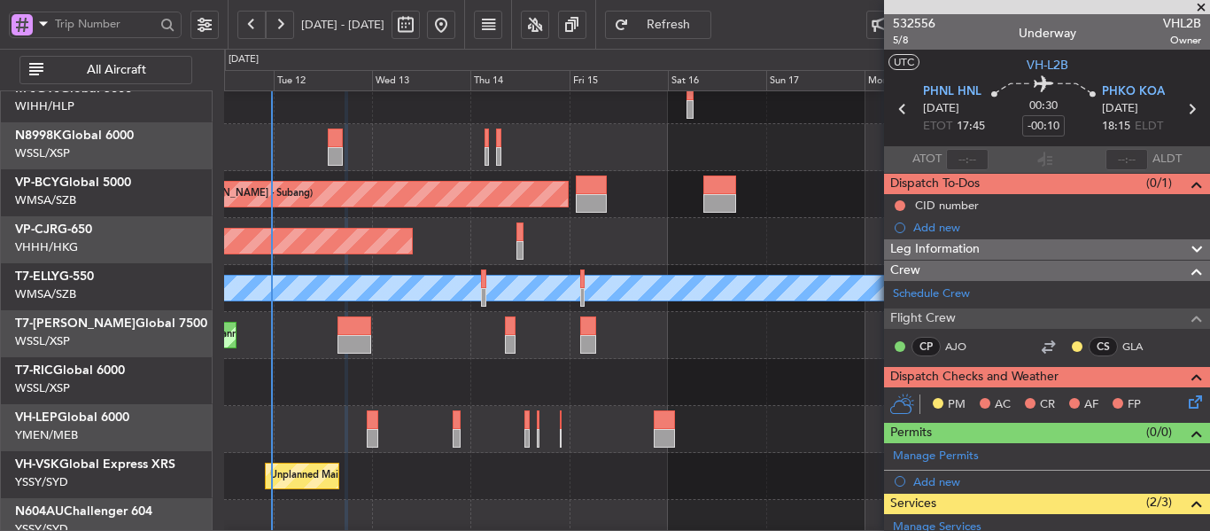
click at [435, 412] on div "Planned Maint [GEOGRAPHIC_DATA] ([GEOGRAPHIC_DATA] International) [PERSON_NAME]…" at bounding box center [716, 429] width 985 height 47
click at [1201, 4] on span at bounding box center [1201, 8] width 18 height 16
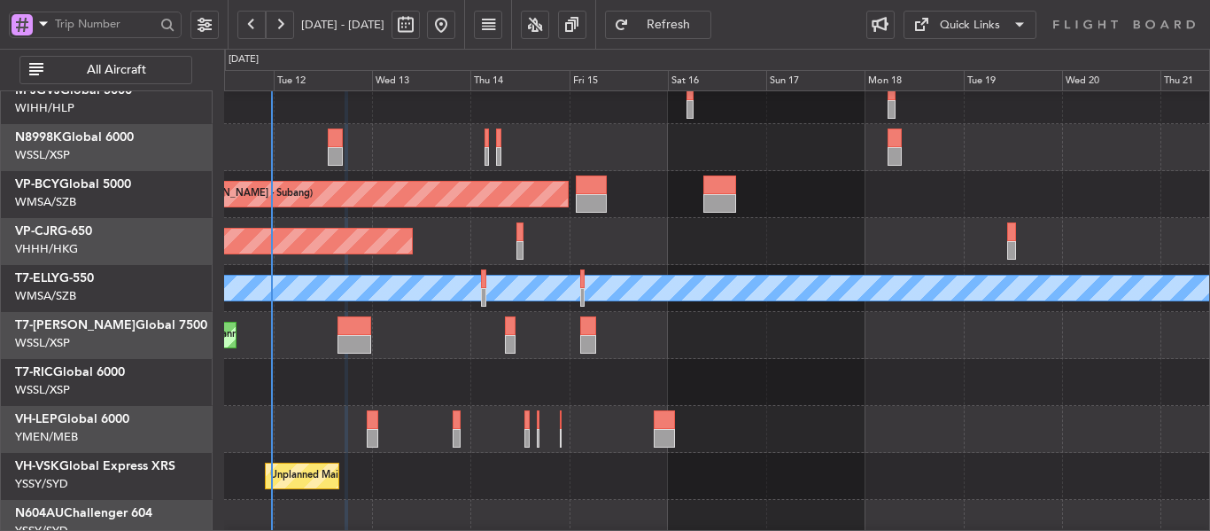
type input "0"
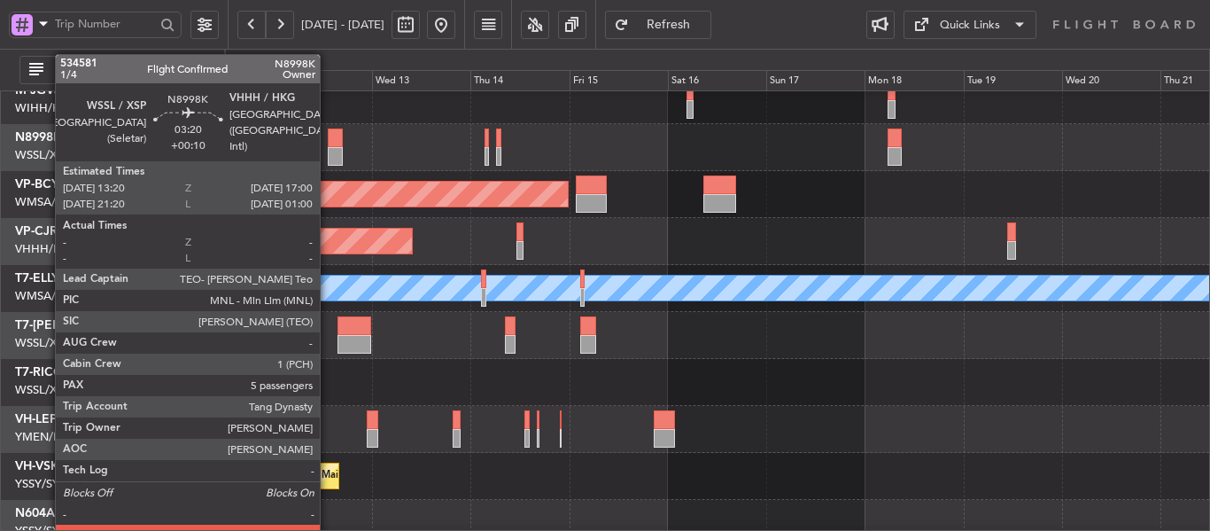
click at [328, 155] on div at bounding box center [335, 156] width 15 height 19
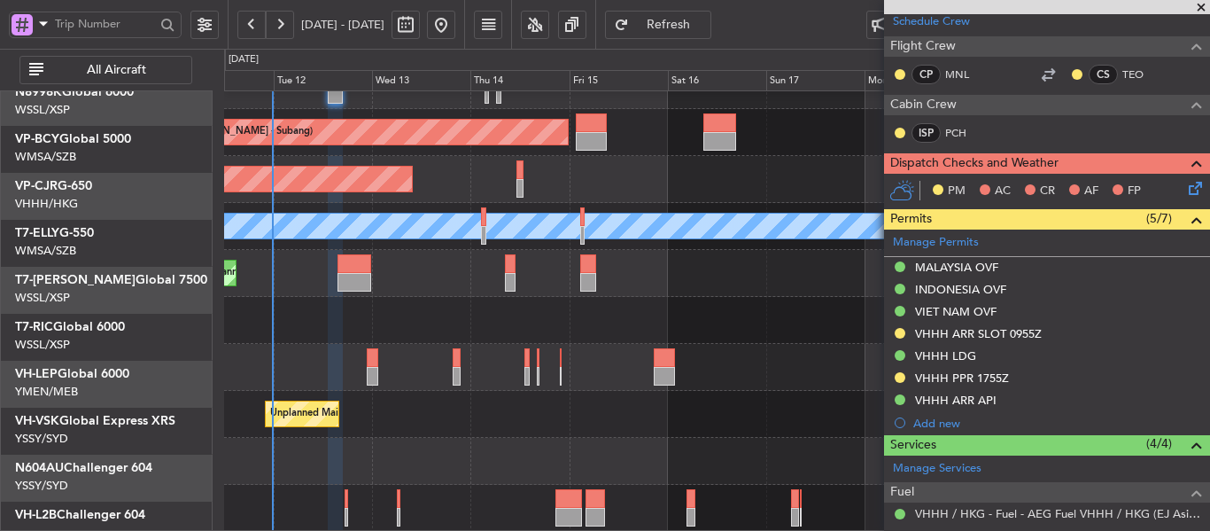
scroll to position [123, 0]
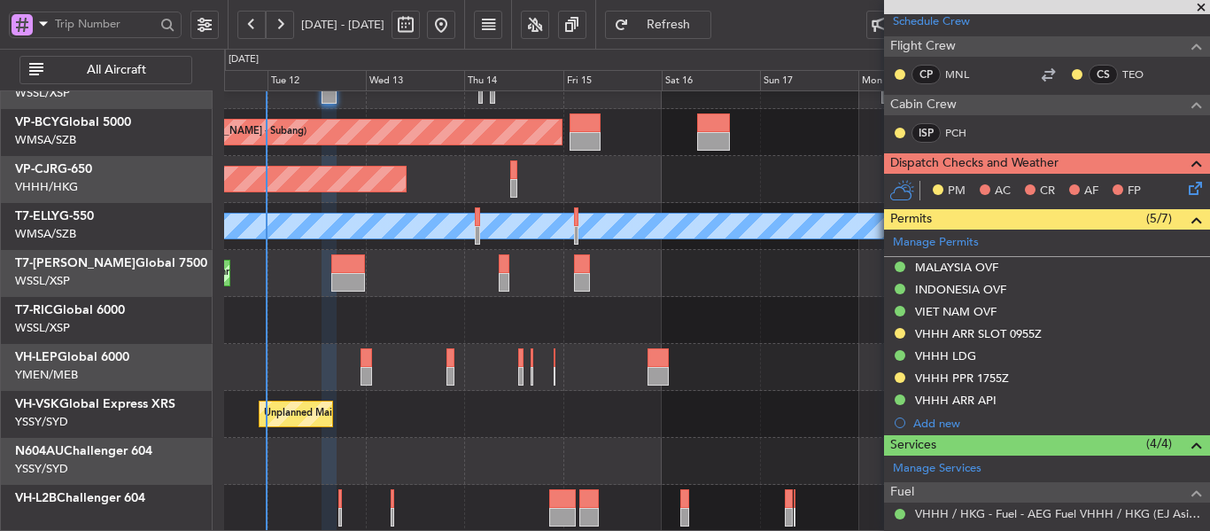
click at [446, 260] on div "Planned Maint [GEOGRAPHIC_DATA] (Sultan [PERSON_NAME] [PERSON_NAME] - Subang) P…" at bounding box center [716, 249] width 985 height 563
